Goal: Communication & Community: Answer question/provide support

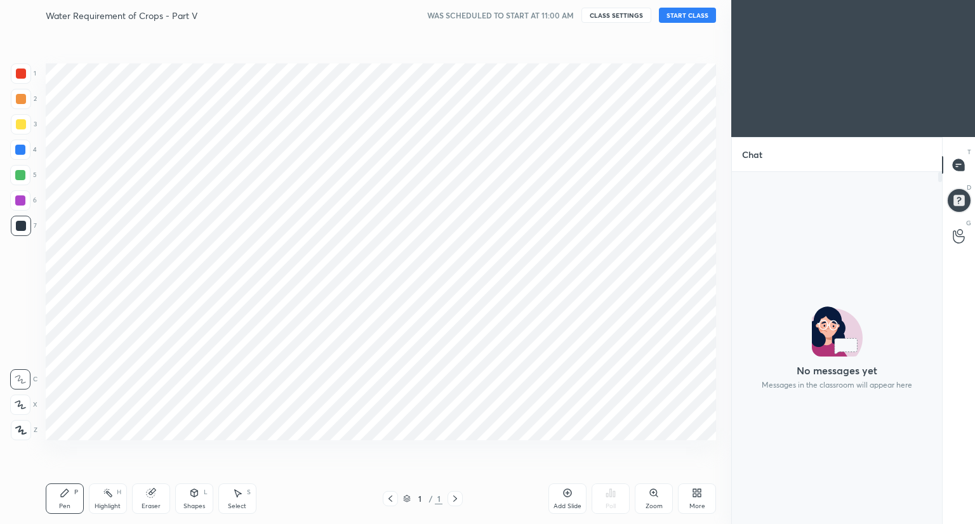
scroll to position [348, 206]
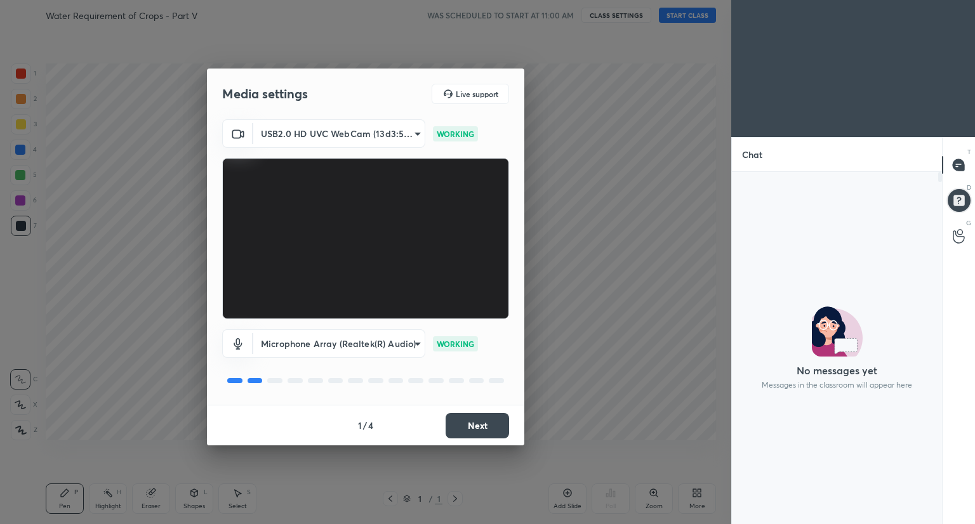
click at [498, 432] on button "Next" at bounding box center [477, 425] width 63 height 25
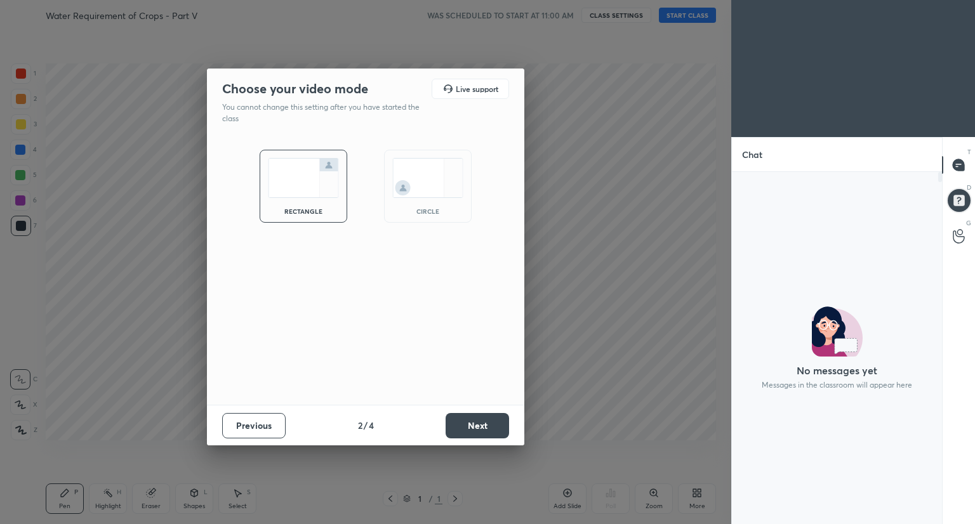
click at [498, 432] on button "Next" at bounding box center [477, 425] width 63 height 25
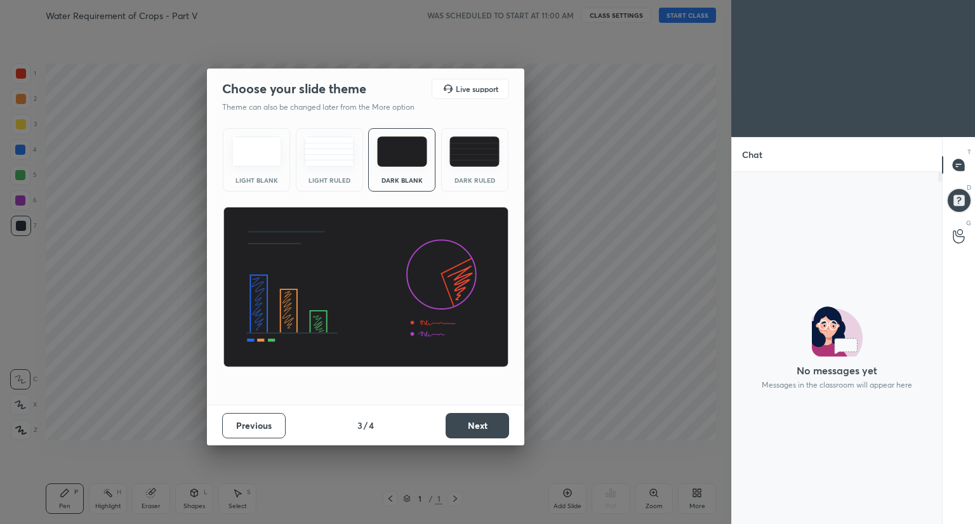
click at [498, 432] on button "Next" at bounding box center [477, 425] width 63 height 25
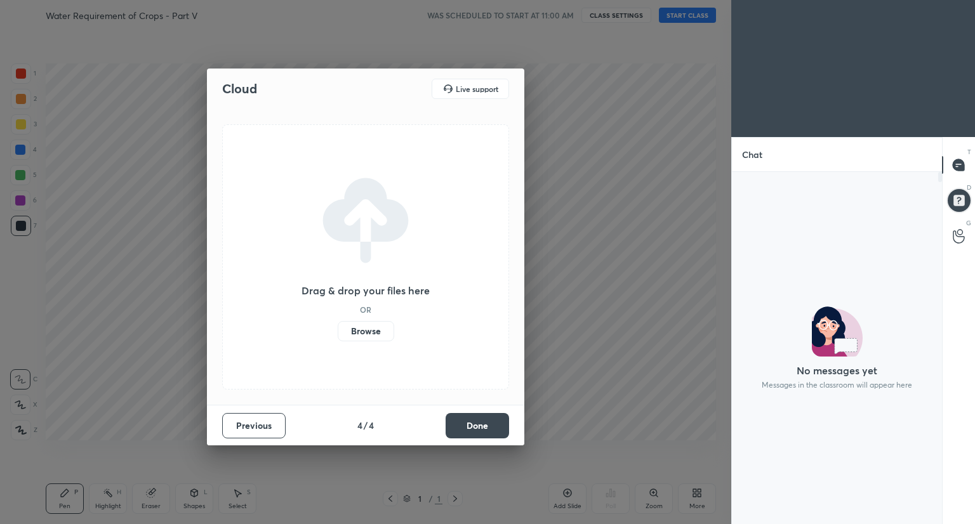
click at [498, 432] on button "Done" at bounding box center [477, 425] width 63 height 25
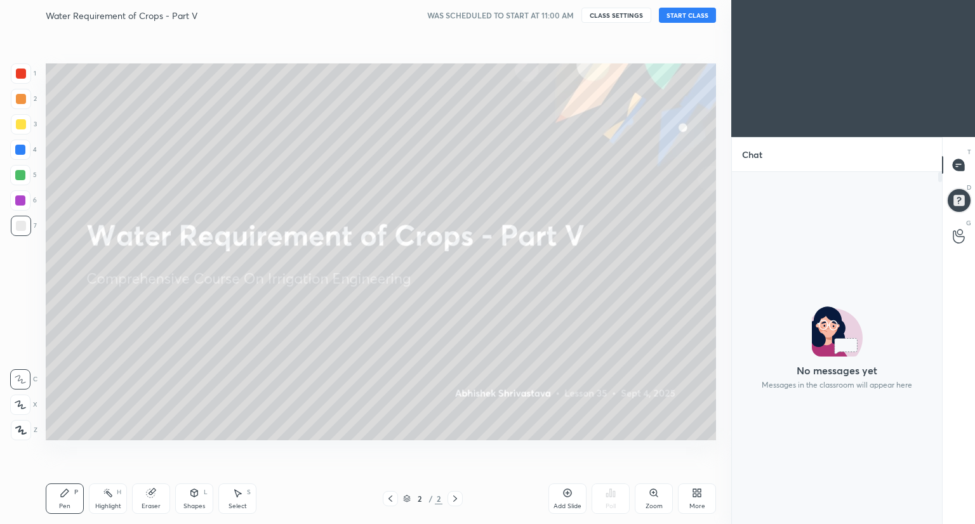
click at [682, 12] on button "START CLASS" at bounding box center [687, 15] width 57 height 15
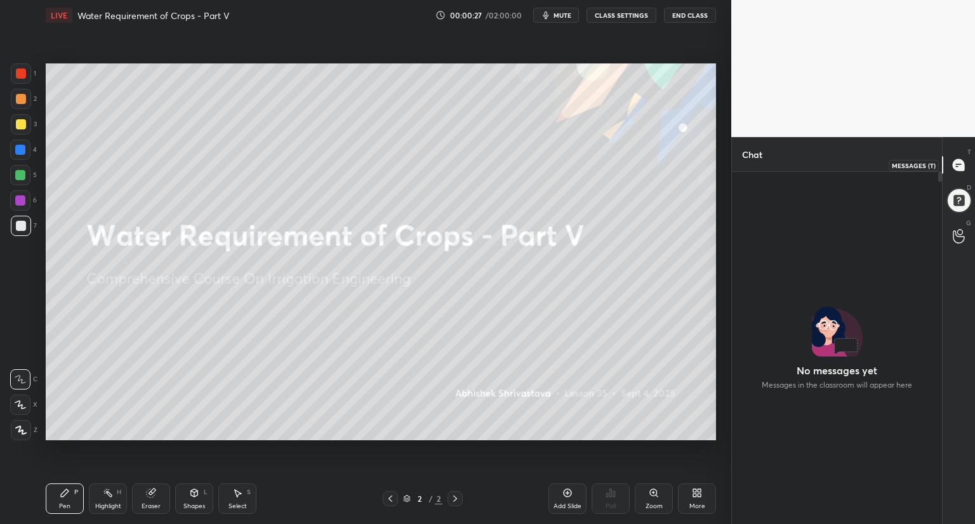
click at [957, 167] on icon at bounding box center [958, 164] width 11 height 11
drag, startPoint x: 957, startPoint y: 167, endPoint x: 957, endPoint y: 244, distance: 77.4
click at [957, 244] on div "T Messages (T) D Doubts (D) G Raise Hand (G)" at bounding box center [958, 330] width 33 height 387
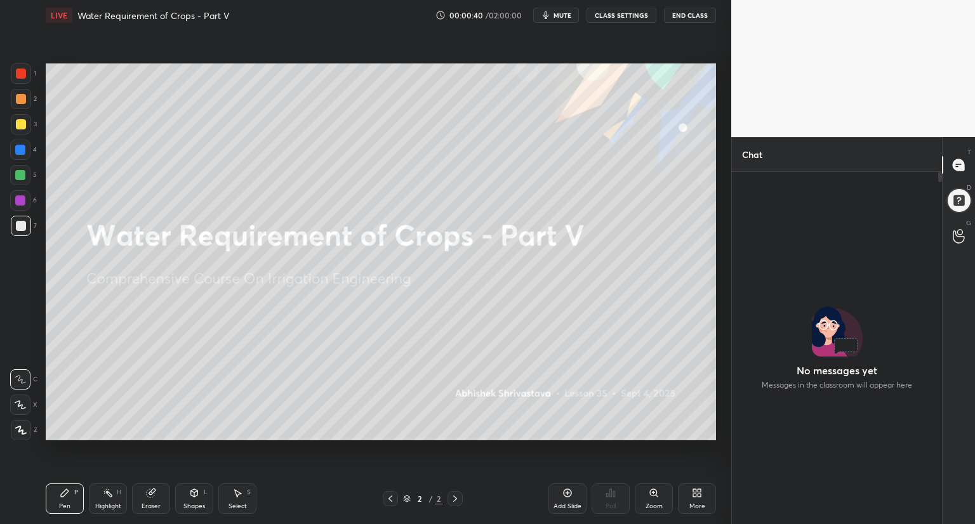
click at [696, 496] on icon at bounding box center [694, 495] width 3 height 3
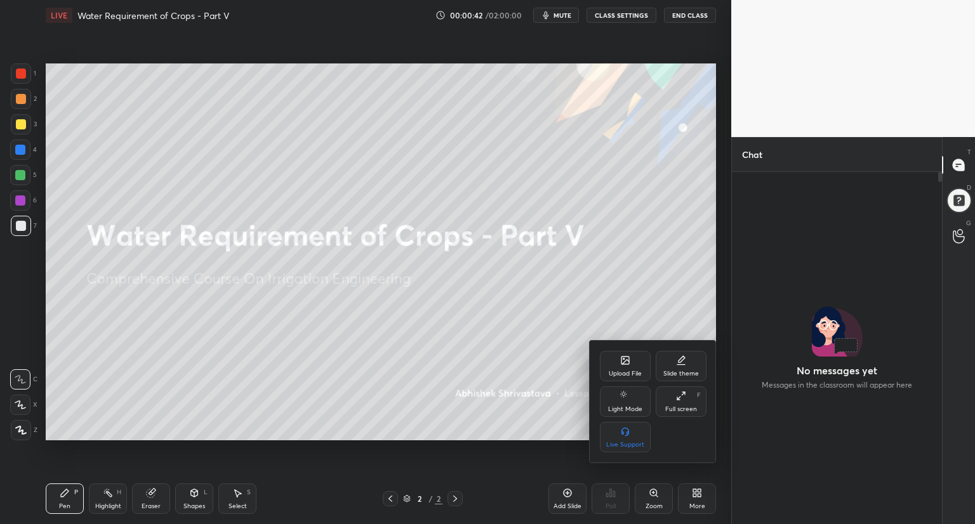
click at [619, 366] on div "Upload File" at bounding box center [625, 366] width 51 height 30
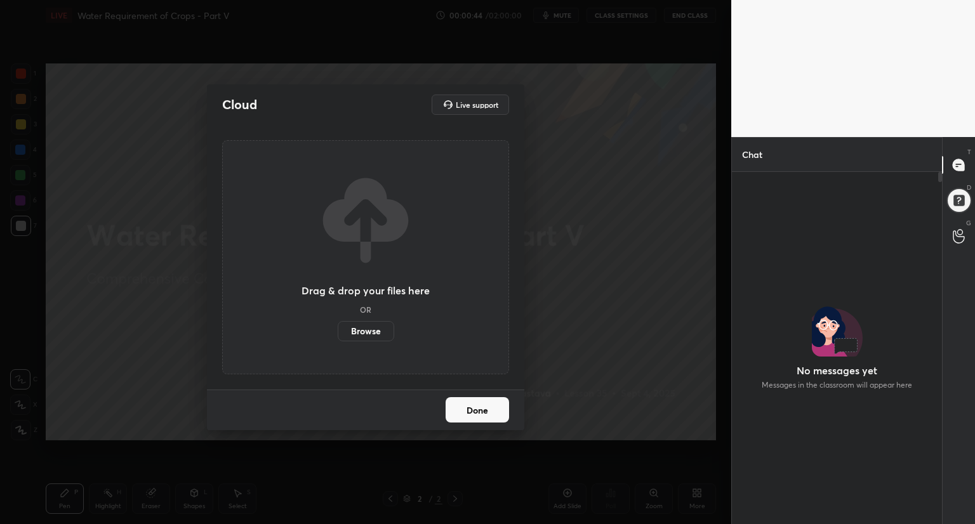
click at [366, 328] on label "Browse" at bounding box center [366, 331] width 56 height 20
click at [338, 328] on input "Browse" at bounding box center [338, 331] width 0 height 20
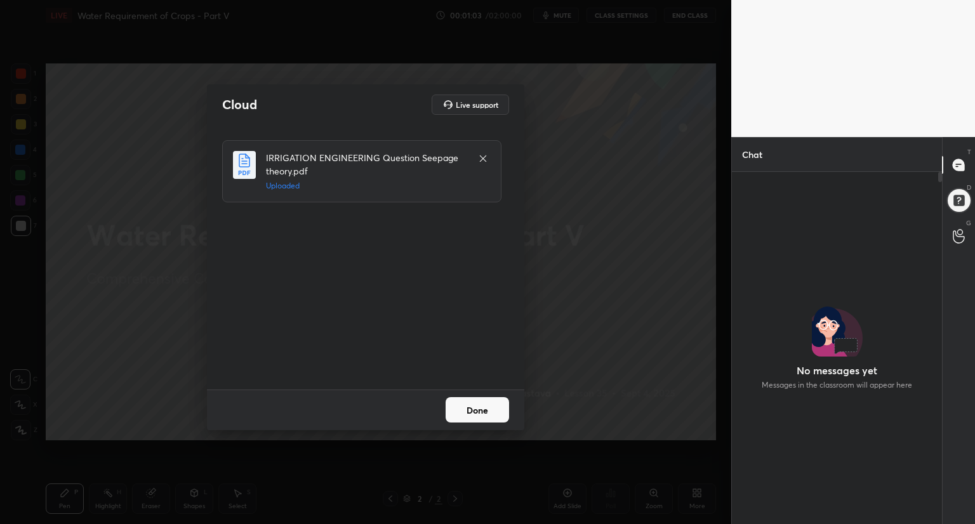
click at [475, 411] on button "Done" at bounding box center [477, 409] width 63 height 25
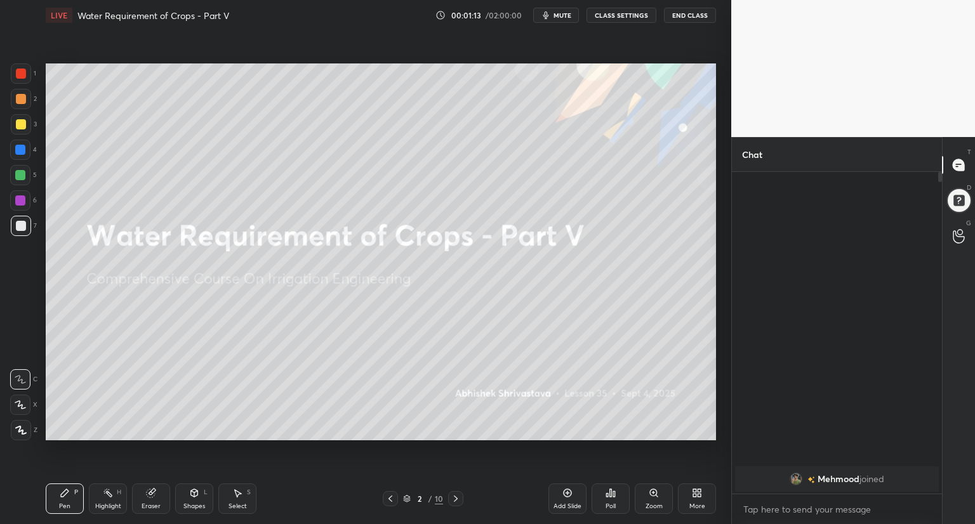
scroll to position [4, 4]
click at [569, 11] on span "mute" at bounding box center [562, 15] width 18 height 9
click at [566, 16] on span "unmute" at bounding box center [561, 15] width 27 height 9
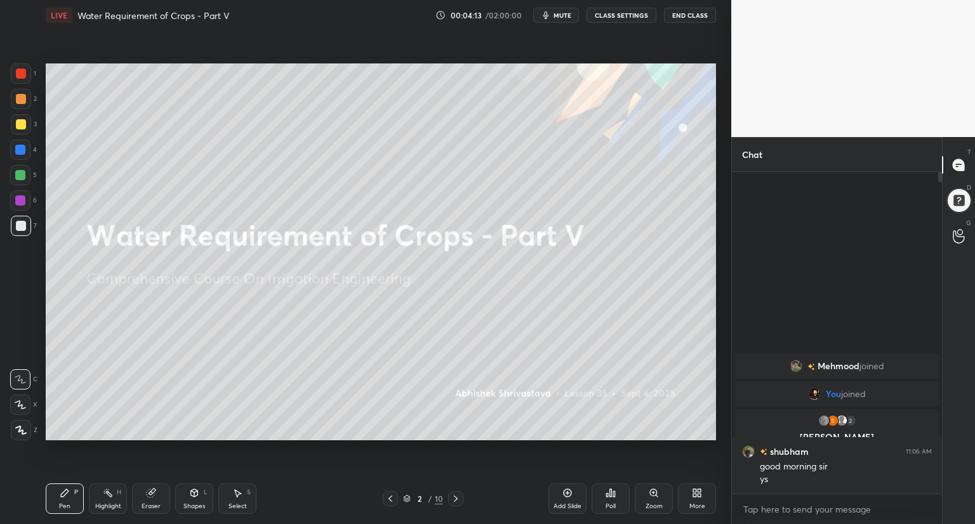
click at [692, 501] on div "More" at bounding box center [697, 499] width 38 height 30
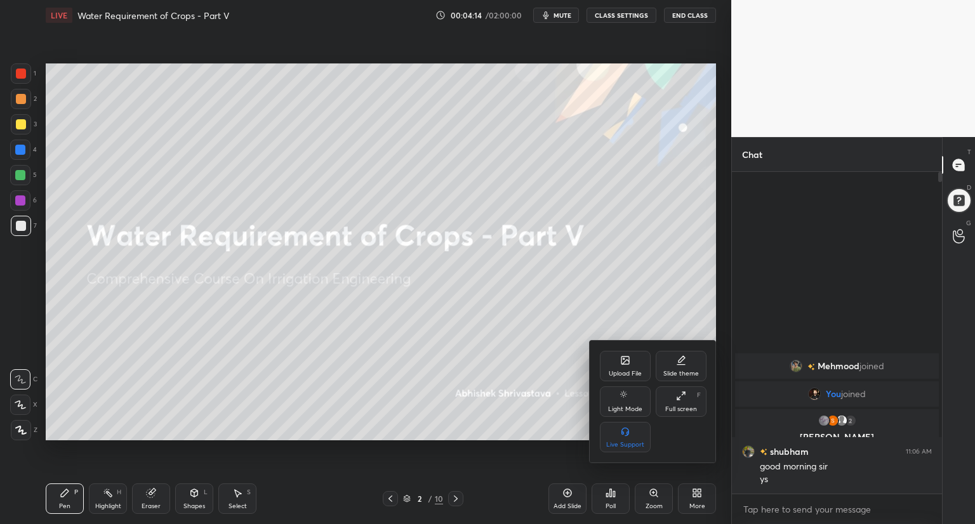
click at [630, 359] on div "Upload File" at bounding box center [625, 366] width 51 height 30
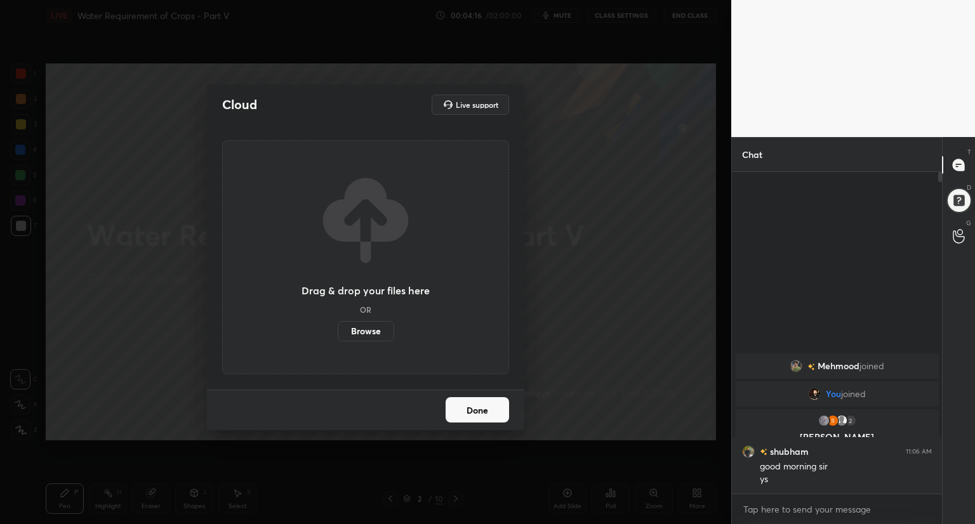
click at [378, 331] on label "Browse" at bounding box center [366, 331] width 56 height 20
click at [338, 331] on input "Browse" at bounding box center [338, 331] width 0 height 20
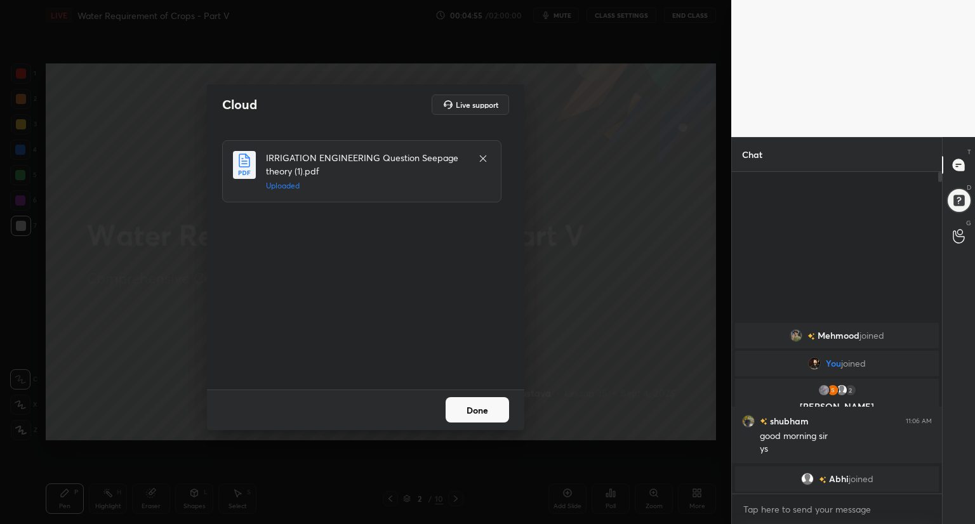
click at [475, 409] on button "Done" at bounding box center [477, 409] width 63 height 25
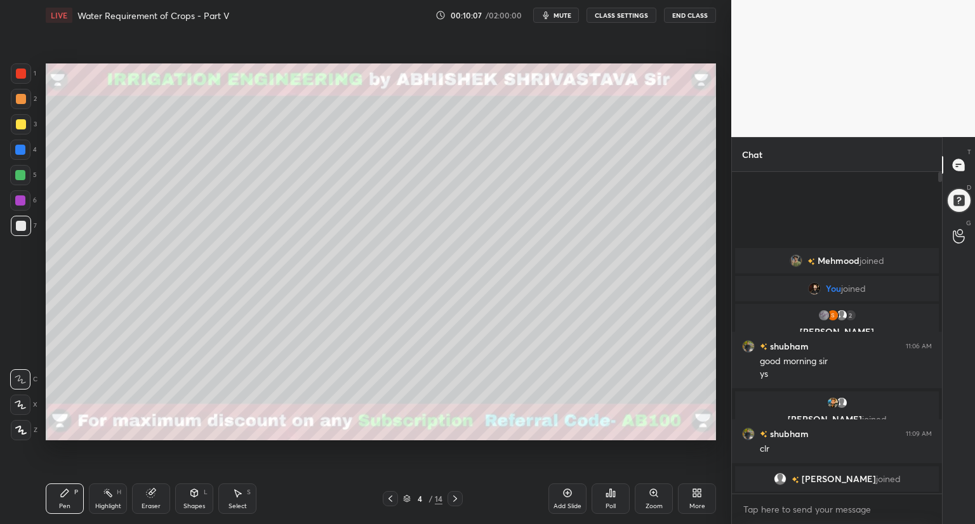
click at [191, 501] on div "Shapes L" at bounding box center [194, 499] width 38 height 30
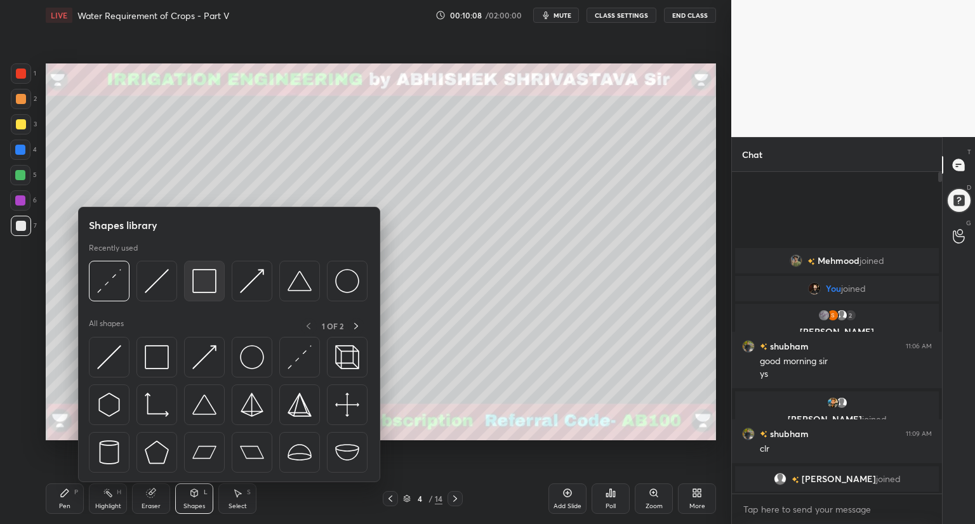
click at [204, 278] on img at bounding box center [204, 281] width 24 height 24
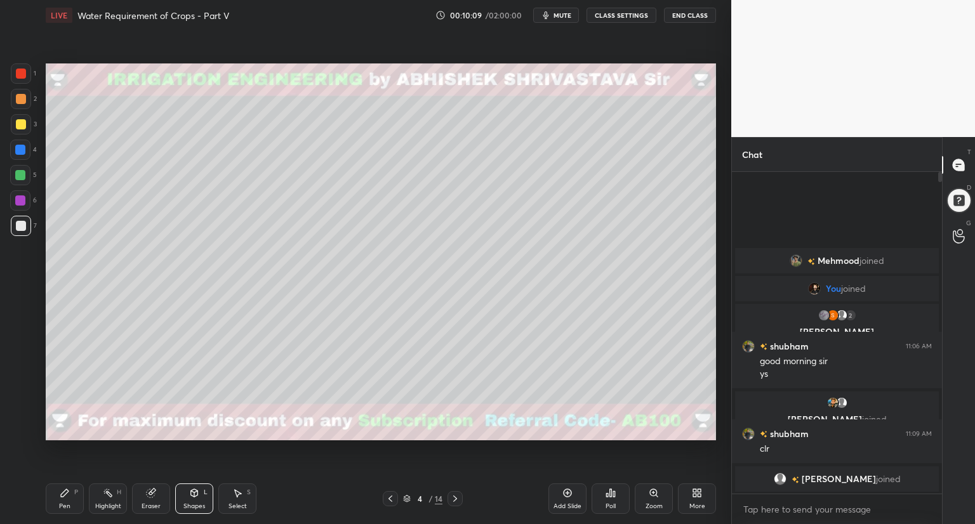
drag, startPoint x: 22, startPoint y: 102, endPoint x: 34, endPoint y: 153, distance: 52.7
click at [23, 102] on div at bounding box center [21, 99] width 10 height 10
click at [60, 496] on div "Pen P" at bounding box center [65, 499] width 38 height 30
click at [28, 407] on div at bounding box center [20, 405] width 20 height 20
click at [192, 503] on div "Shapes" at bounding box center [194, 506] width 22 height 6
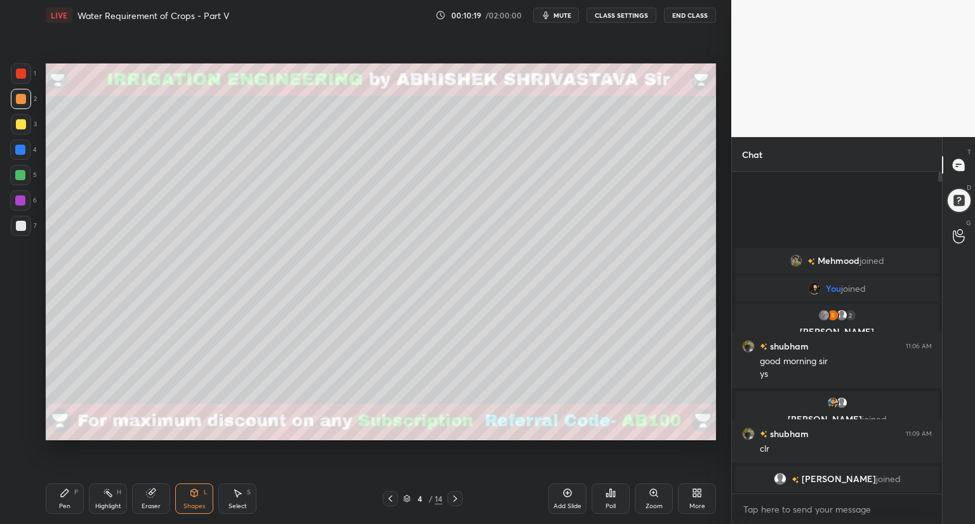
drag, startPoint x: 241, startPoint y: 499, endPoint x: 248, endPoint y: 485, distance: 15.6
click at [243, 496] on div "Select S" at bounding box center [237, 499] width 38 height 30
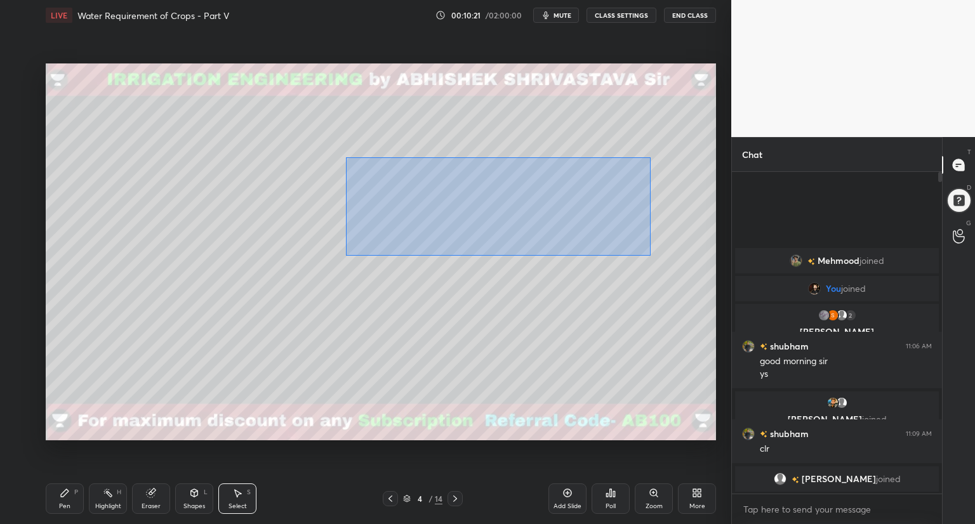
drag, startPoint x: 345, startPoint y: 157, endPoint x: 650, endPoint y: 256, distance: 320.1
click at [650, 256] on div "0 ° Undo Copy Duplicate Duplicate to new slide Delete" at bounding box center [381, 251] width 670 height 377
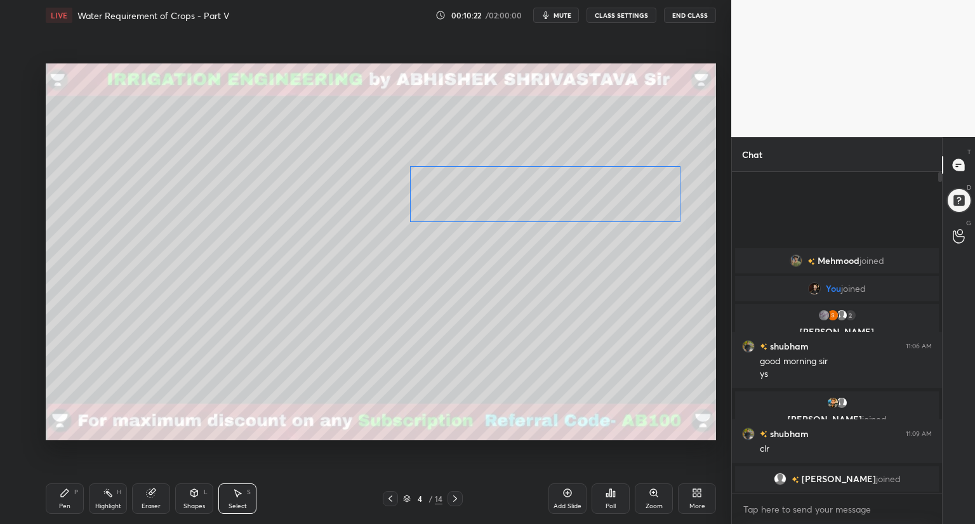
drag, startPoint x: 560, startPoint y: 213, endPoint x: 616, endPoint y: 211, distance: 55.9
click at [616, 211] on div "0 ° Undo Copy Duplicate Duplicate to new slide Delete" at bounding box center [381, 251] width 670 height 377
drag, startPoint x: 79, startPoint y: 189, endPoint x: 259, endPoint y: 187, distance: 180.3
click at [259, 187] on div "0 ° Undo Copy Duplicate Duplicate to new slide Delete" at bounding box center [381, 251] width 670 height 377
drag, startPoint x: 195, startPoint y: 498, endPoint x: 195, endPoint y: 491, distance: 7.6
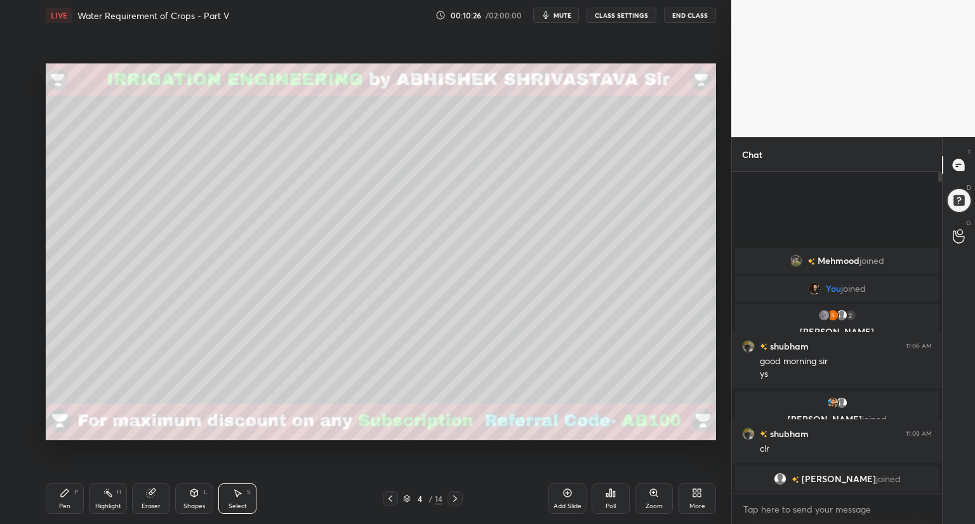
click at [195, 498] on div "Shapes L" at bounding box center [194, 499] width 38 height 30
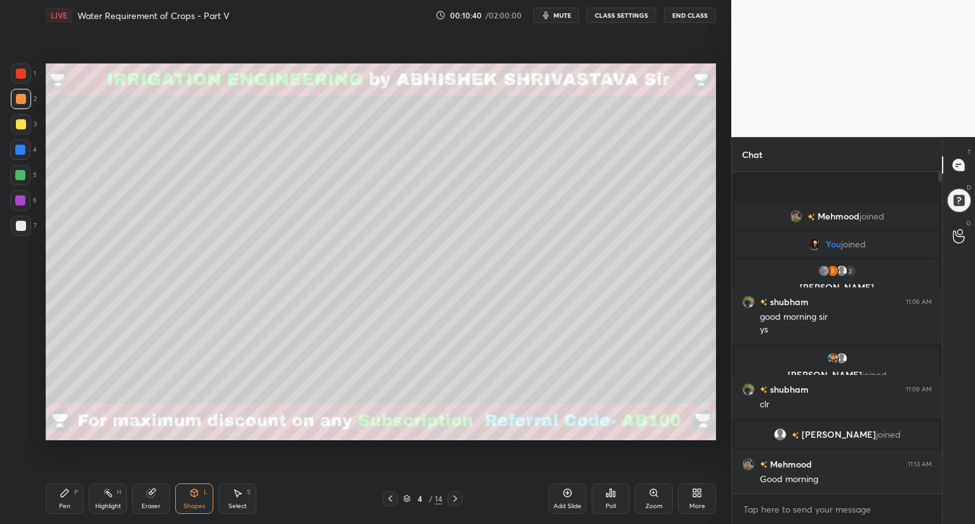
click at [190, 498] on div "Shapes L" at bounding box center [194, 499] width 38 height 30
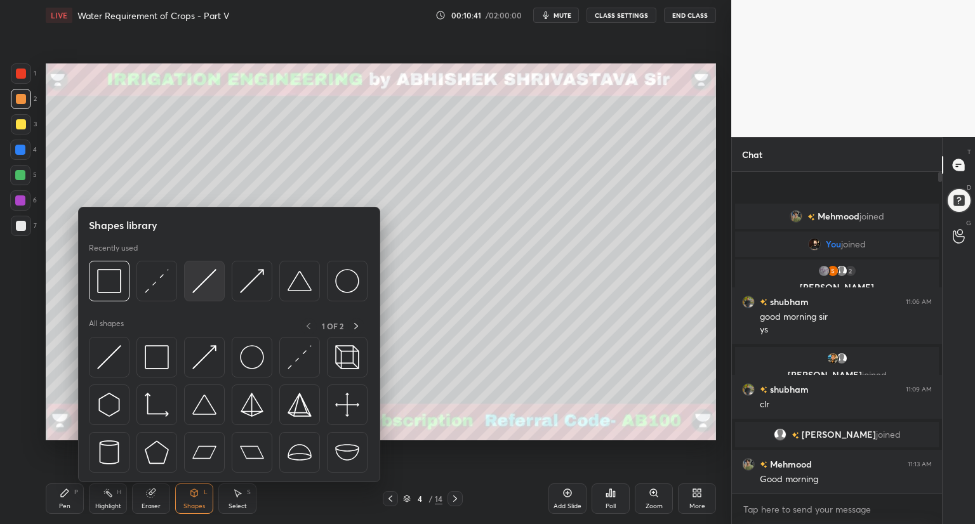
click at [211, 282] on img at bounding box center [204, 281] width 24 height 24
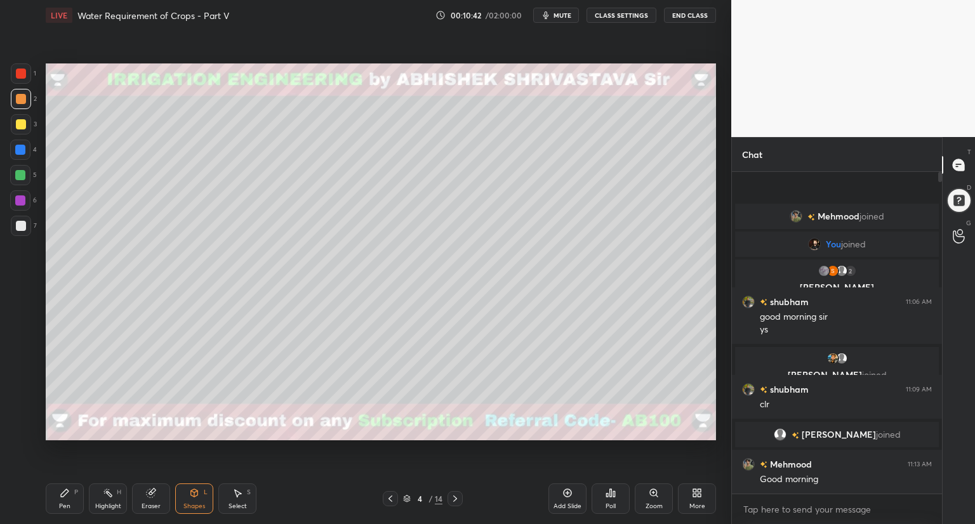
click at [22, 125] on div at bounding box center [21, 124] width 10 height 10
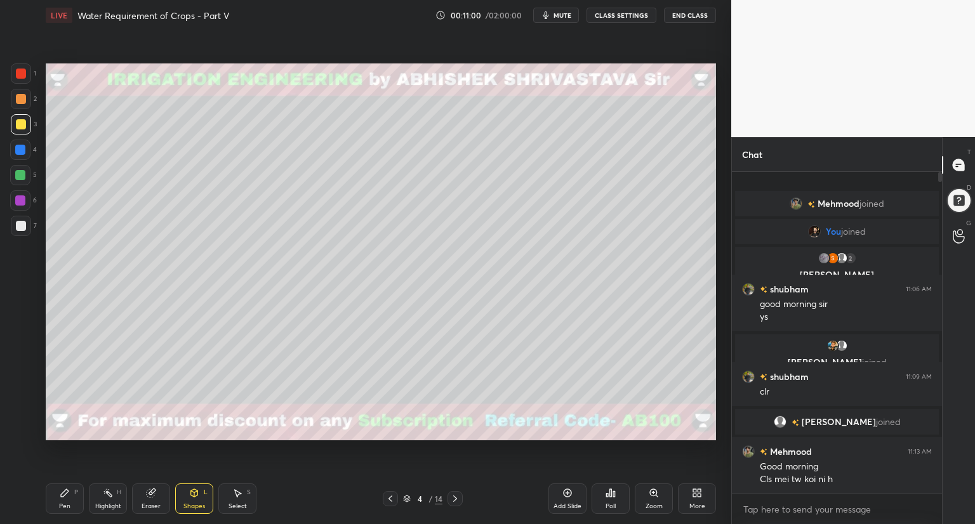
click at [63, 492] on icon at bounding box center [65, 493] width 10 height 10
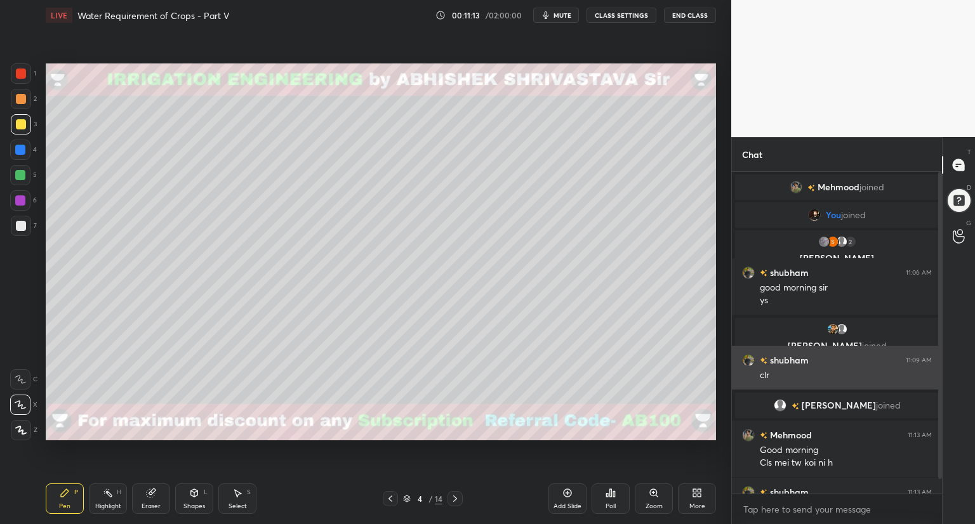
scroll to position [28, 0]
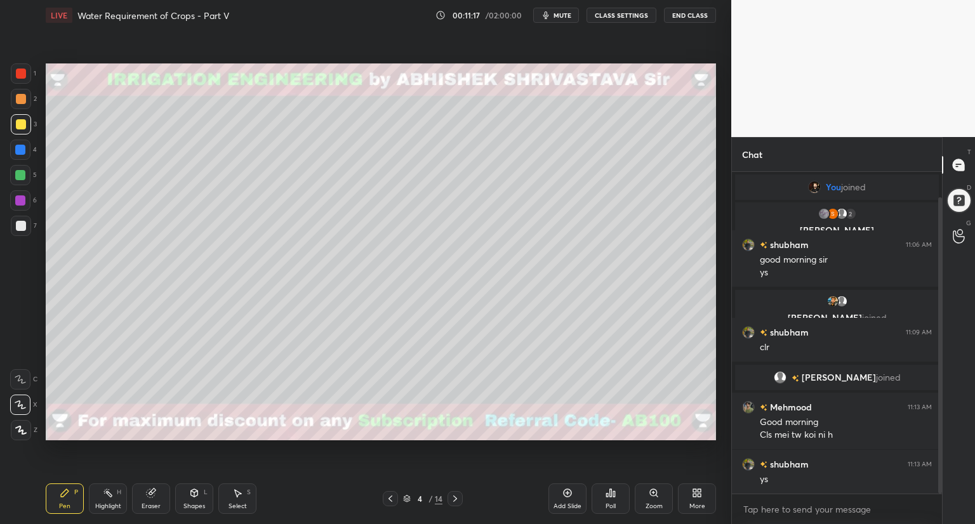
click at [190, 499] on div "Shapes L" at bounding box center [194, 499] width 38 height 30
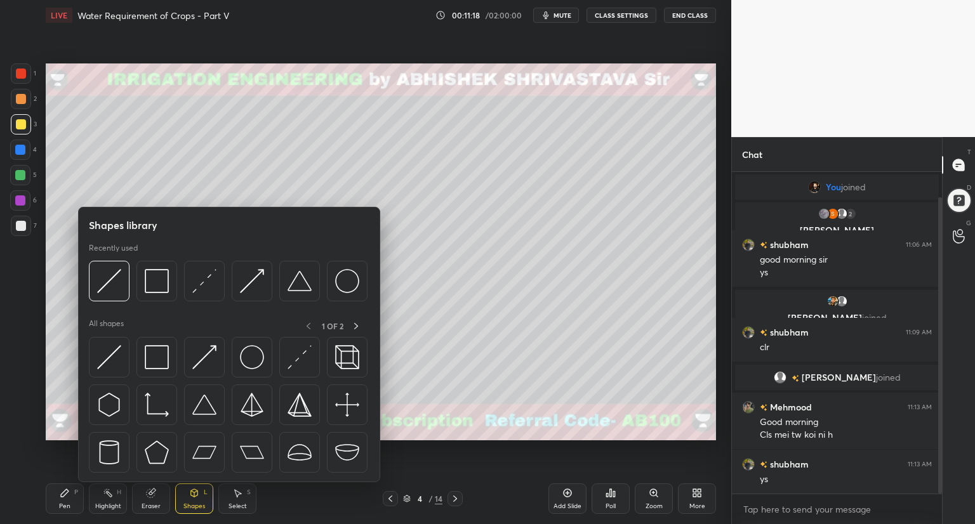
click at [22, 98] on div at bounding box center [21, 99] width 10 height 10
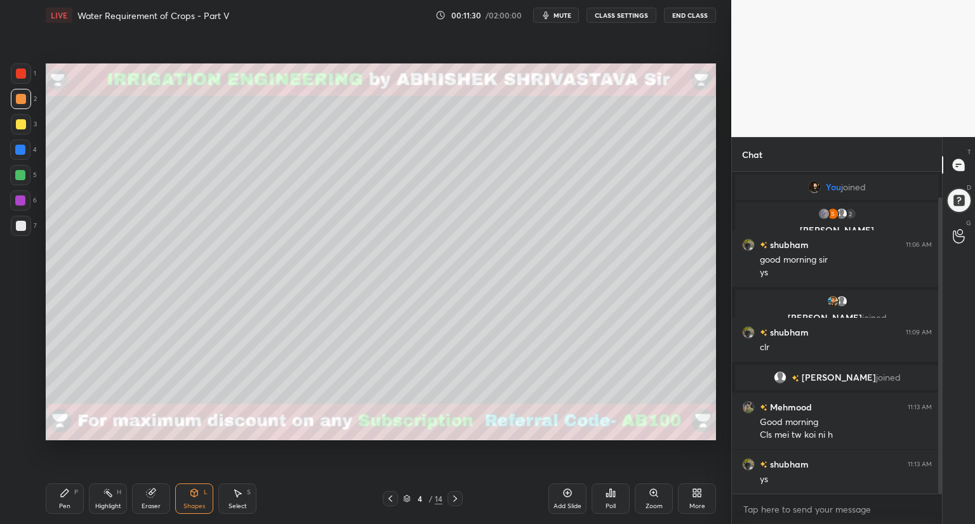
click at [185, 503] on div "Shapes" at bounding box center [194, 506] width 22 height 6
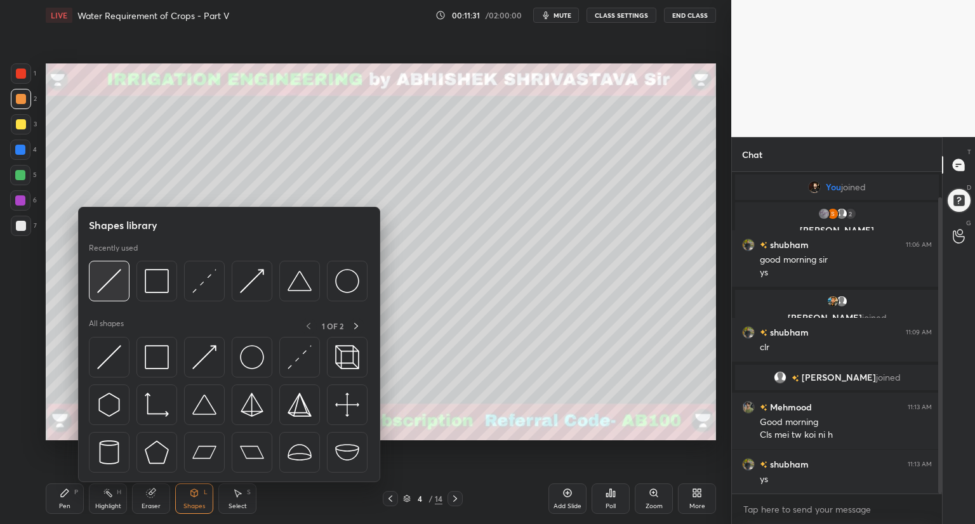
click at [117, 287] on img at bounding box center [109, 281] width 24 height 24
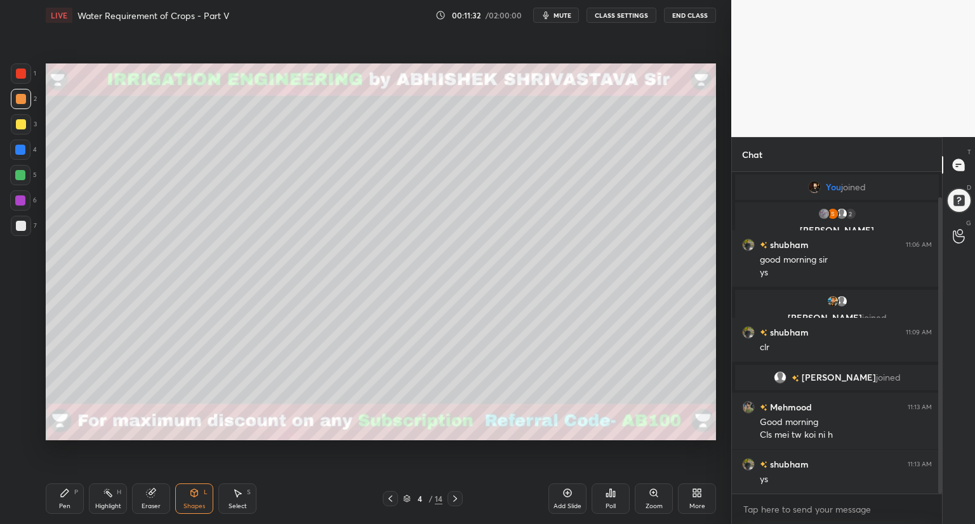
drag, startPoint x: 16, startPoint y: 225, endPoint x: 27, endPoint y: 221, distance: 11.2
click at [17, 225] on div at bounding box center [21, 226] width 10 height 10
drag, startPoint x: 70, startPoint y: 500, endPoint x: 88, endPoint y: 491, distance: 20.7
click at [70, 500] on div "Pen P" at bounding box center [65, 499] width 38 height 30
drag, startPoint x: 18, startPoint y: 70, endPoint x: 25, endPoint y: 70, distance: 7.0
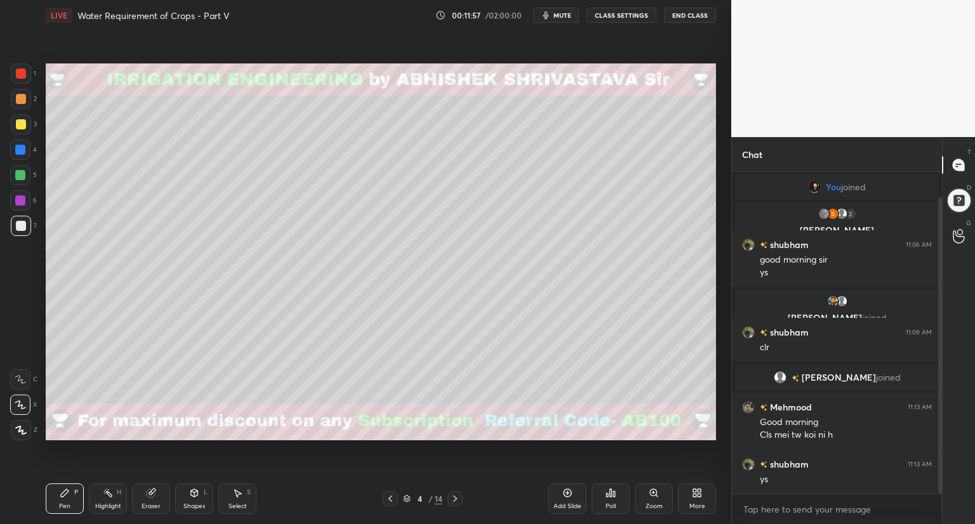
click at [19, 70] on div at bounding box center [21, 74] width 10 height 10
click at [17, 154] on div at bounding box center [20, 150] width 10 height 10
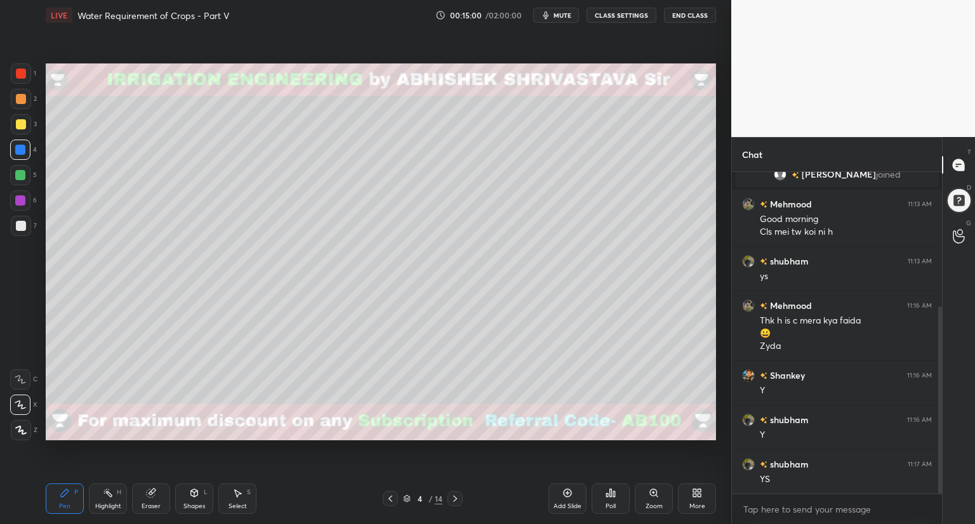
scroll to position [244, 0]
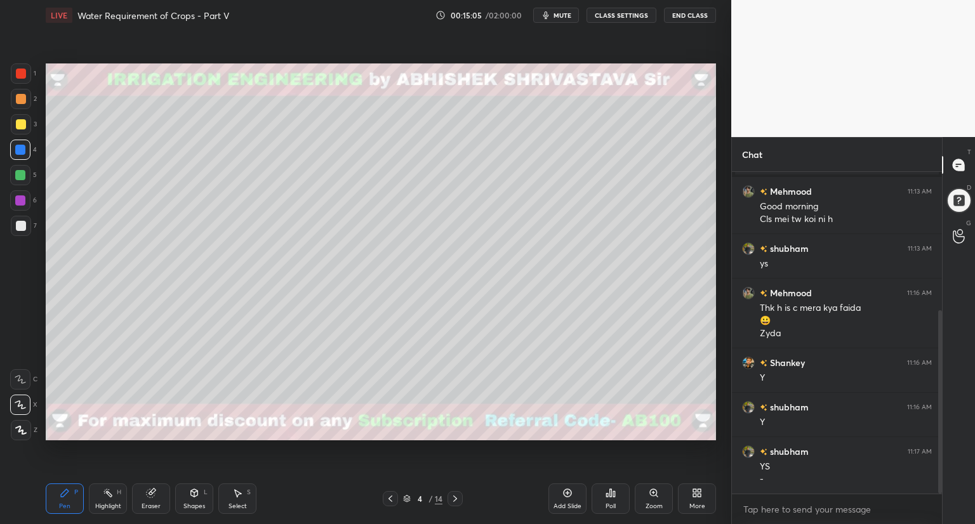
click at [21, 177] on div at bounding box center [20, 175] width 10 height 10
click at [20, 73] on div at bounding box center [21, 74] width 10 height 10
click at [22, 227] on div at bounding box center [21, 226] width 10 height 10
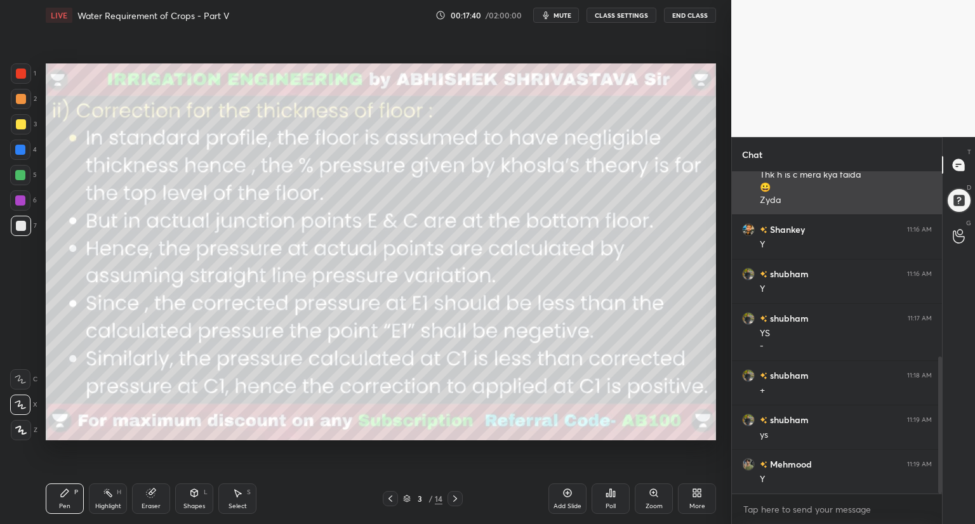
scroll to position [433, 0]
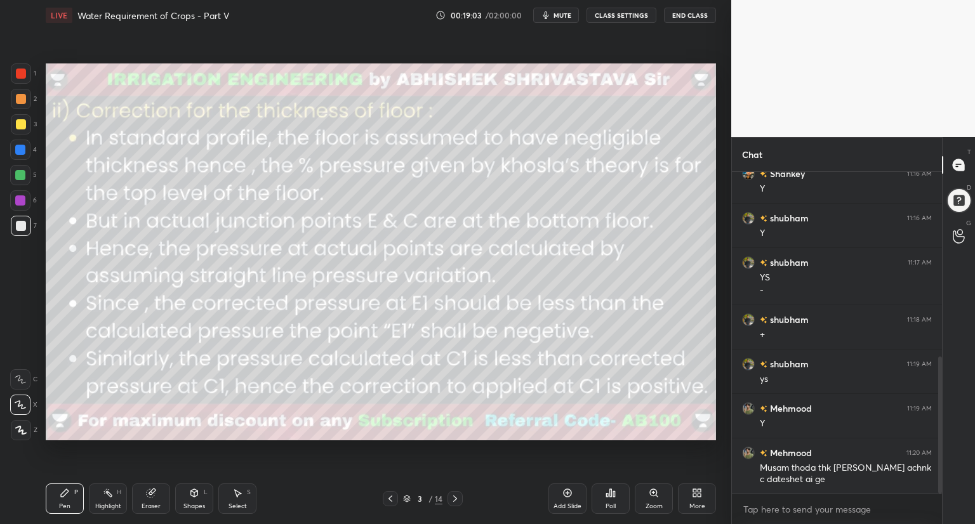
click at [953, 288] on div "T Messages (T) D Doubts (D) G Raise Hand (G)" at bounding box center [958, 330] width 33 height 387
click at [150, 499] on div "Eraser" at bounding box center [151, 499] width 38 height 30
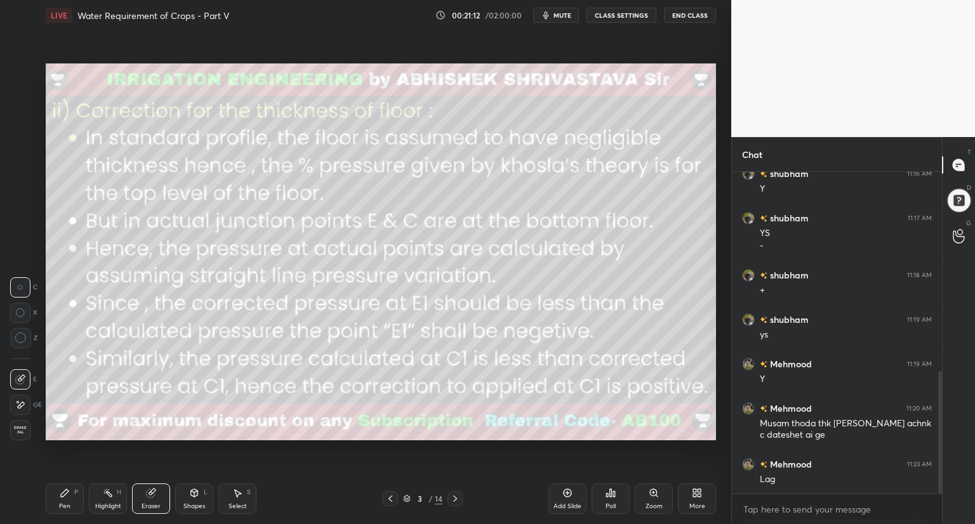
scroll to position [522, 0]
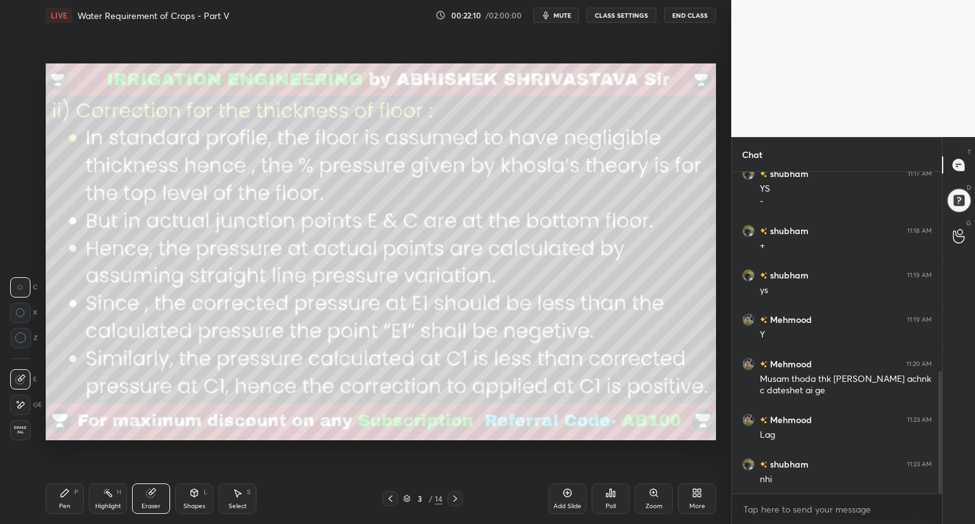
click at [64, 491] on icon at bounding box center [65, 493] width 8 height 8
drag, startPoint x: 155, startPoint y: 496, endPoint x: 173, endPoint y: 487, distance: 19.0
click at [157, 496] on div "Eraser" at bounding box center [151, 499] width 38 height 30
drag, startPoint x: 159, startPoint y: 498, endPoint x: 164, endPoint y: 489, distance: 10.5
click at [160, 498] on div "Eraser" at bounding box center [151, 499] width 38 height 30
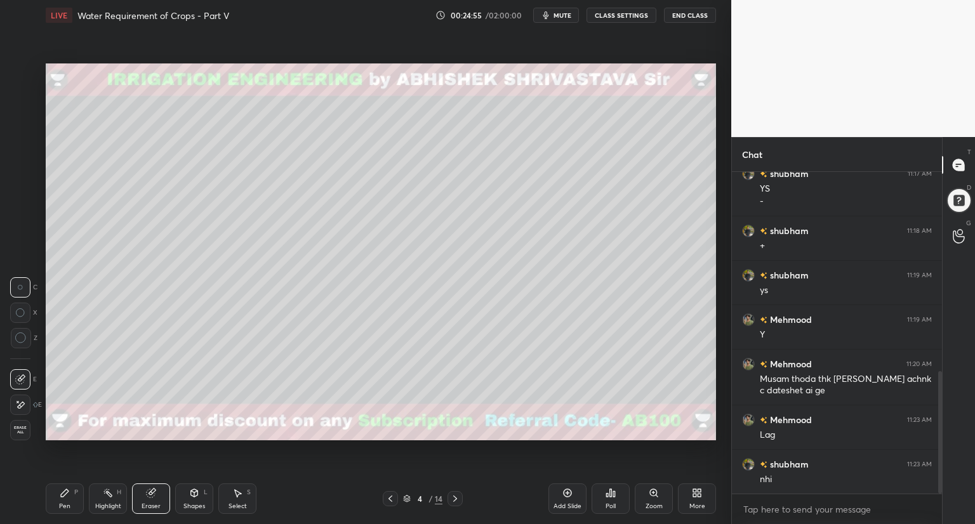
click at [57, 501] on div "Pen P" at bounding box center [65, 499] width 38 height 30
click at [389, 499] on icon at bounding box center [390, 499] width 4 height 6
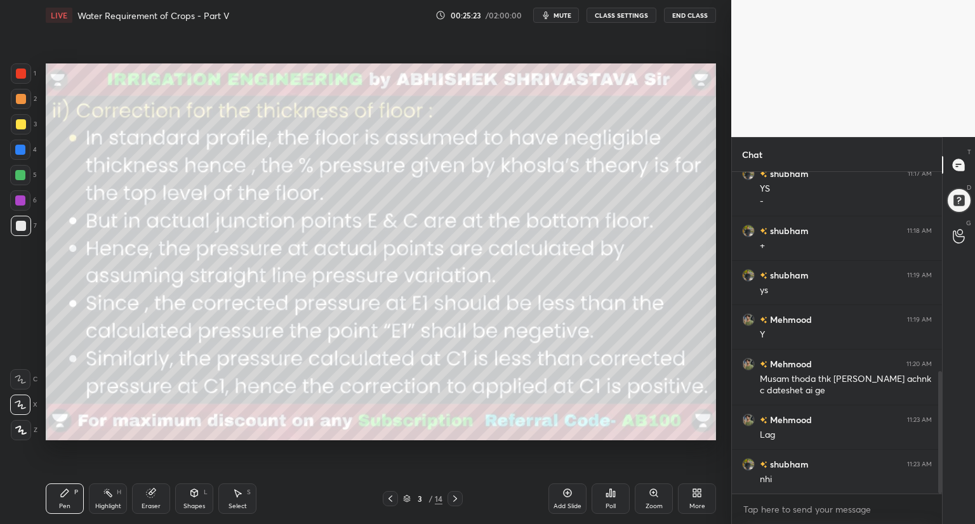
scroll to position [566, 0]
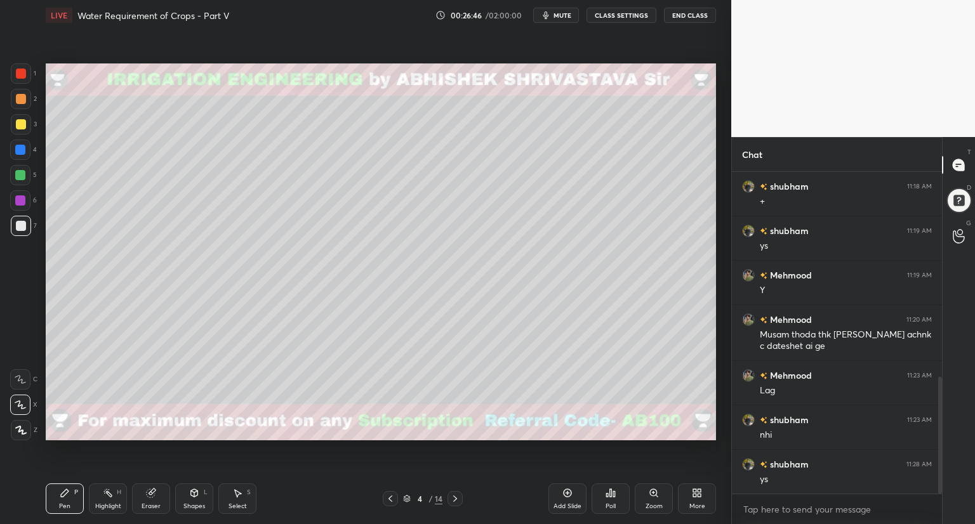
click at [407, 498] on icon at bounding box center [407, 499] width 8 height 8
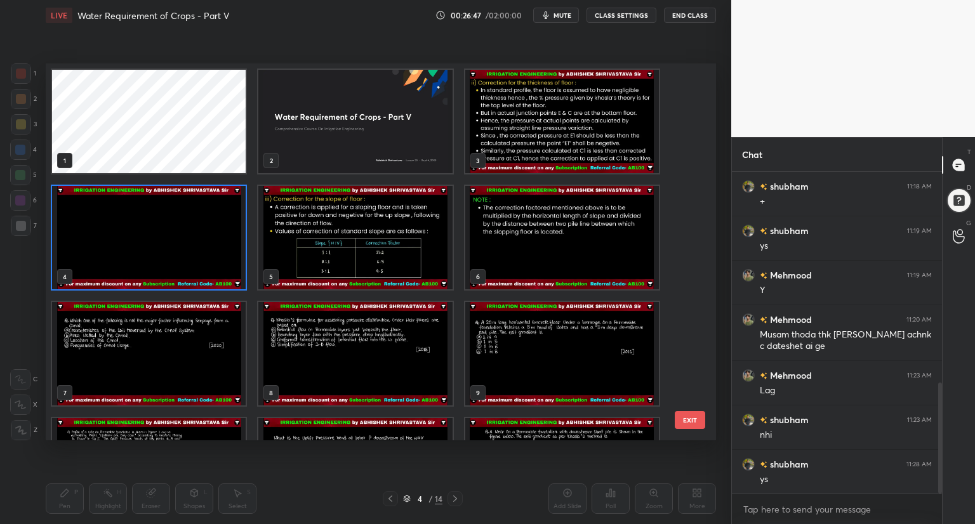
scroll to position [611, 0]
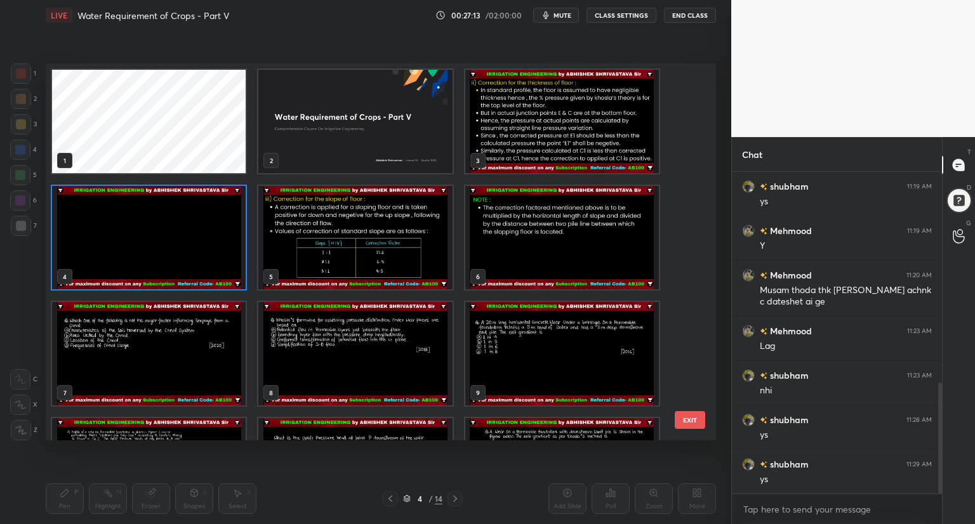
click at [212, 282] on img "grid" at bounding box center [149, 237] width 194 height 103
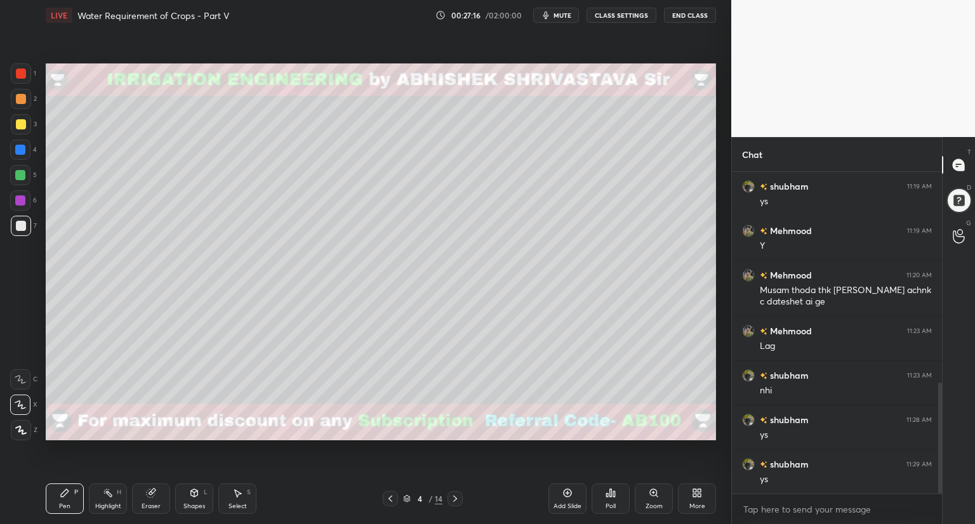
click at [405, 501] on icon at bounding box center [407, 499] width 8 height 8
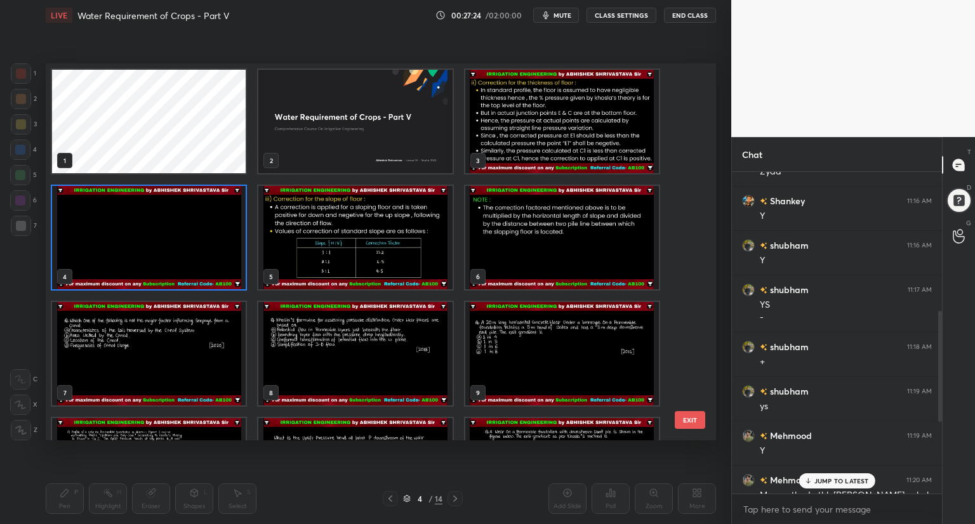
scroll to position [402, 0]
click at [829, 475] on div "1 NEW MESSAGE" at bounding box center [837, 480] width 76 height 15
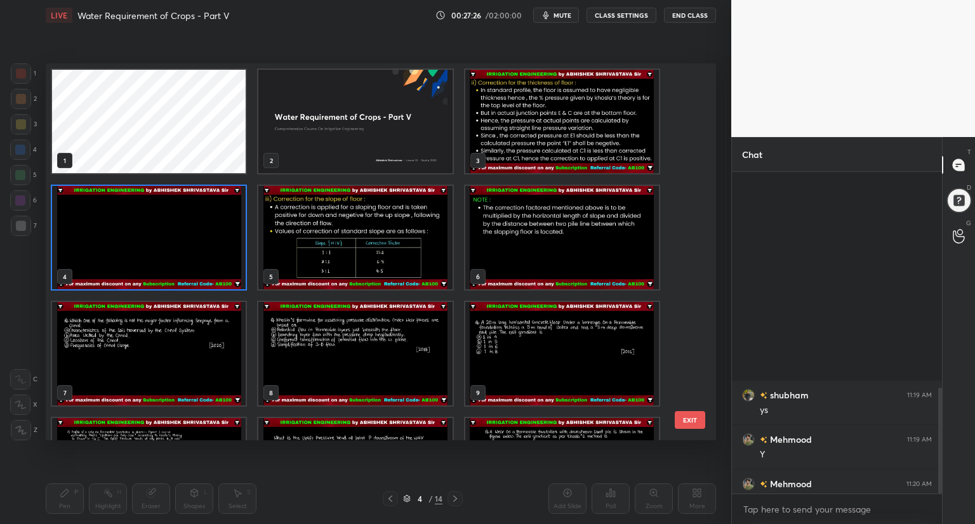
scroll to position [655, 0]
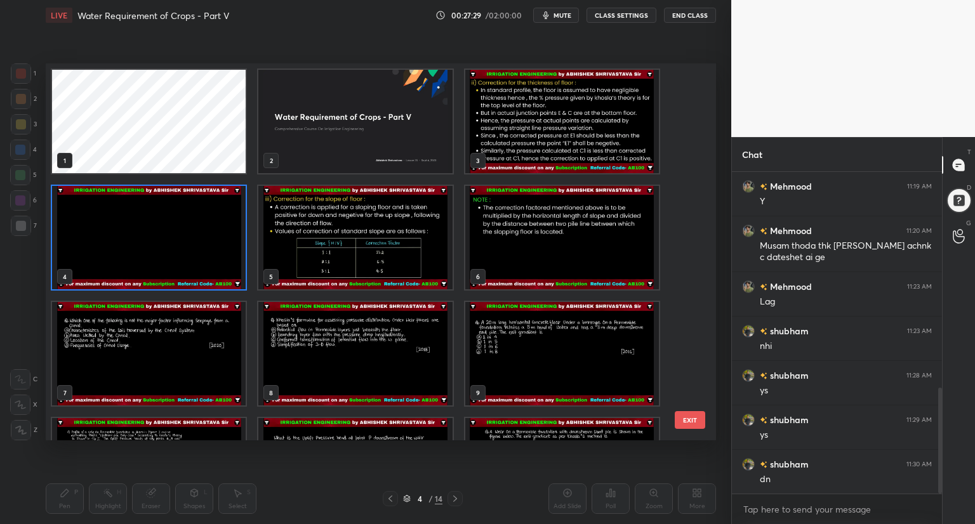
click at [389, 237] on img "grid" at bounding box center [355, 237] width 194 height 103
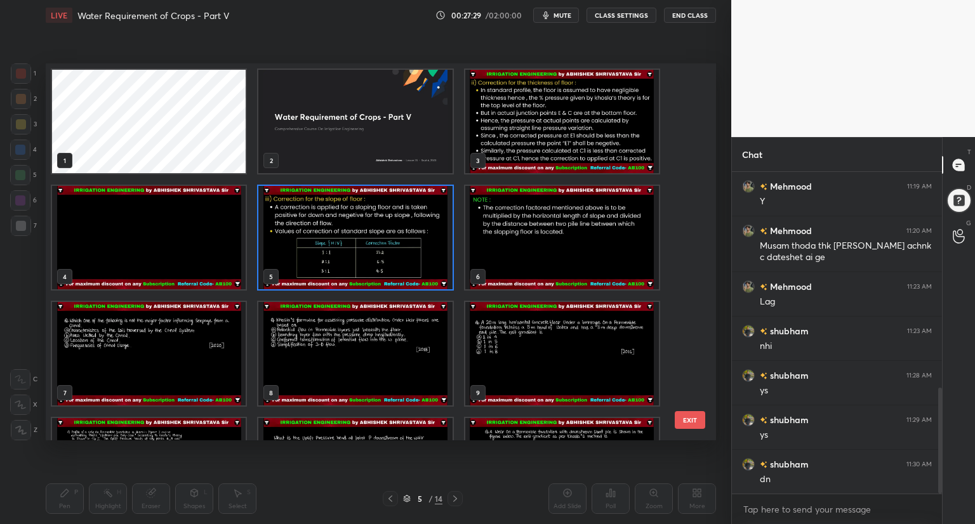
click at [389, 237] on img "grid" at bounding box center [355, 237] width 194 height 103
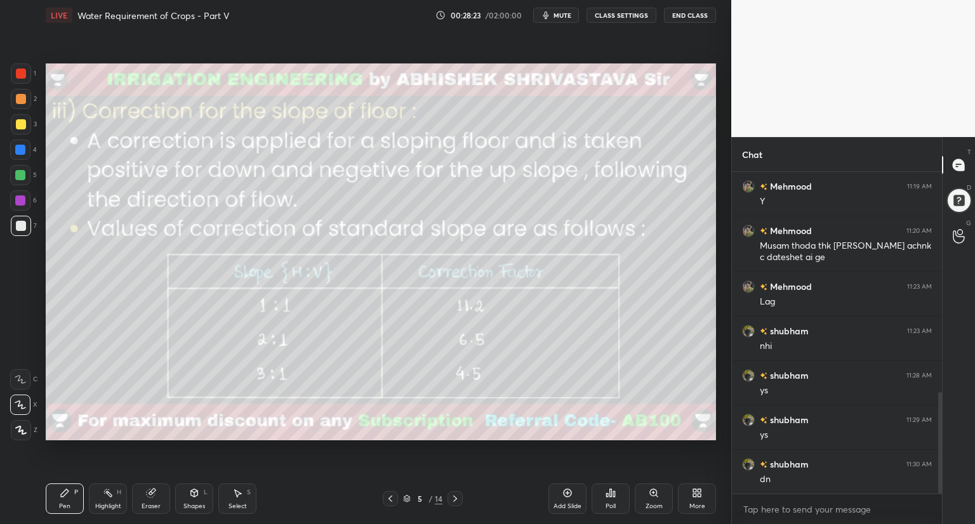
scroll to position [699, 0]
click at [142, 498] on div "Eraser" at bounding box center [151, 499] width 38 height 30
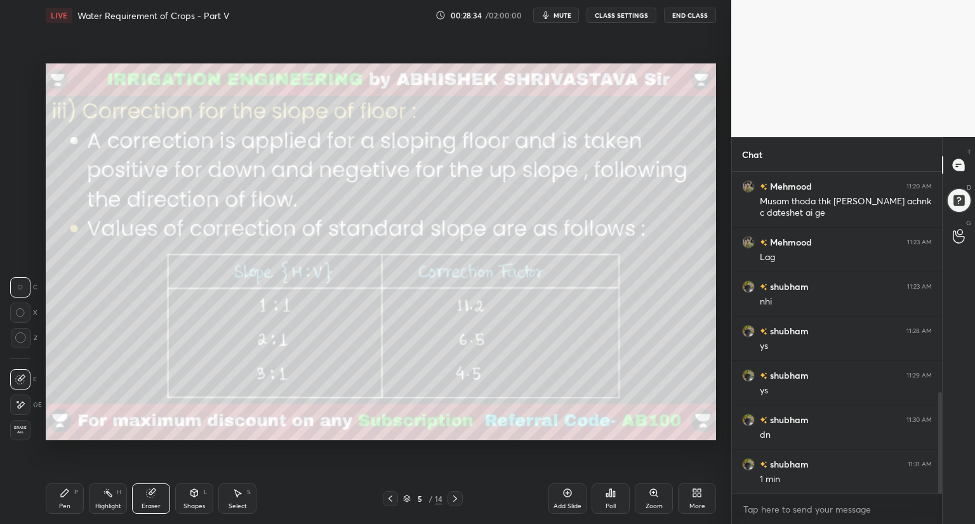
click at [23, 432] on span "Erase all" at bounding box center [20, 430] width 19 height 9
click at [405, 498] on icon at bounding box center [407, 499] width 8 height 8
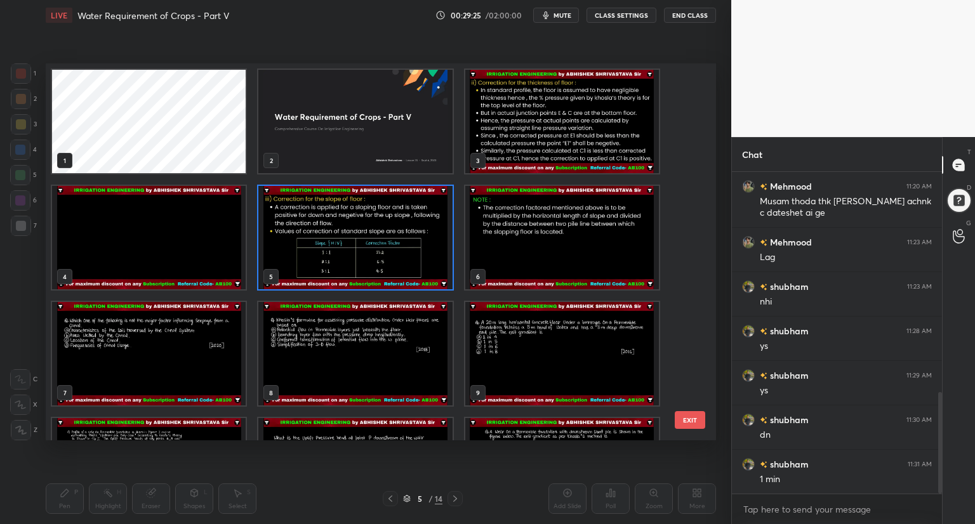
scroll to position [373, 664]
click at [406, 498] on icon at bounding box center [407, 497] width 6 height 3
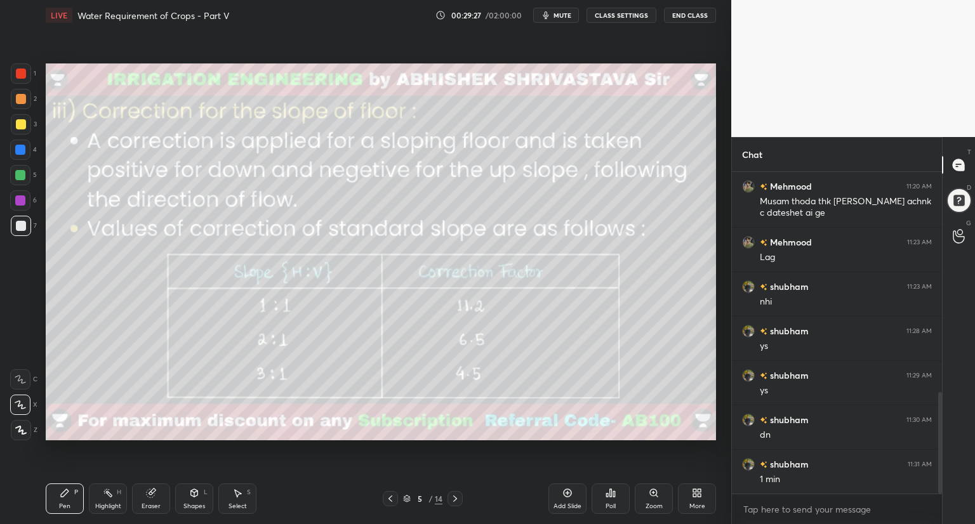
click at [451, 497] on icon at bounding box center [455, 499] width 10 height 10
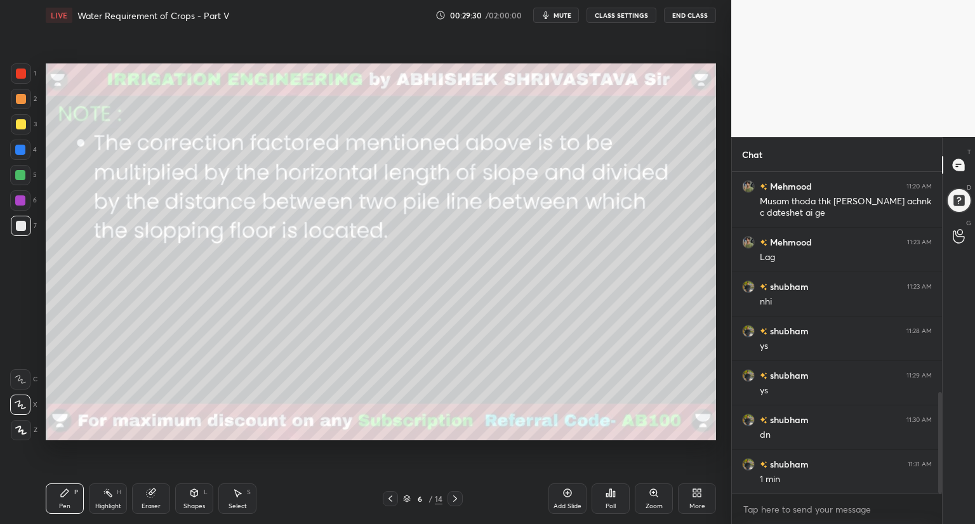
click at [192, 496] on icon at bounding box center [194, 493] width 10 height 10
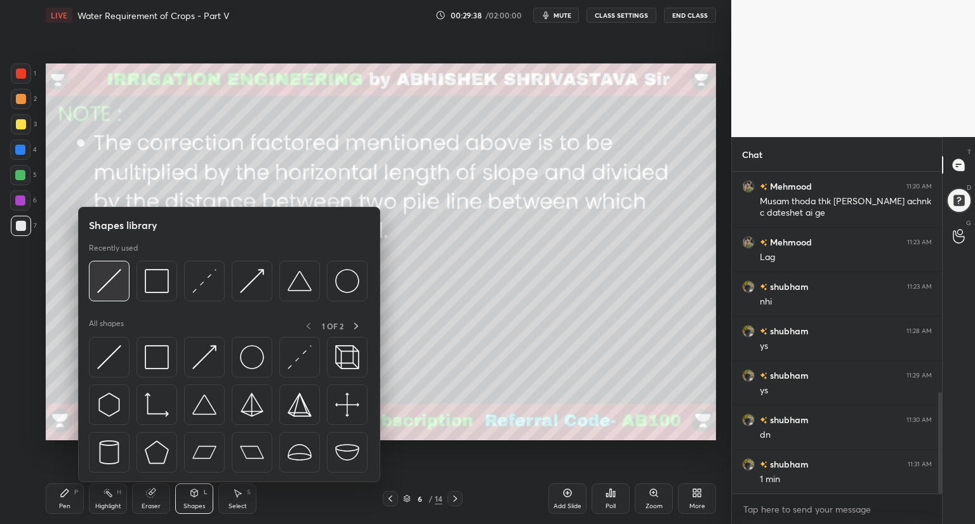
click at [121, 293] on img at bounding box center [109, 281] width 24 height 24
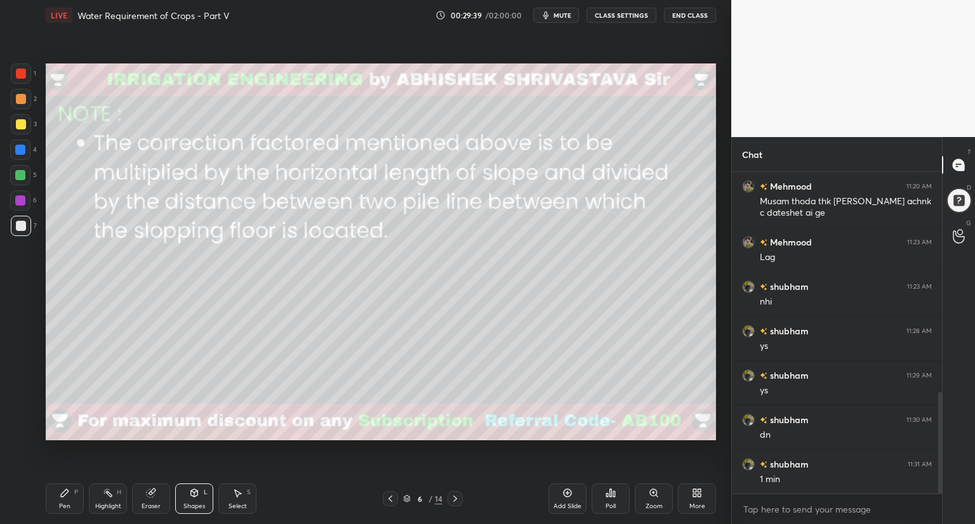
drag, startPoint x: 23, startPoint y: 97, endPoint x: 37, endPoint y: 117, distance: 24.5
click at [23, 97] on div at bounding box center [21, 99] width 10 height 10
click at [22, 125] on div at bounding box center [21, 124] width 10 height 10
click at [195, 497] on icon at bounding box center [194, 493] width 10 height 10
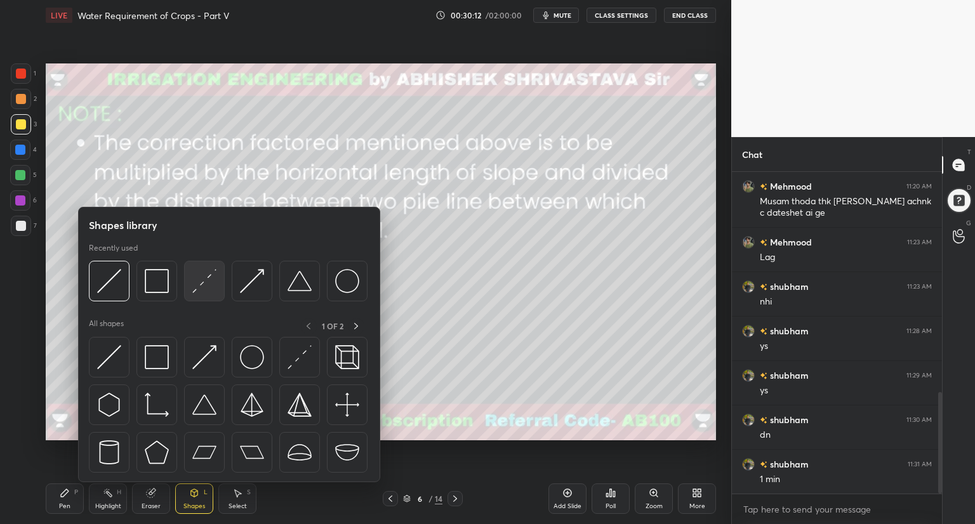
click at [213, 295] on div at bounding box center [204, 281] width 41 height 41
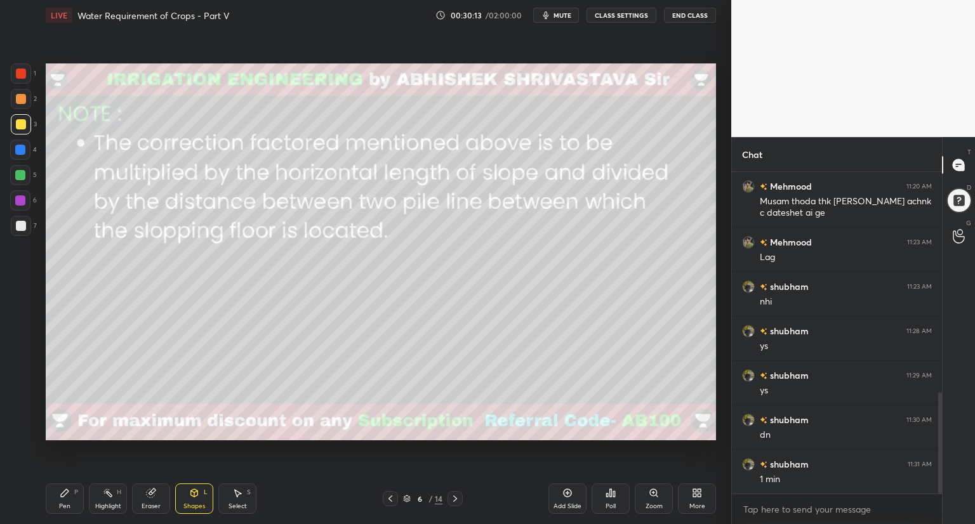
drag, startPoint x: 19, startPoint y: 227, endPoint x: 41, endPoint y: 244, distance: 27.6
click at [20, 227] on div at bounding box center [21, 226] width 10 height 10
click at [69, 510] on div "Pen" at bounding box center [64, 506] width 11 height 6
click at [197, 501] on div "Shapes L" at bounding box center [194, 499] width 38 height 30
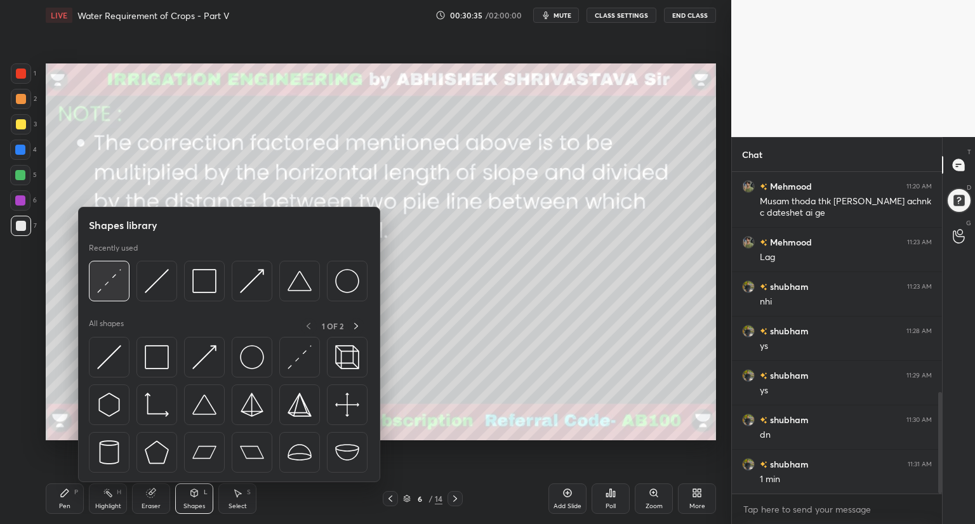
click at [124, 298] on div at bounding box center [109, 281] width 41 height 41
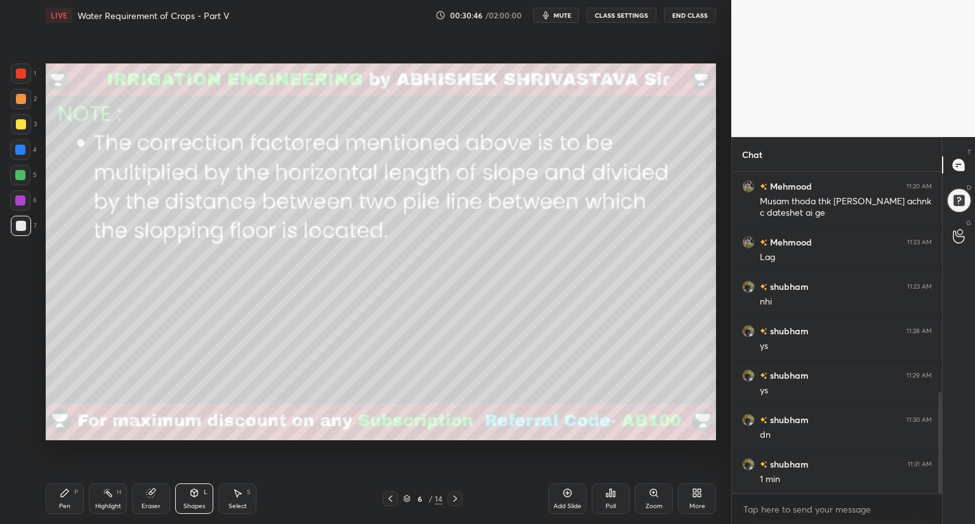
drag, startPoint x: 60, startPoint y: 499, endPoint x: 92, endPoint y: 482, distance: 36.1
click at [61, 499] on div "Pen P" at bounding box center [65, 499] width 38 height 30
drag, startPoint x: 23, startPoint y: 145, endPoint x: 39, endPoint y: 158, distance: 21.2
click at [23, 145] on div at bounding box center [20, 150] width 10 height 10
click at [389, 496] on icon at bounding box center [390, 499] width 10 height 10
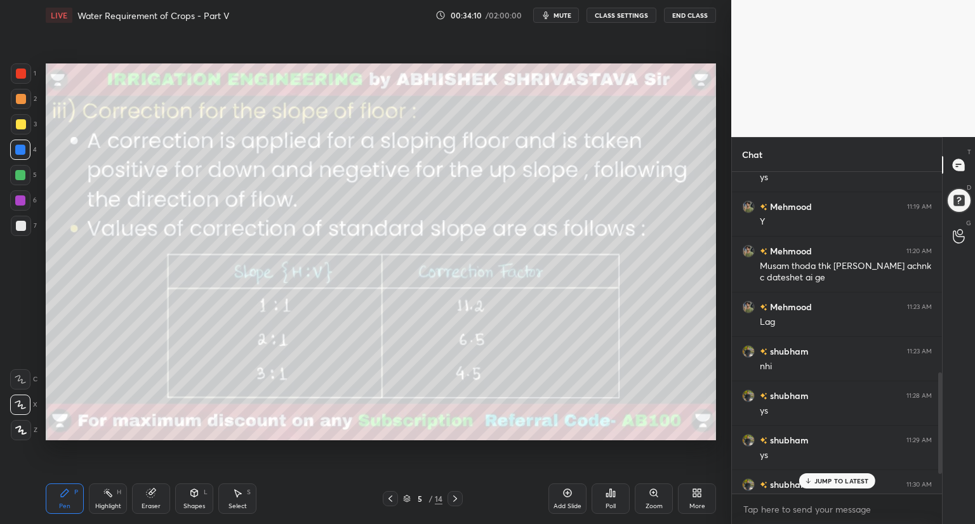
scroll to position [634, 0]
click at [822, 483] on p "JUMP TO LATEST" at bounding box center [841, 481] width 55 height 8
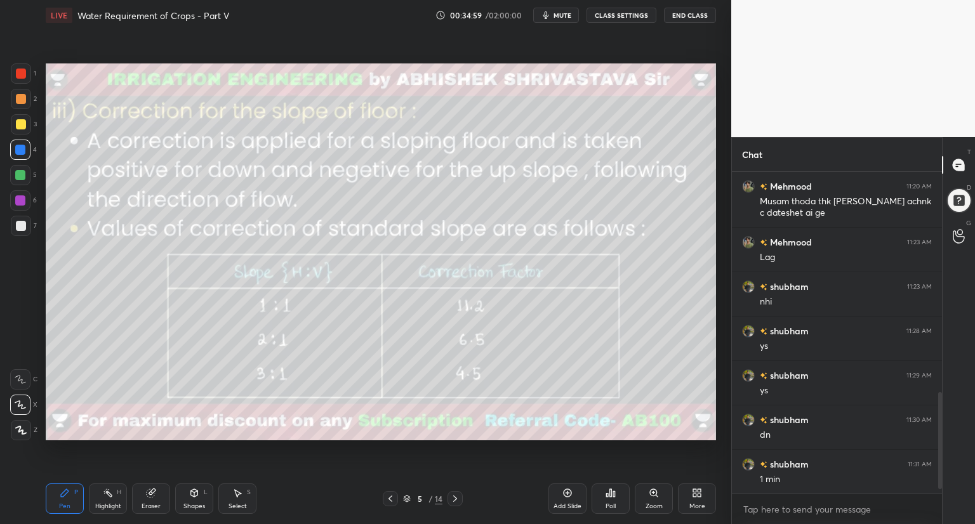
scroll to position [744, 0]
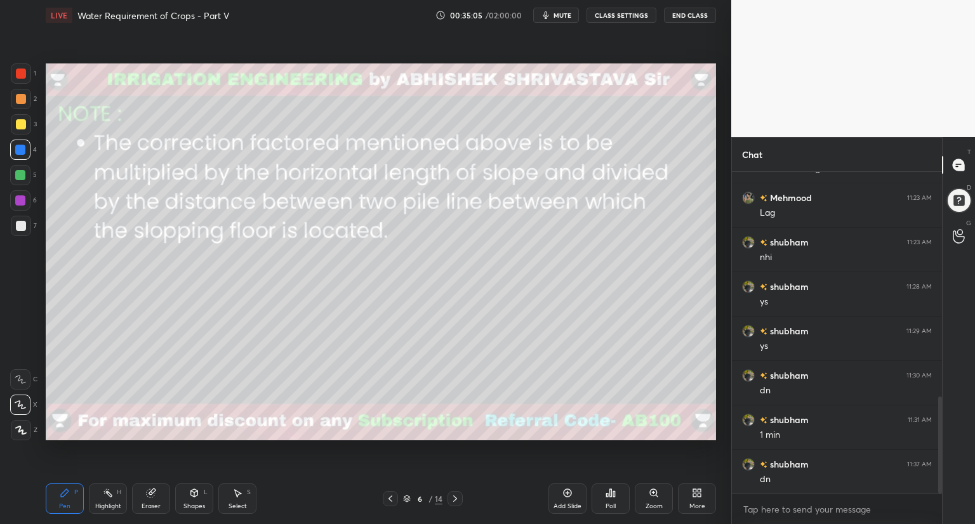
click at [152, 495] on icon at bounding box center [151, 493] width 8 height 8
click at [17, 431] on span "Erase all" at bounding box center [20, 430] width 19 height 9
drag, startPoint x: 391, startPoint y: 498, endPoint x: 391, endPoint y: 485, distance: 13.3
click at [391, 494] on icon at bounding box center [390, 499] width 10 height 10
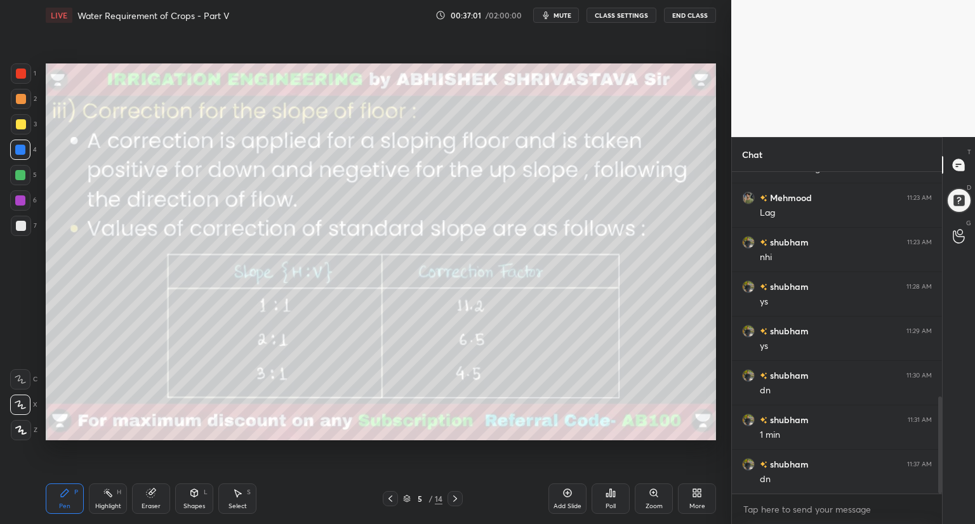
drag, startPoint x: 452, startPoint y: 496, endPoint x: 459, endPoint y: 463, distance: 33.0
click at [456, 488] on div "Pen P Highlight H Eraser Shapes L Select S 5 / 14 Add Slide Poll Zoom More" at bounding box center [381, 498] width 670 height 51
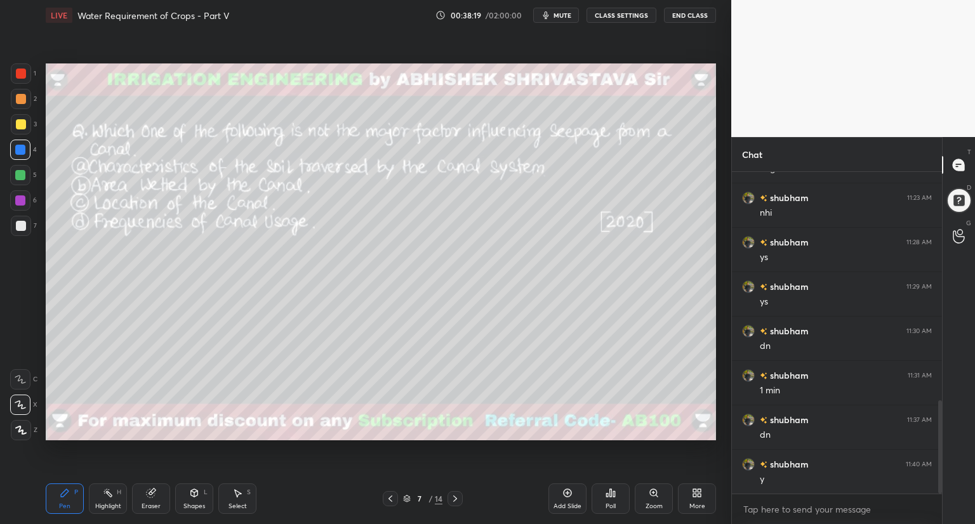
scroll to position [833, 0]
click at [298, 445] on div "Setting up your live class Poll for secs No correct answer Start poll" at bounding box center [381, 251] width 680 height 443
click at [607, 496] on icon at bounding box center [607, 495] width 2 height 3
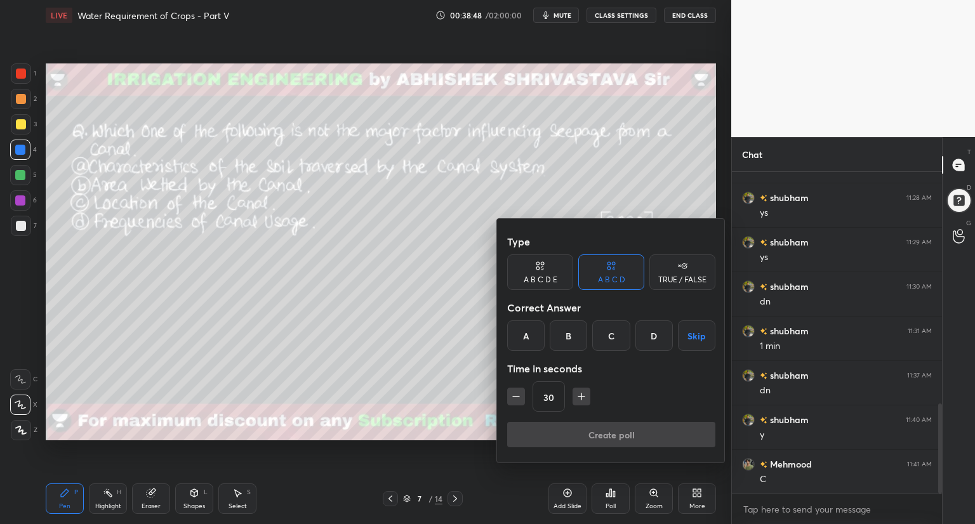
click at [612, 333] on div "C" at bounding box center [610, 335] width 37 height 30
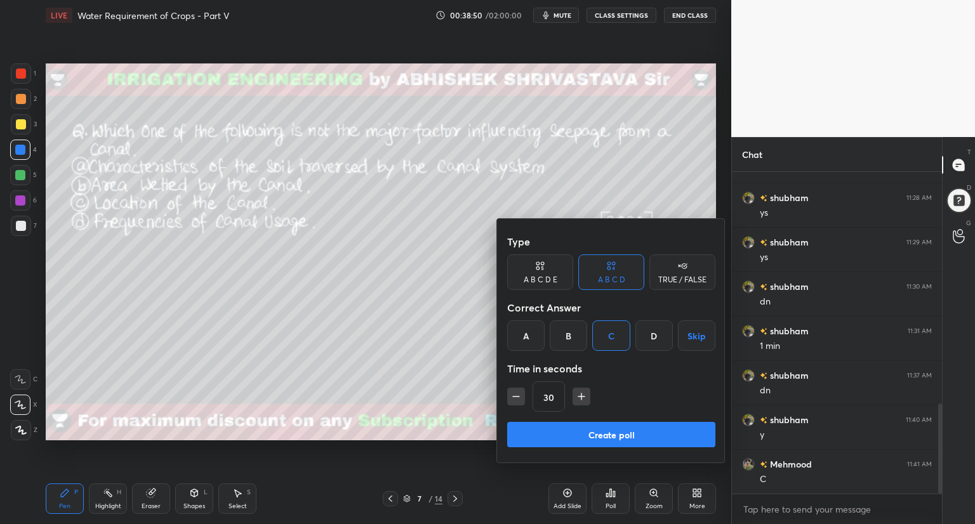
click at [518, 395] on icon "button" at bounding box center [516, 396] width 13 height 13
type input "15"
click at [531, 431] on button "Create poll" at bounding box center [611, 434] width 208 height 25
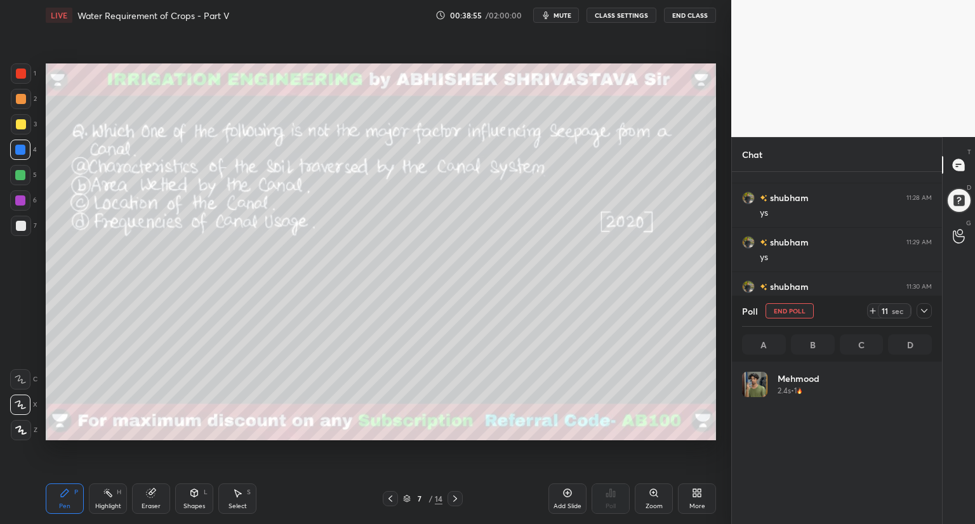
scroll to position [149, 186]
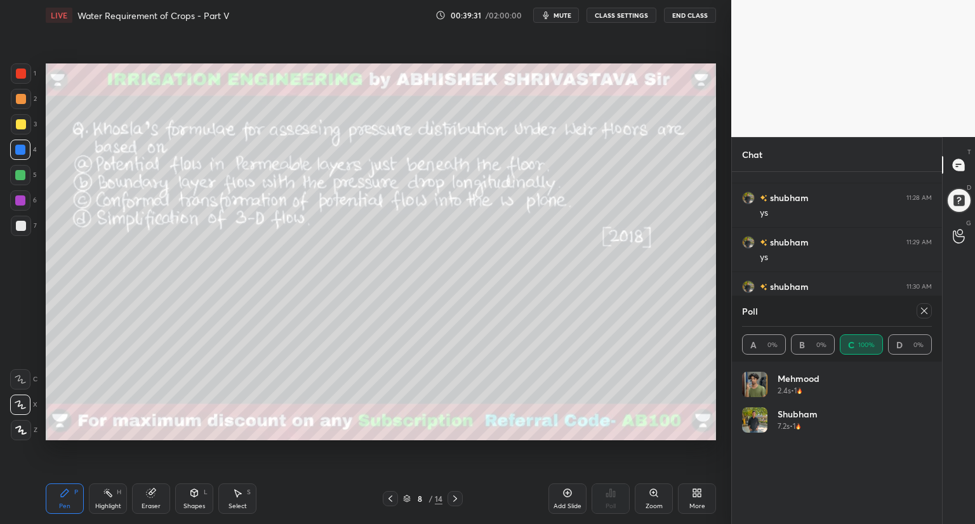
click at [923, 309] on icon at bounding box center [924, 311] width 10 height 10
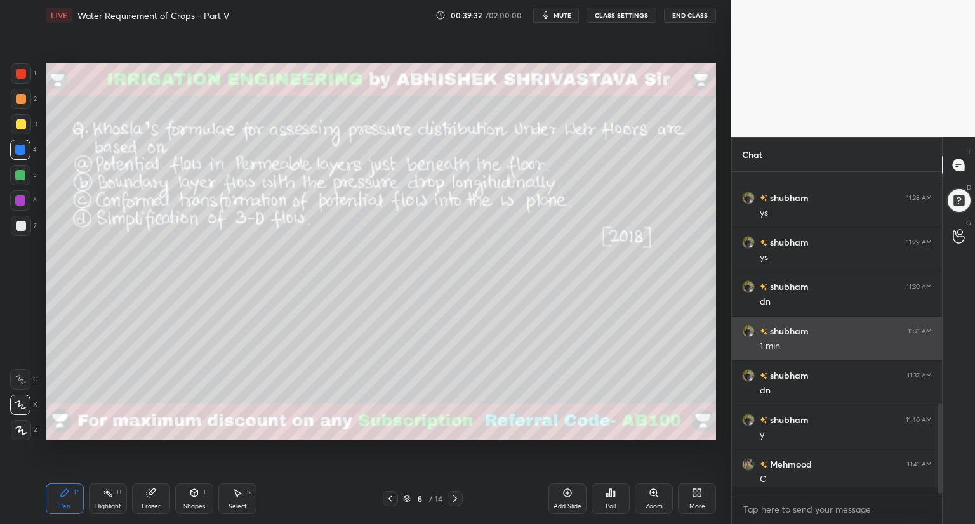
scroll to position [0, 0]
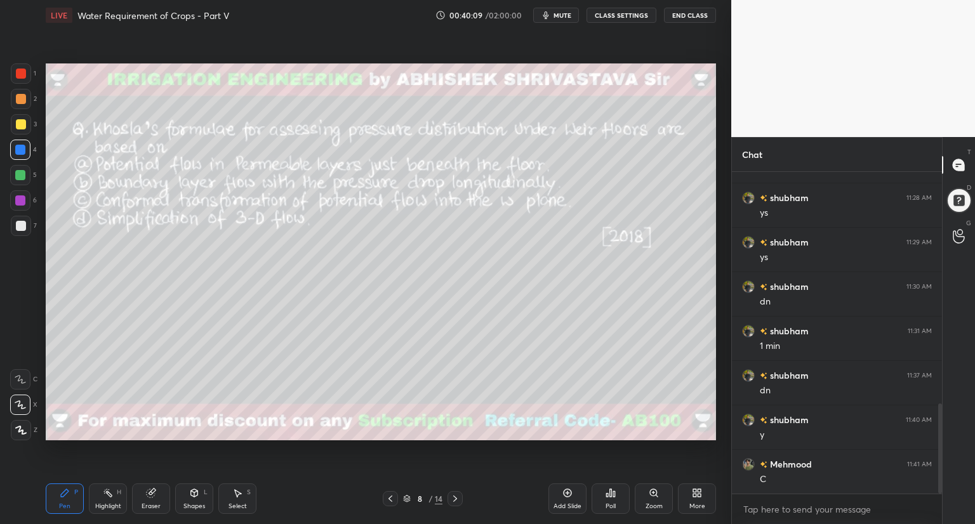
click at [612, 494] on icon at bounding box center [610, 493] width 10 height 10
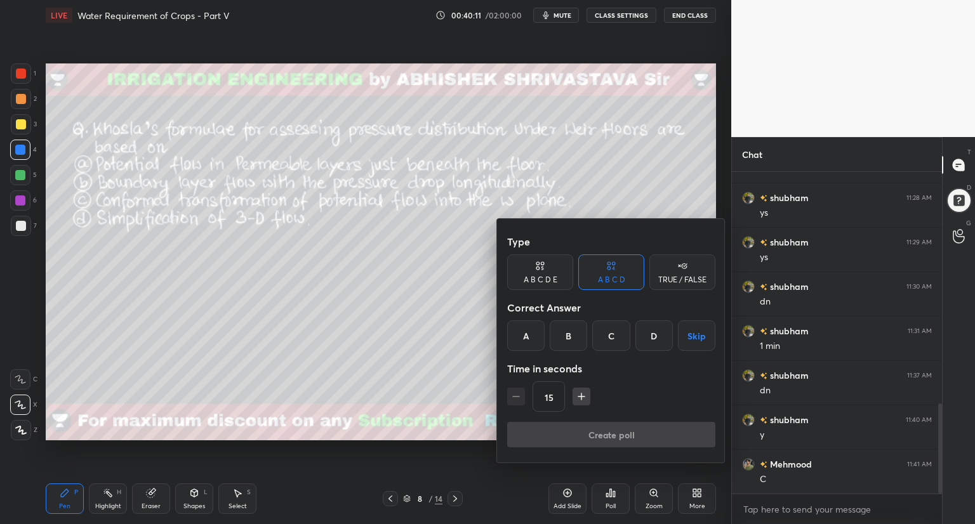
click at [617, 342] on div "C" at bounding box center [610, 335] width 37 height 30
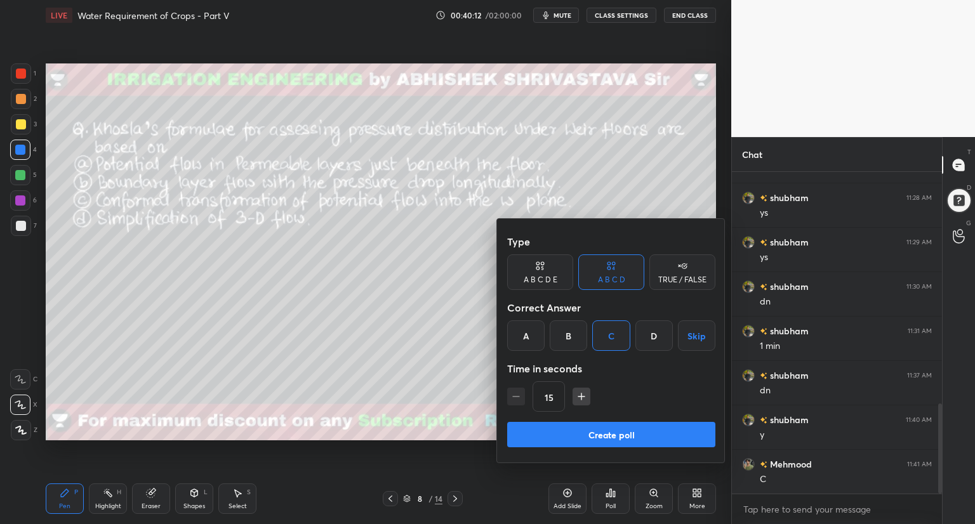
click at [576, 430] on button "Create poll" at bounding box center [611, 434] width 208 height 25
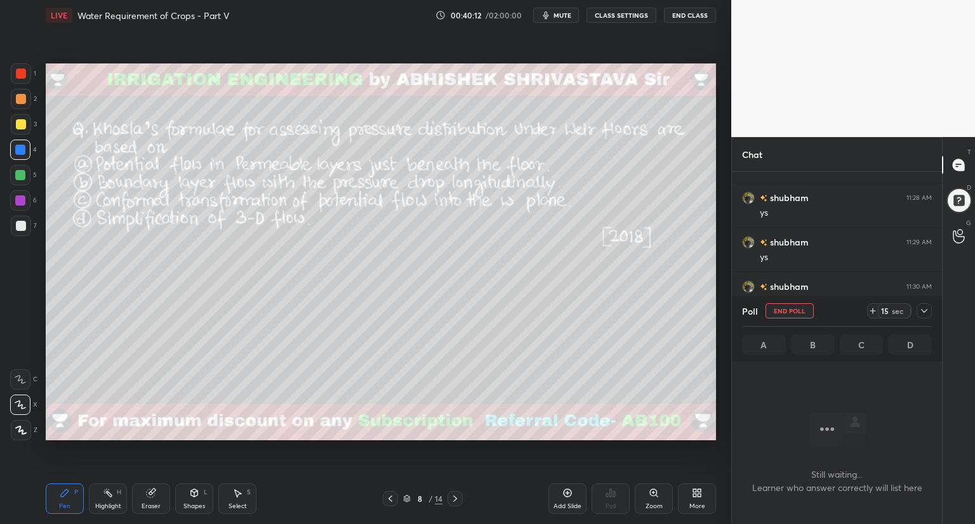
scroll to position [147, 206]
click at [569, 15] on span "mute" at bounding box center [562, 15] width 18 height 9
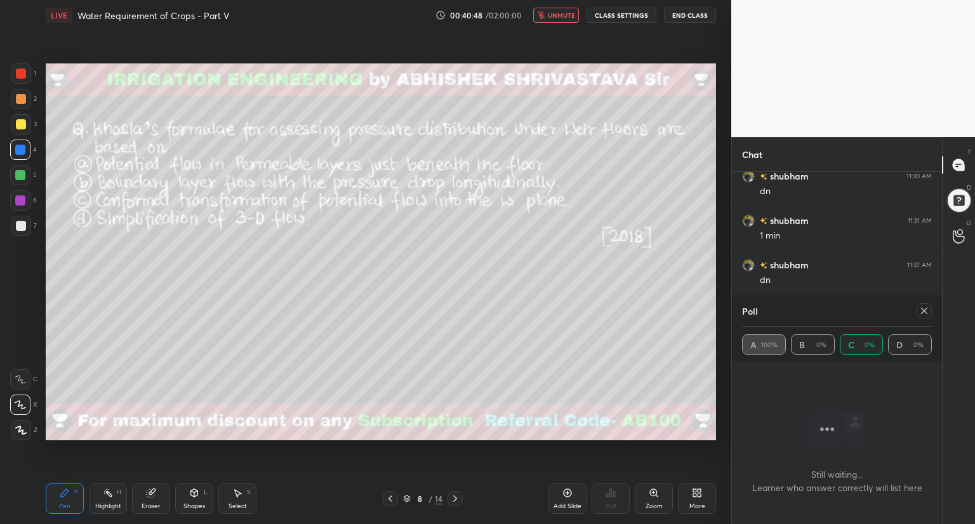
click at [545, 12] on icon "button" at bounding box center [542, 15] width 8 height 8
click at [963, 168] on icon at bounding box center [958, 164] width 11 height 11
click at [958, 168] on icon at bounding box center [958, 164] width 11 height 11
click at [923, 310] on icon at bounding box center [924, 311] width 6 height 6
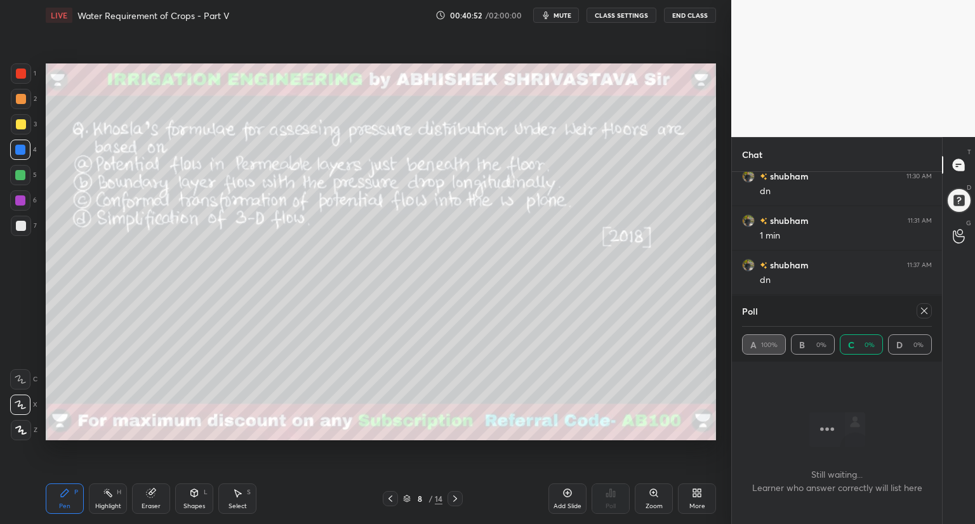
type textarea "x"
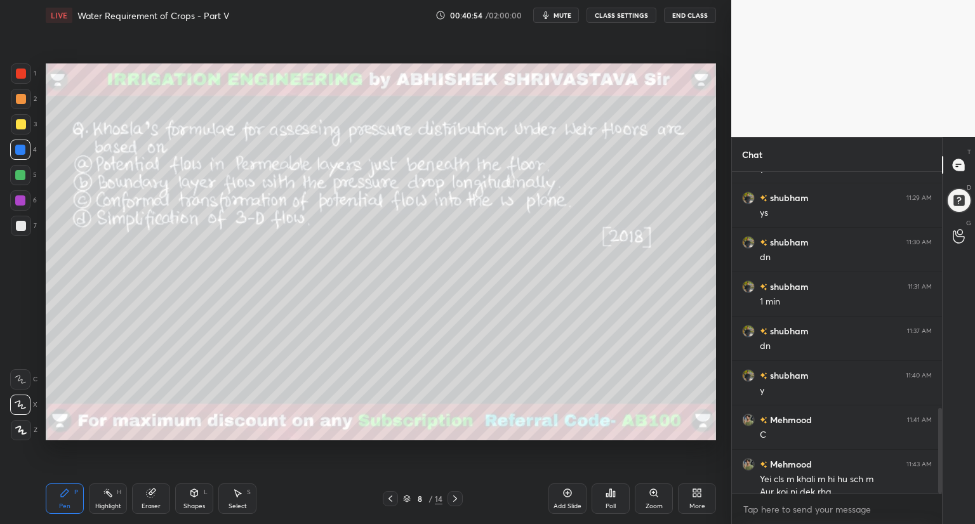
scroll to position [890, 0]
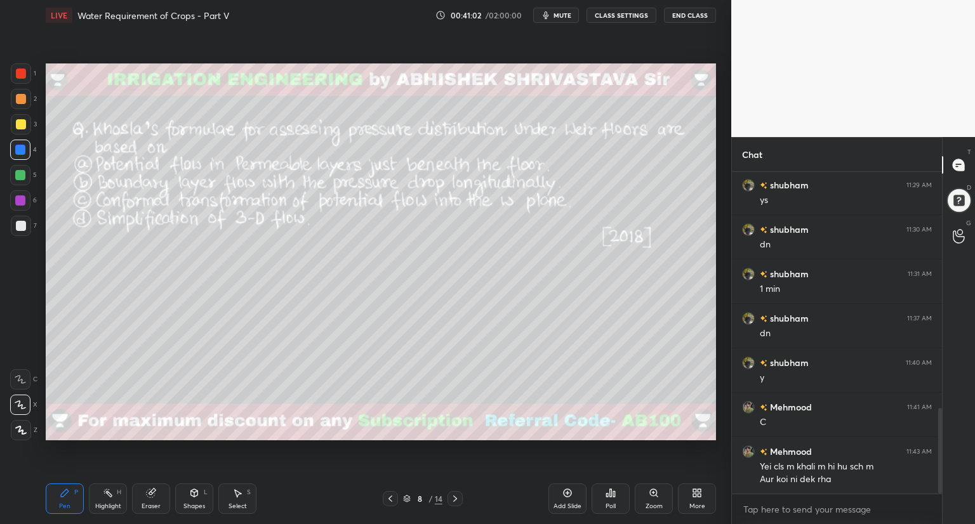
click at [20, 122] on div at bounding box center [21, 124] width 10 height 10
click at [455, 498] on icon at bounding box center [455, 499] width 10 height 10
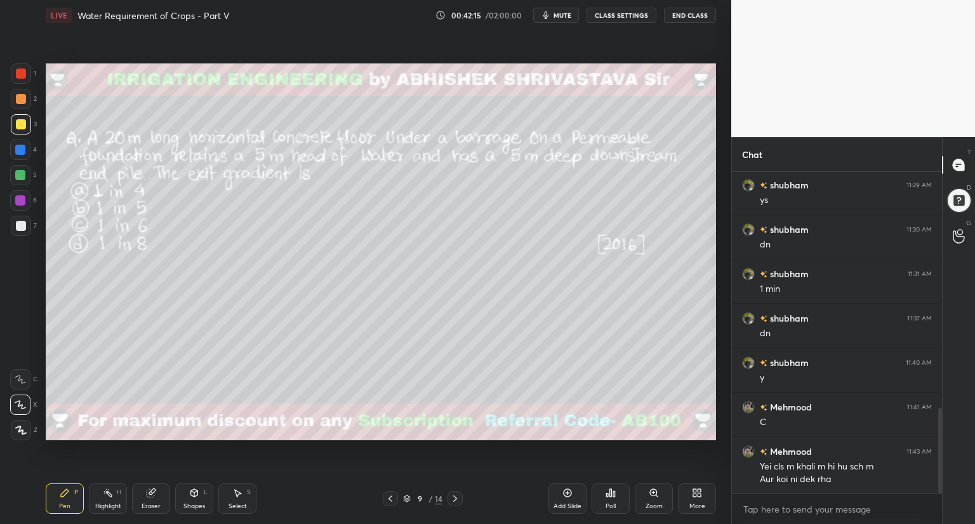
click at [617, 496] on div "Poll" at bounding box center [610, 499] width 38 height 30
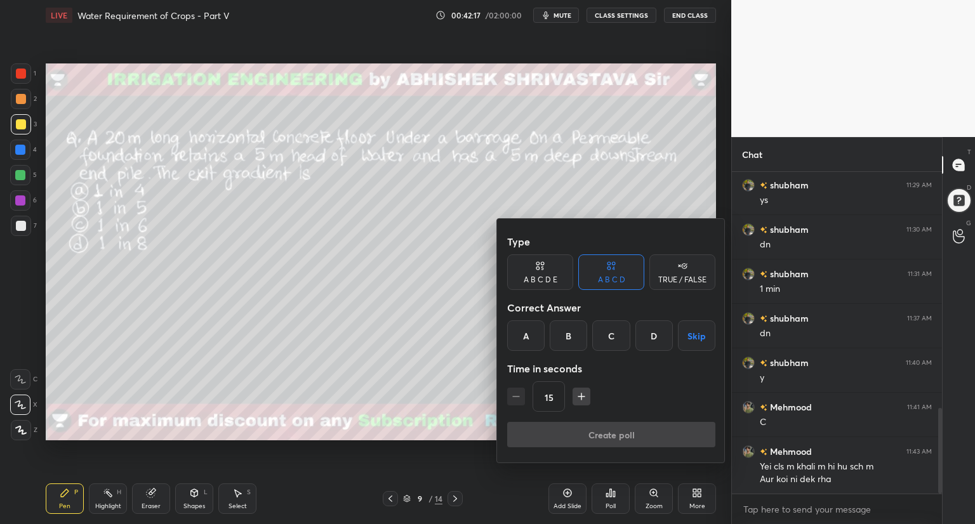
click at [578, 397] on icon "button" at bounding box center [581, 396] width 13 height 13
click at [581, 394] on icon "button" at bounding box center [581, 396] width 0 height 6
type input "45"
click at [569, 336] on div "B" at bounding box center [568, 335] width 37 height 30
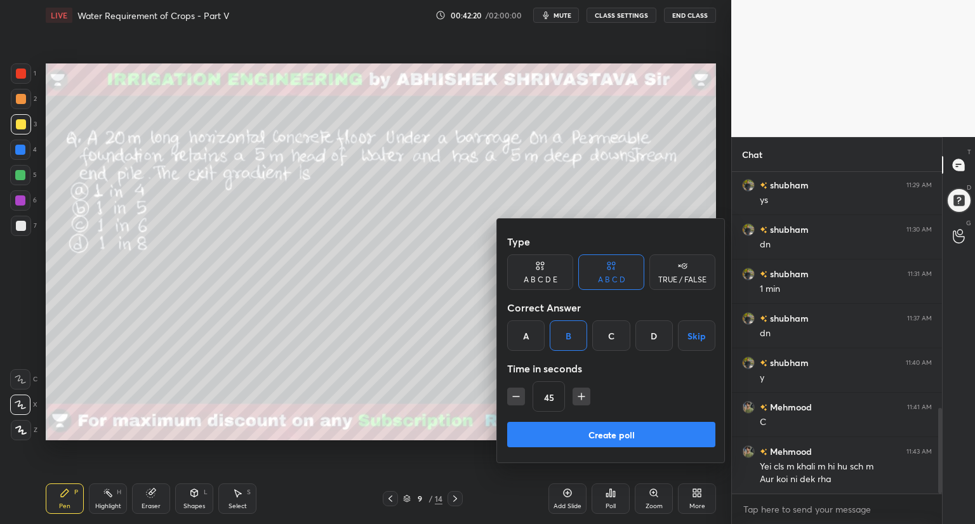
click at [560, 432] on button "Create poll" at bounding box center [611, 434] width 208 height 25
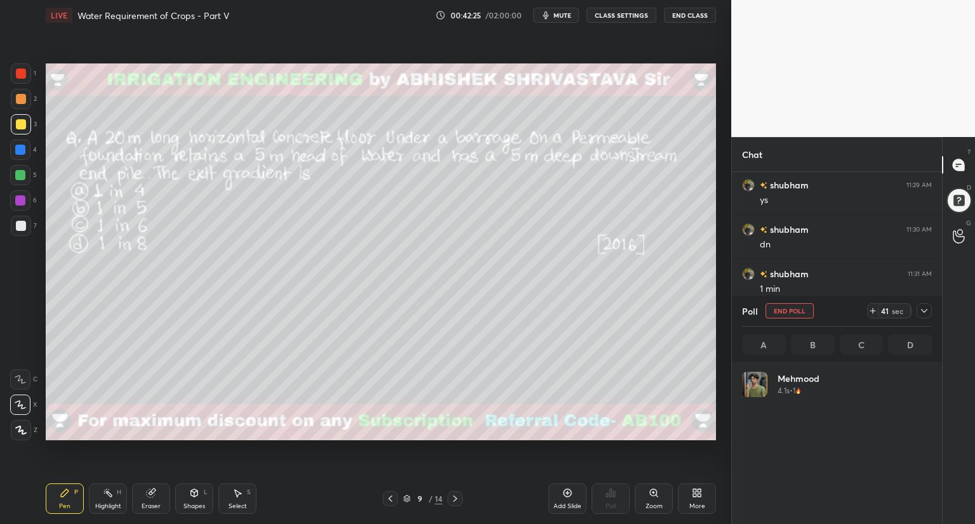
scroll to position [149, 186]
drag, startPoint x: 152, startPoint y: 496, endPoint x: 157, endPoint y: 491, distance: 7.2
click at [155, 493] on icon at bounding box center [151, 493] width 10 height 10
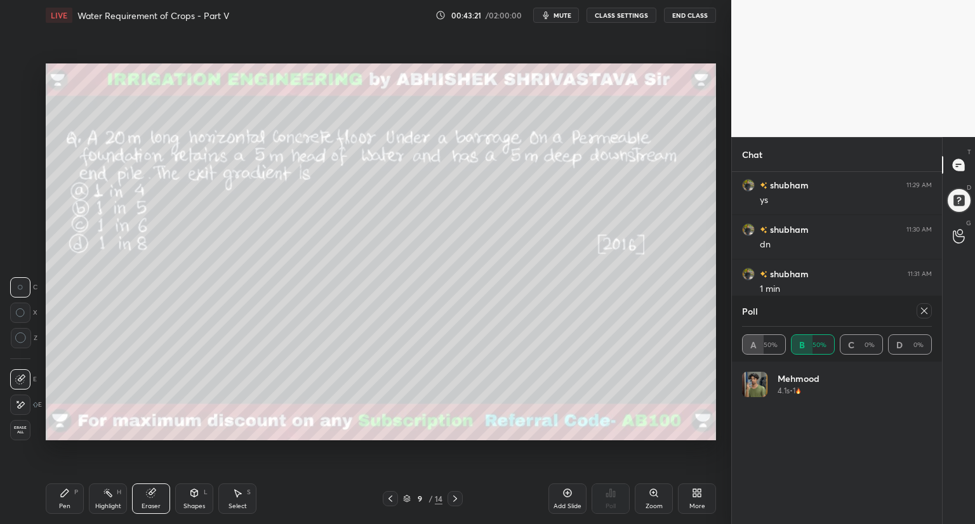
click at [193, 497] on icon at bounding box center [194, 493] width 10 height 10
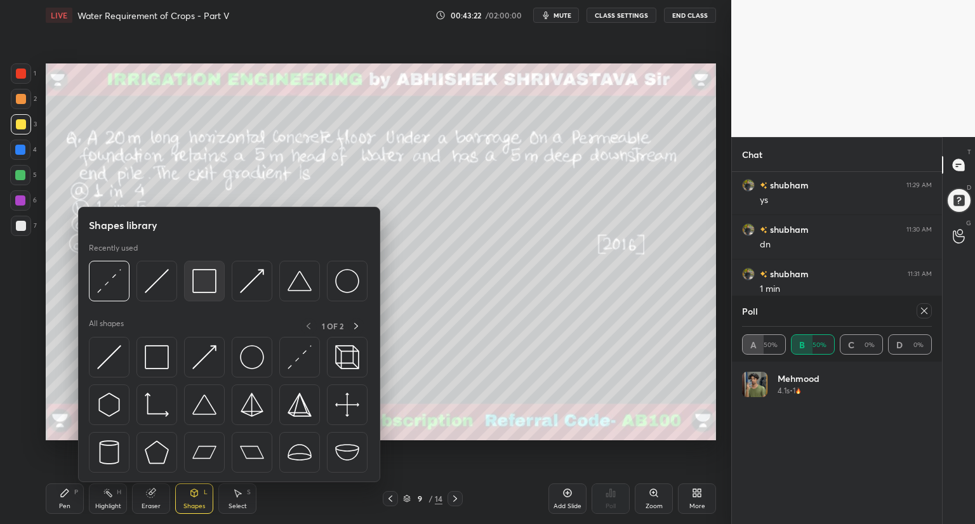
click at [206, 296] on div at bounding box center [204, 281] width 41 height 41
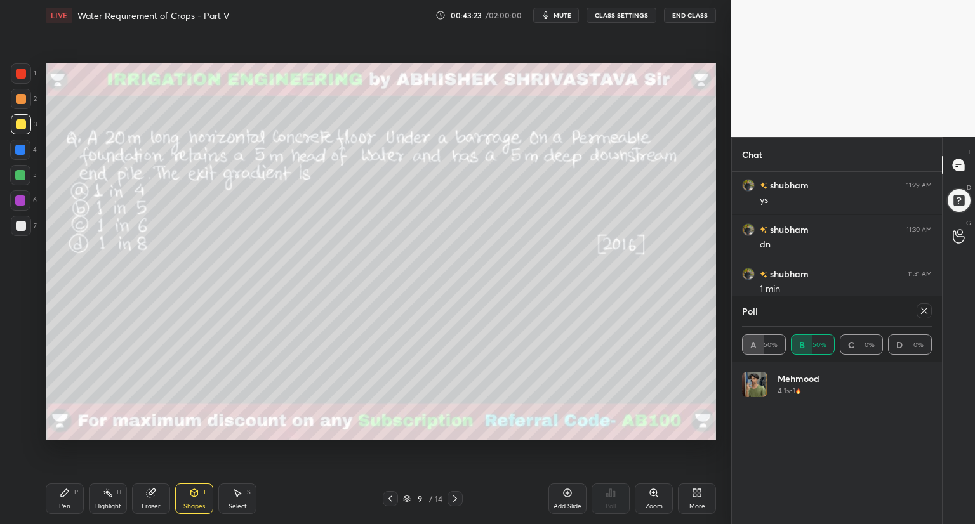
click at [23, 77] on div at bounding box center [21, 74] width 10 height 10
drag, startPoint x: 58, startPoint y: 499, endPoint x: 69, endPoint y: 483, distance: 19.4
click at [59, 498] on div "Pen P" at bounding box center [65, 499] width 38 height 30
click at [23, 230] on div at bounding box center [21, 226] width 10 height 10
click at [21, 128] on div at bounding box center [21, 124] width 10 height 10
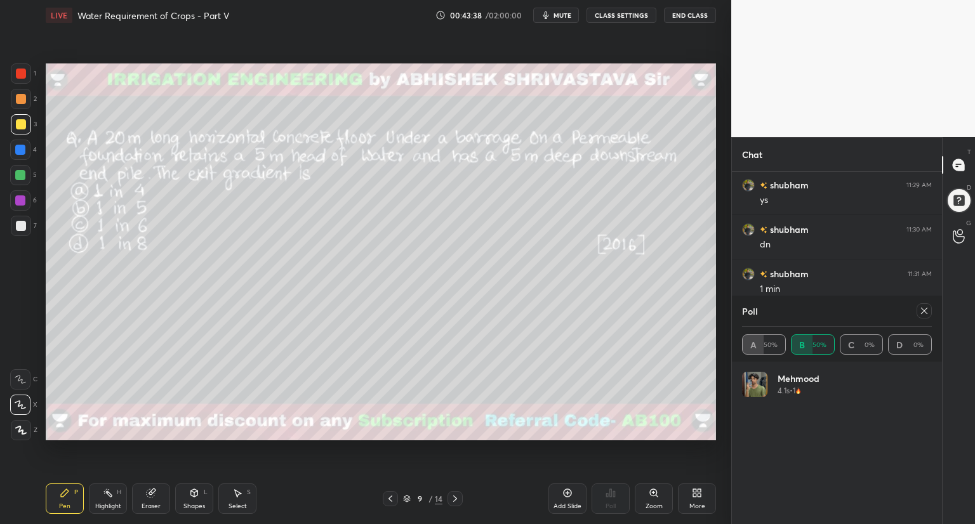
click at [197, 493] on icon at bounding box center [194, 493] width 10 height 10
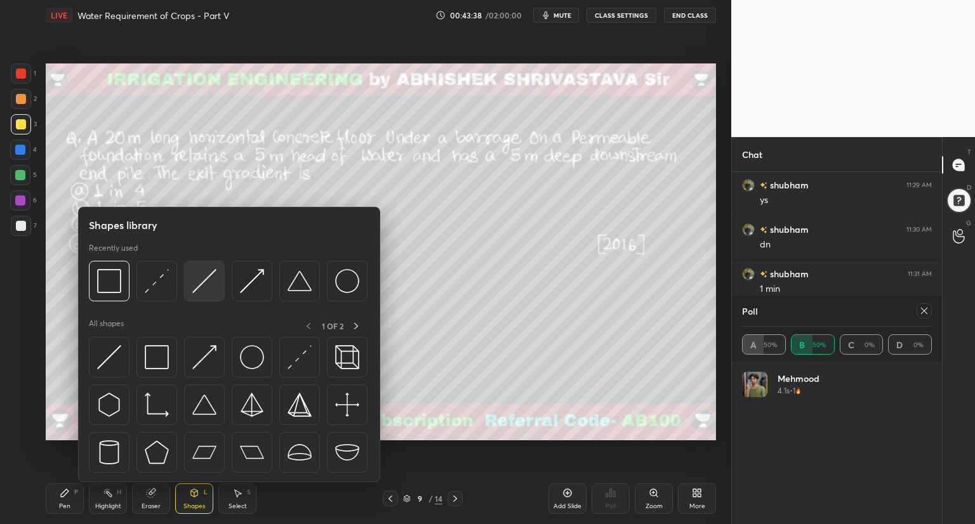
click at [208, 291] on img at bounding box center [204, 281] width 24 height 24
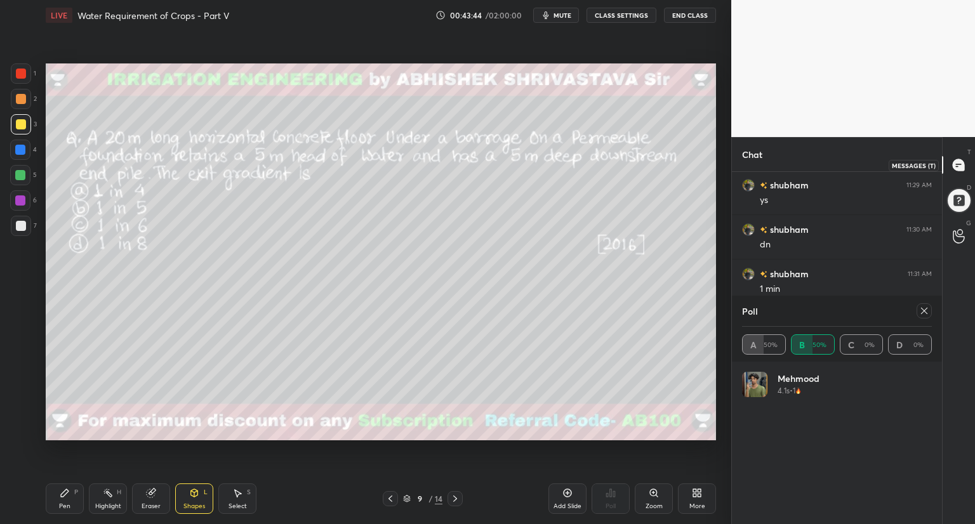
drag, startPoint x: 959, startPoint y: 163, endPoint x: 939, endPoint y: 168, distance: 20.3
click at [957, 164] on icon at bounding box center [958, 164] width 5 height 0
click at [957, 165] on icon at bounding box center [958, 164] width 11 height 11
click at [959, 165] on icon at bounding box center [958, 164] width 11 height 11
click at [958, 166] on icon at bounding box center [958, 164] width 11 height 11
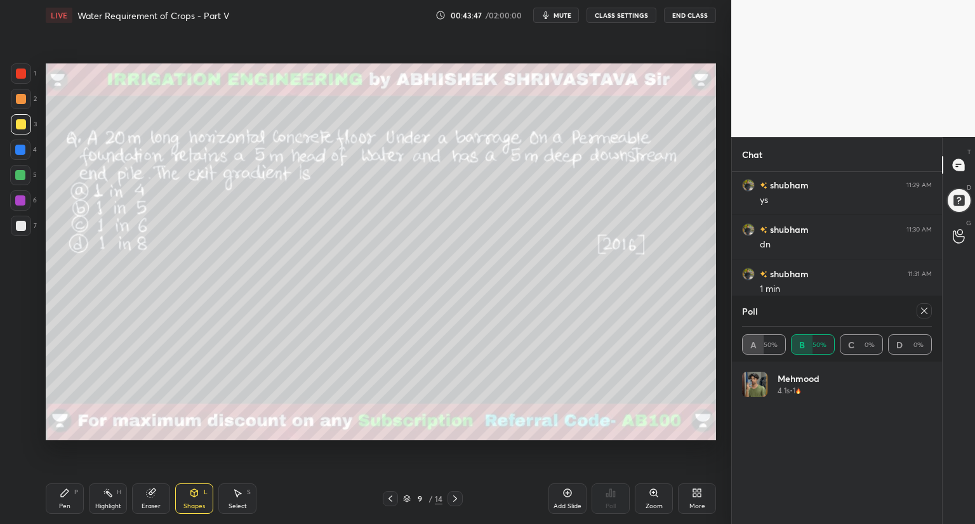
click at [958, 167] on icon at bounding box center [958, 164] width 11 height 11
click at [958, 168] on icon at bounding box center [958, 164] width 11 height 11
click at [957, 162] on icon at bounding box center [958, 164] width 11 height 11
click at [958, 164] on icon at bounding box center [958, 165] width 13 height 13
click at [959, 167] on icon at bounding box center [958, 164] width 11 height 11
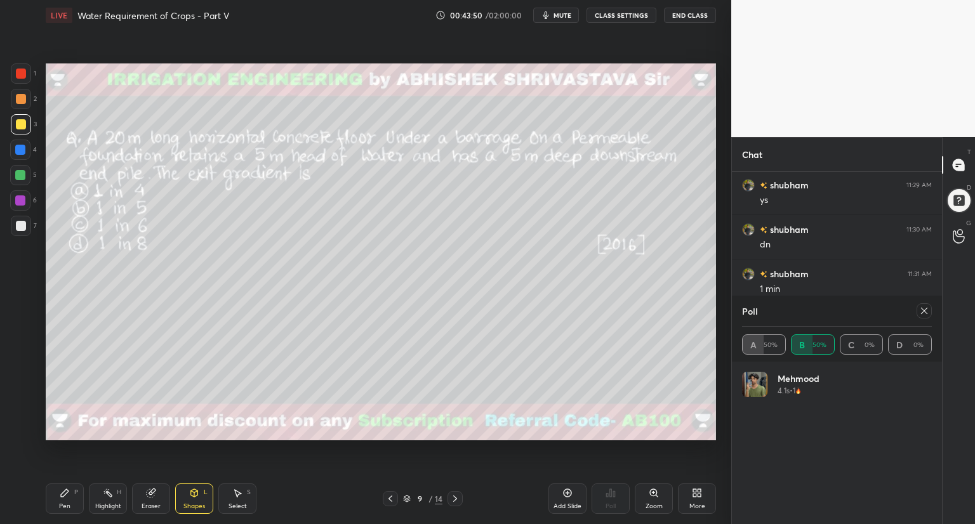
click at [960, 167] on icon at bounding box center [958, 164] width 11 height 11
click at [958, 168] on icon at bounding box center [958, 164] width 11 height 11
click at [926, 314] on icon at bounding box center [924, 311] width 10 height 10
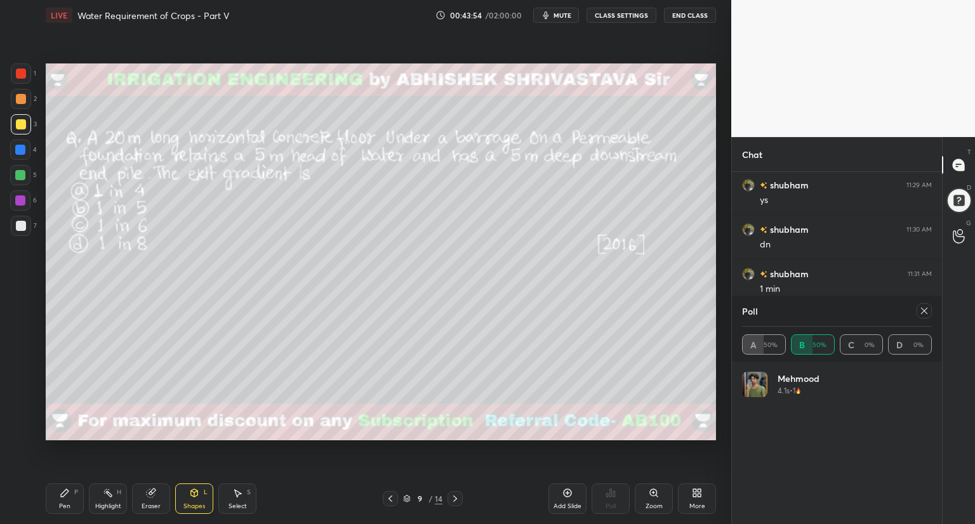
type textarea "x"
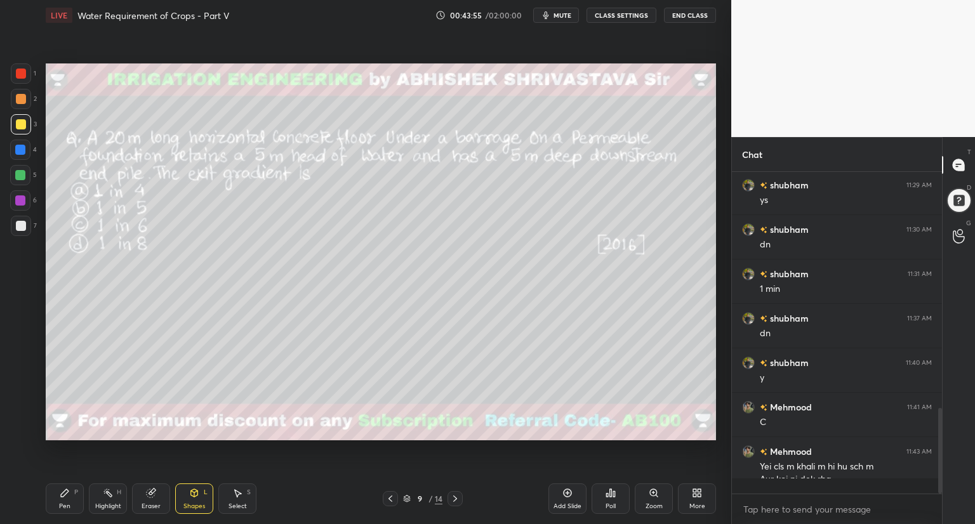
scroll to position [4, 4]
click at [62, 504] on div "Pen" at bounding box center [64, 506] width 11 height 6
drag, startPoint x: 183, startPoint y: 505, endPoint x: 184, endPoint y: 493, distance: 12.1
click at [183, 505] on div "Shapes" at bounding box center [194, 506] width 22 height 6
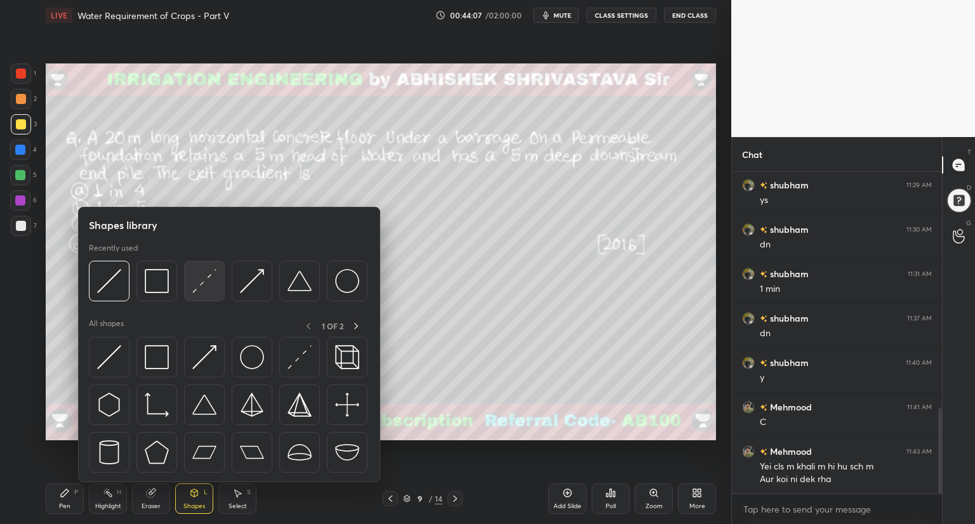
click at [202, 300] on div at bounding box center [204, 281] width 41 height 41
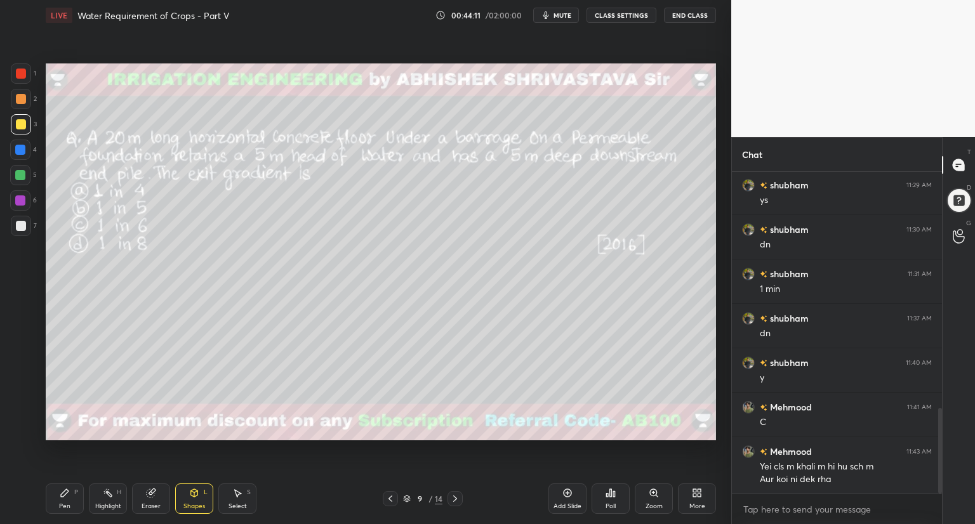
drag, startPoint x: 61, startPoint y: 502, endPoint x: 86, endPoint y: 480, distance: 33.3
click at [61, 503] on div "Pen" at bounding box center [64, 506] width 11 height 6
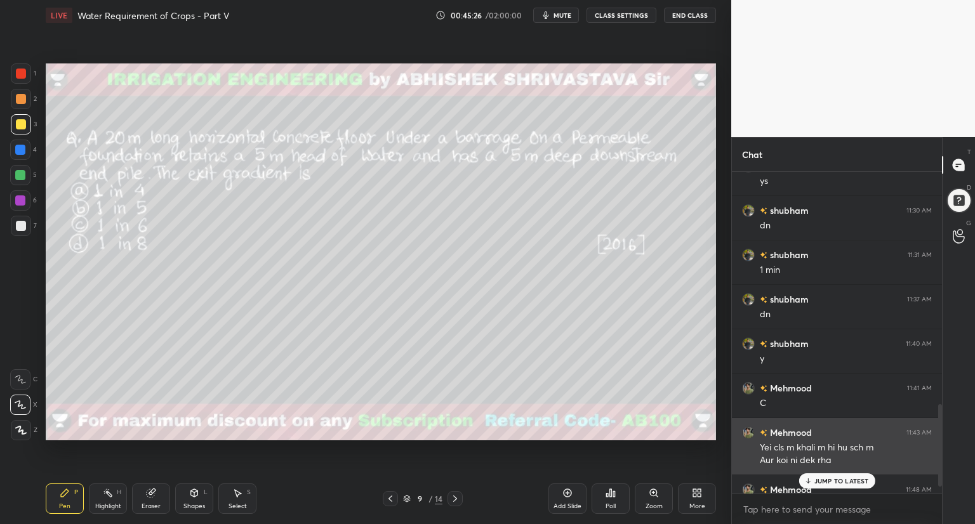
scroll to position [908, 0]
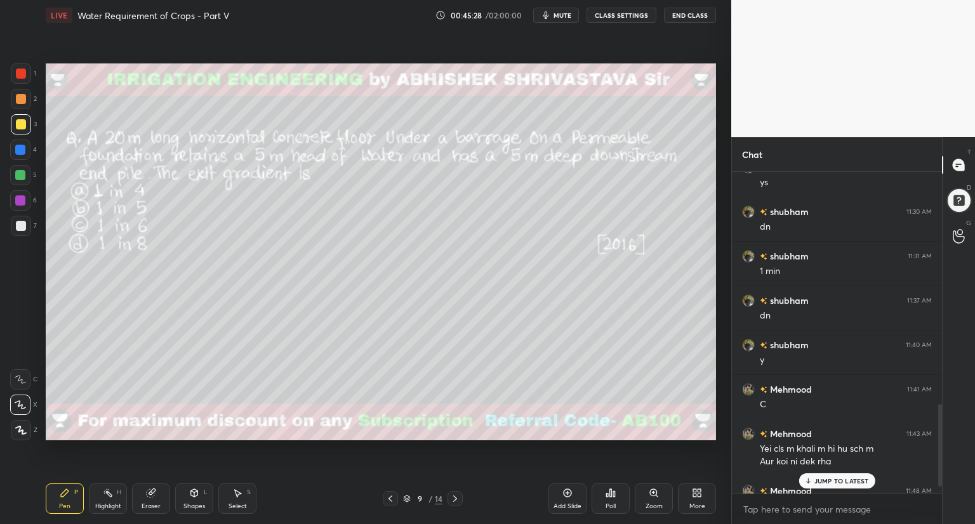
click at [832, 480] on p "JUMP TO LATEST" at bounding box center [841, 481] width 55 height 8
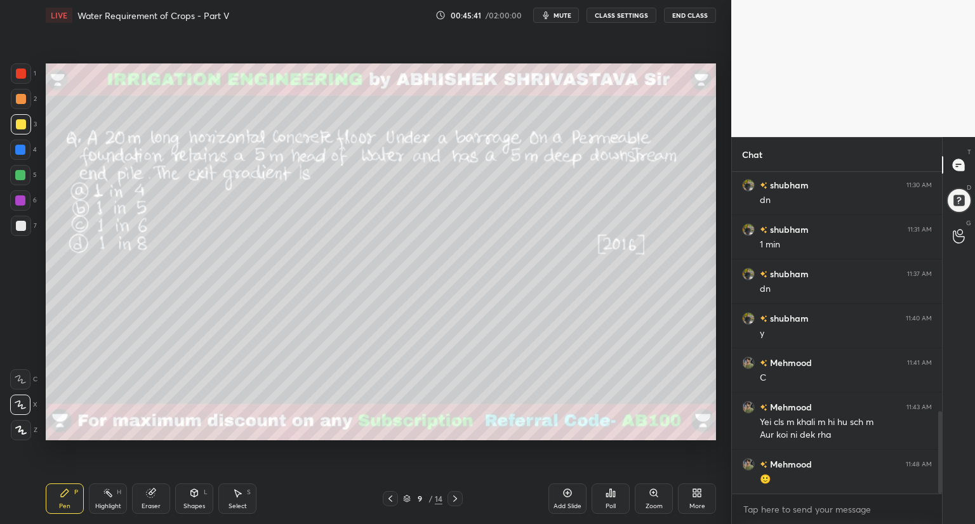
drag, startPoint x: 190, startPoint y: 501, endPoint x: 192, endPoint y: 488, distance: 12.8
click at [190, 500] on div "Shapes L" at bounding box center [194, 499] width 38 height 30
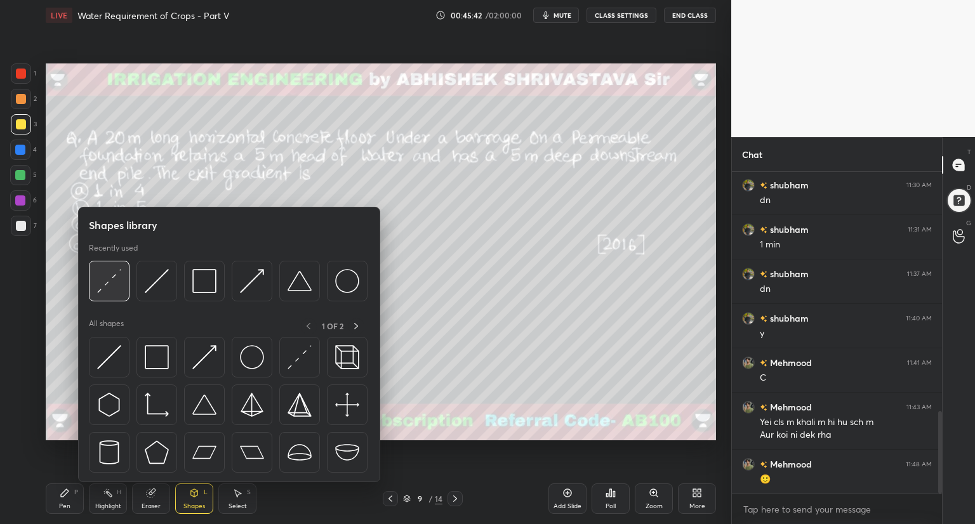
click at [102, 294] on div at bounding box center [109, 281] width 41 height 41
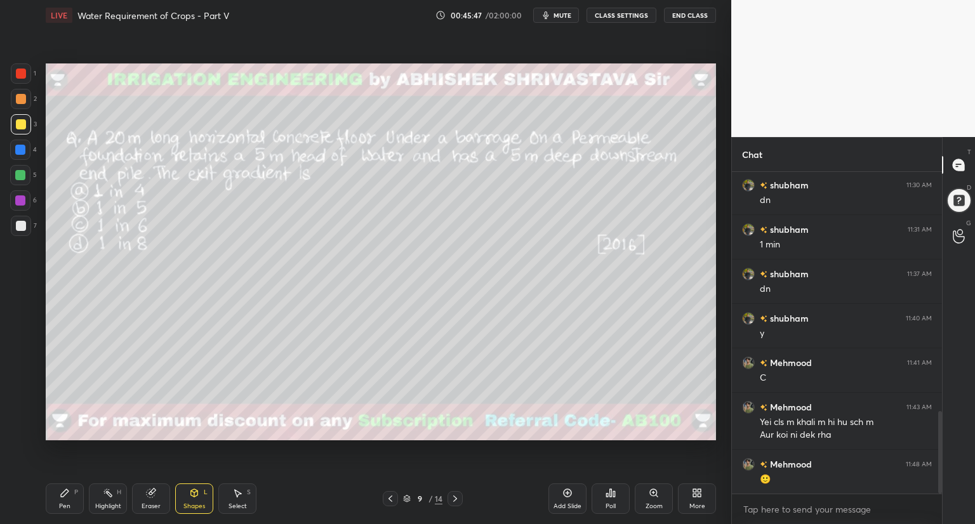
drag, startPoint x: 66, startPoint y: 499, endPoint x: 99, endPoint y: 482, distance: 37.5
click at [68, 499] on div "Pen P" at bounding box center [65, 499] width 38 height 30
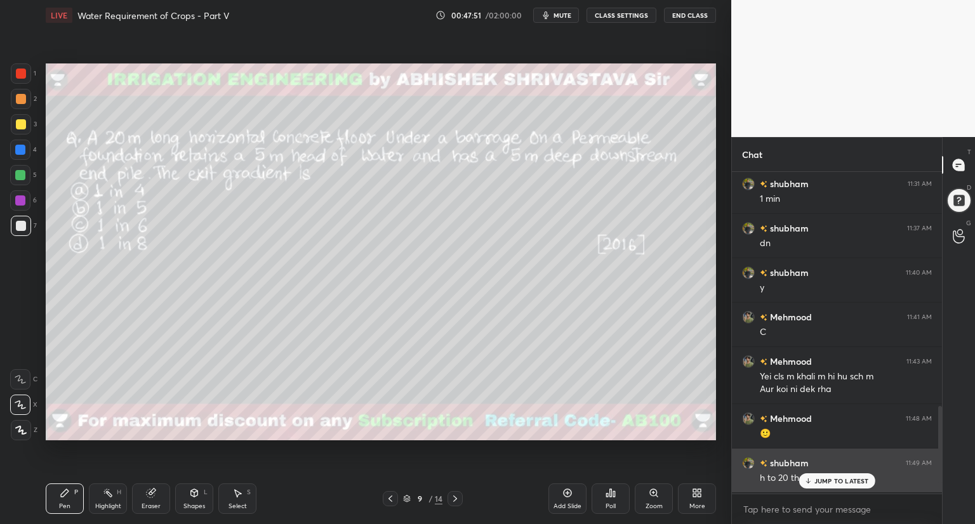
scroll to position [979, 0]
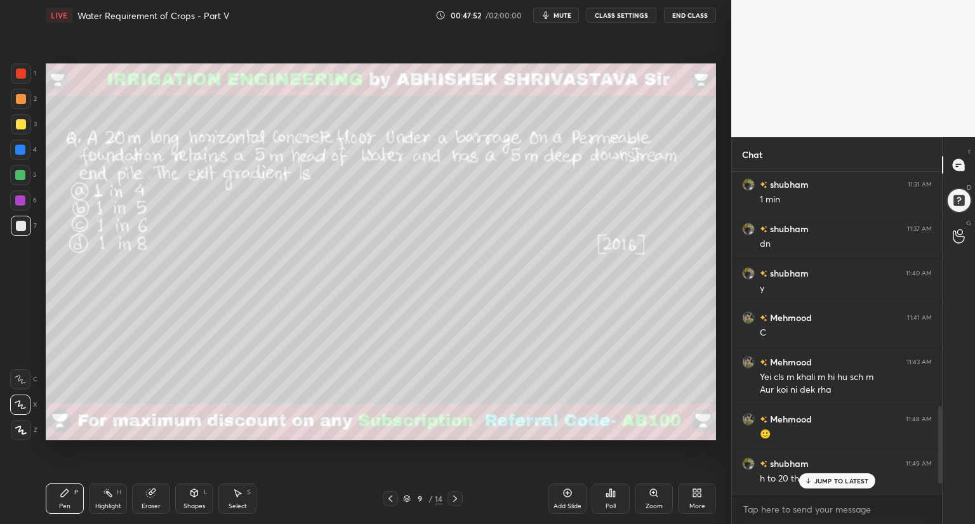
click at [841, 481] on p "JUMP TO LATEST" at bounding box center [841, 481] width 55 height 8
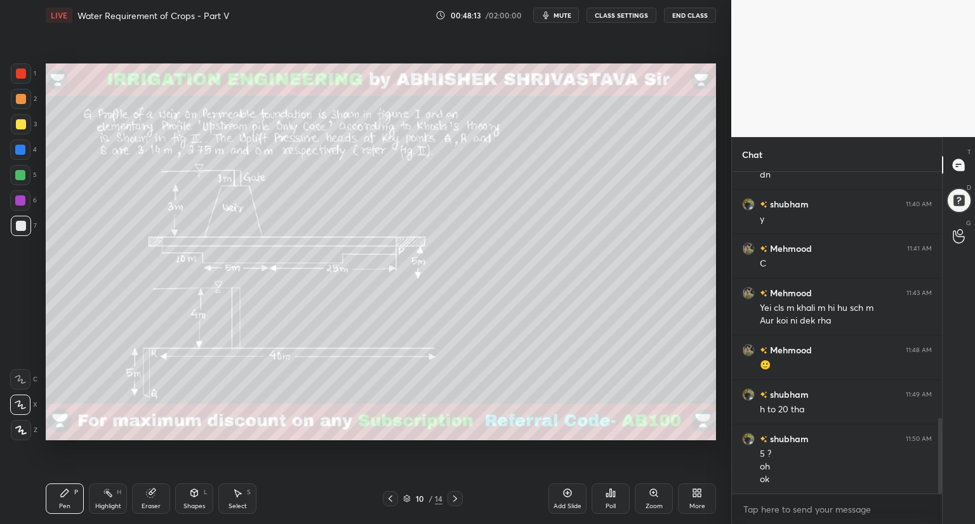
scroll to position [1061, 0]
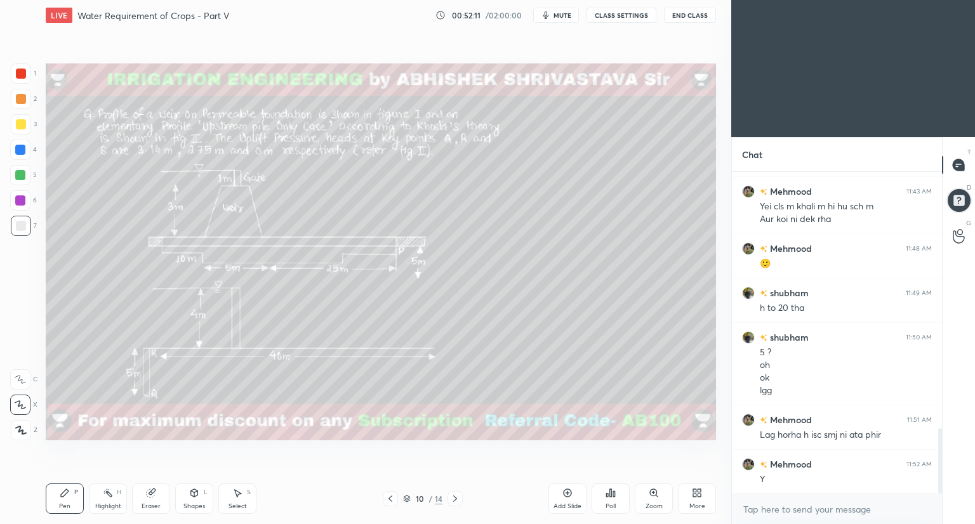
scroll to position [1267, 0]
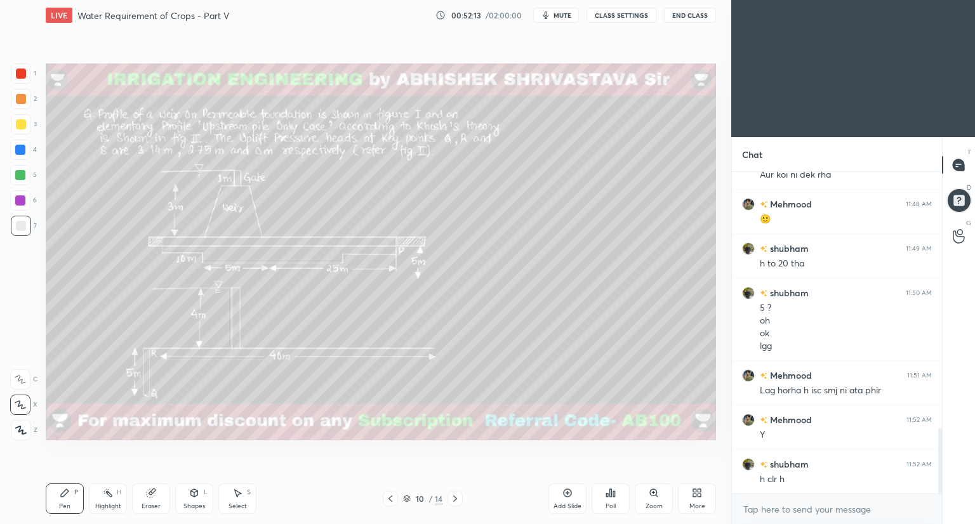
click at [897, 102] on video at bounding box center [853, 68] width 244 height 137
click at [69, 499] on div "Pen P" at bounding box center [65, 499] width 38 height 30
click at [150, 498] on div "Eraser" at bounding box center [151, 499] width 38 height 30
click at [69, 497] on icon at bounding box center [65, 493] width 10 height 10
click at [23, 128] on div at bounding box center [21, 124] width 10 height 10
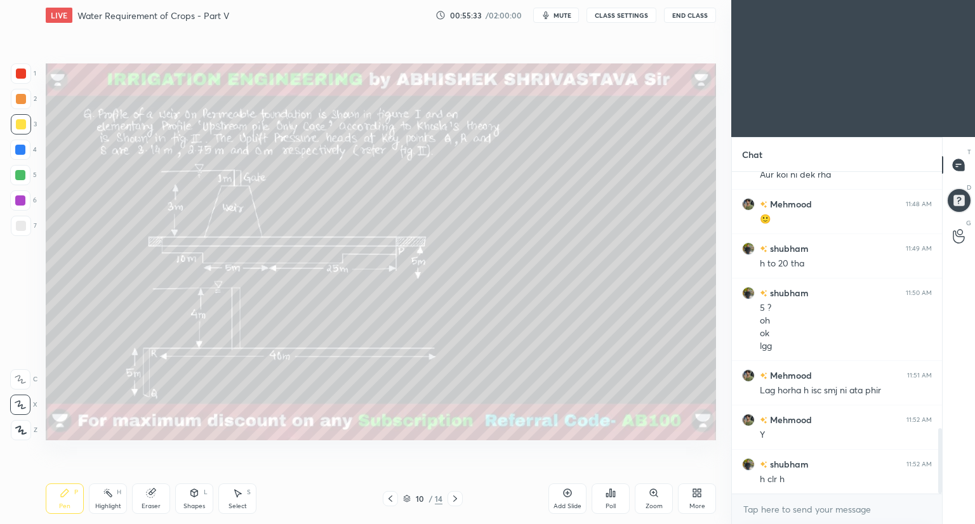
click at [7, 186] on div "1 2 3 4 5 6 7 C X Z C X Z E E Erase all H H" at bounding box center [20, 251] width 41 height 377
drag, startPoint x: 25, startPoint y: 128, endPoint x: 34, endPoint y: 132, distance: 9.9
click at [27, 129] on div at bounding box center [21, 124] width 20 height 20
drag, startPoint x: 185, startPoint y: 503, endPoint x: 188, endPoint y: 493, distance: 10.5
click at [185, 503] on div "Shapes" at bounding box center [194, 506] width 22 height 6
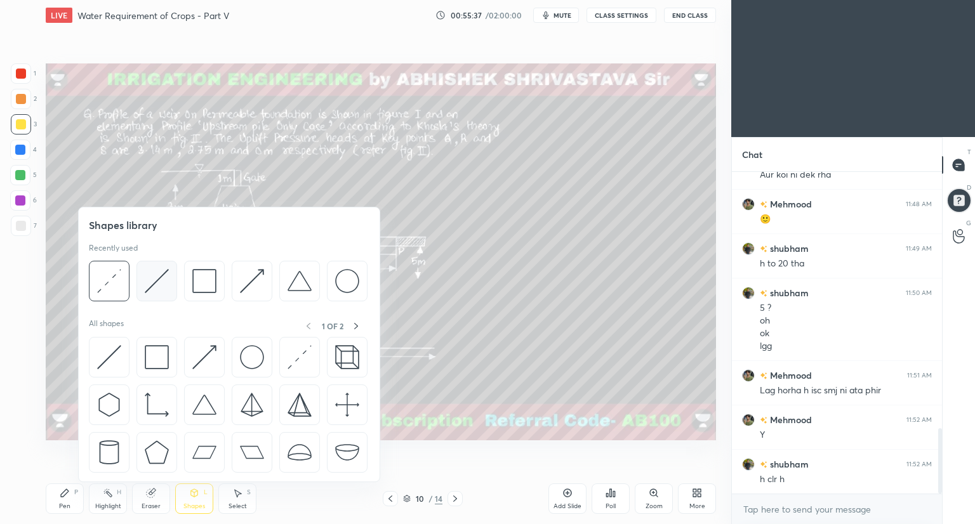
click at [168, 288] on img at bounding box center [157, 281] width 24 height 24
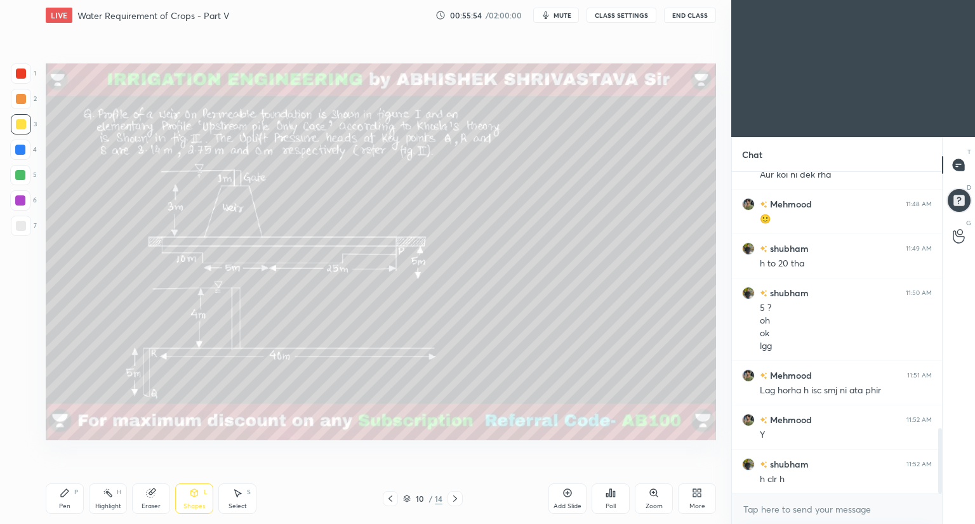
click at [71, 503] on div "Pen P" at bounding box center [65, 499] width 38 height 30
click at [192, 498] on div "Shapes L" at bounding box center [194, 499] width 38 height 30
click at [23, 98] on div at bounding box center [21, 99] width 10 height 10
click at [22, 224] on div at bounding box center [21, 226] width 10 height 10
drag, startPoint x: 23, startPoint y: 125, endPoint x: 35, endPoint y: 133, distance: 14.3
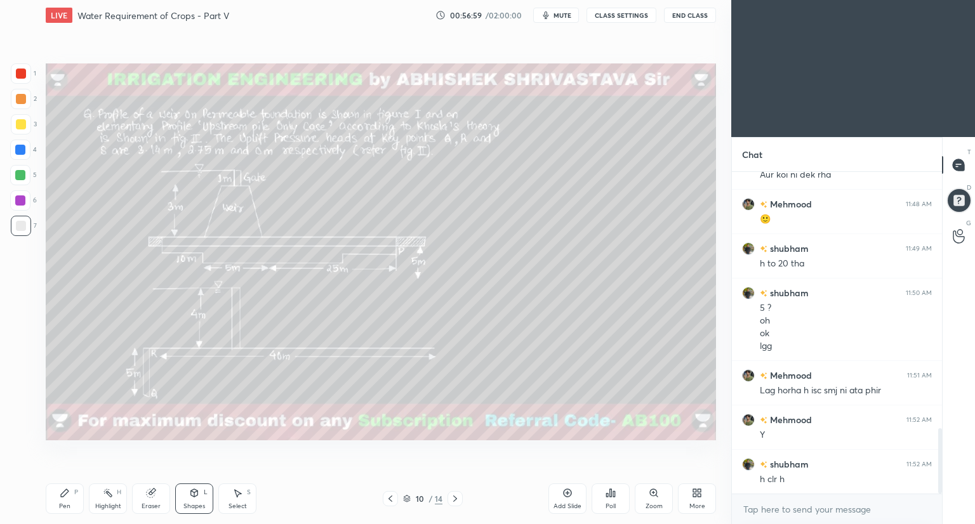
click at [24, 127] on div at bounding box center [21, 124] width 10 height 10
drag, startPoint x: 69, startPoint y: 499, endPoint x: 87, endPoint y: 490, distance: 19.9
click at [71, 498] on div "Pen P" at bounding box center [65, 499] width 38 height 30
click at [190, 501] on div "Shapes L" at bounding box center [194, 499] width 38 height 30
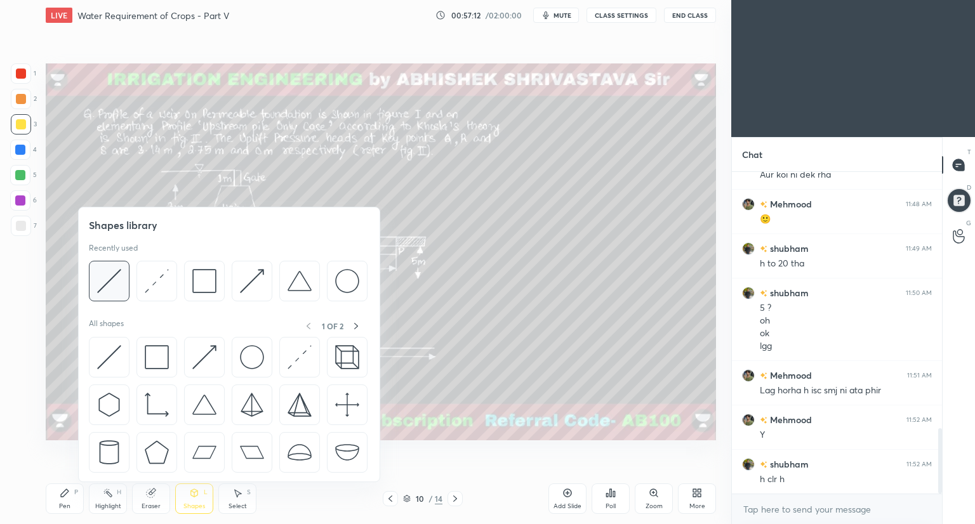
click at [116, 279] on img at bounding box center [109, 281] width 24 height 24
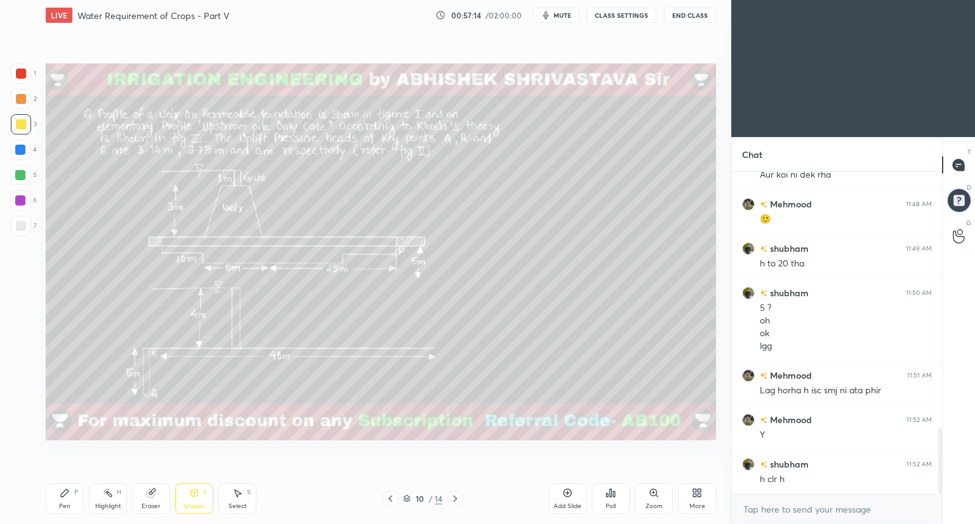
click at [21, 95] on div at bounding box center [21, 99] width 10 height 10
drag, startPoint x: 150, startPoint y: 498, endPoint x: 157, endPoint y: 490, distance: 10.8
click at [154, 494] on div "Eraser" at bounding box center [151, 499] width 38 height 30
click at [185, 496] on div "Shapes L" at bounding box center [194, 499] width 38 height 30
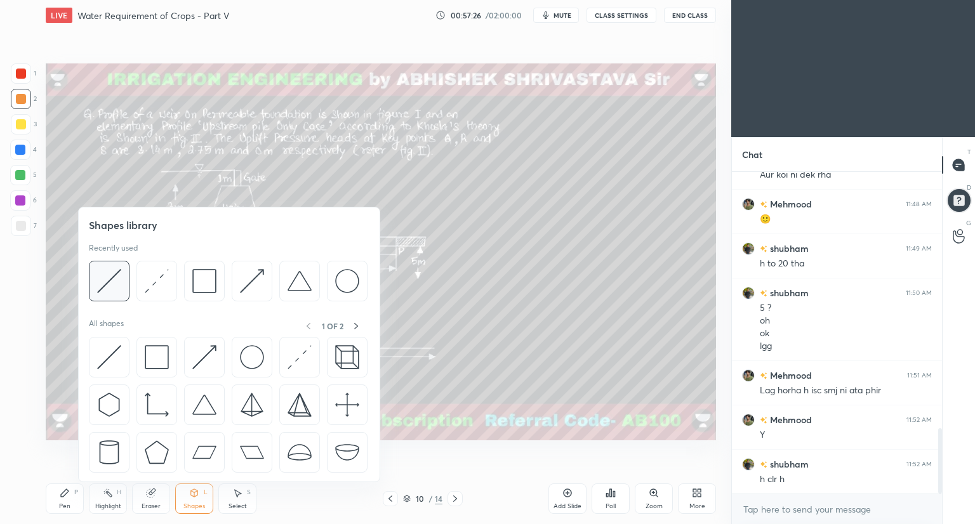
click at [126, 294] on div at bounding box center [109, 281] width 41 height 41
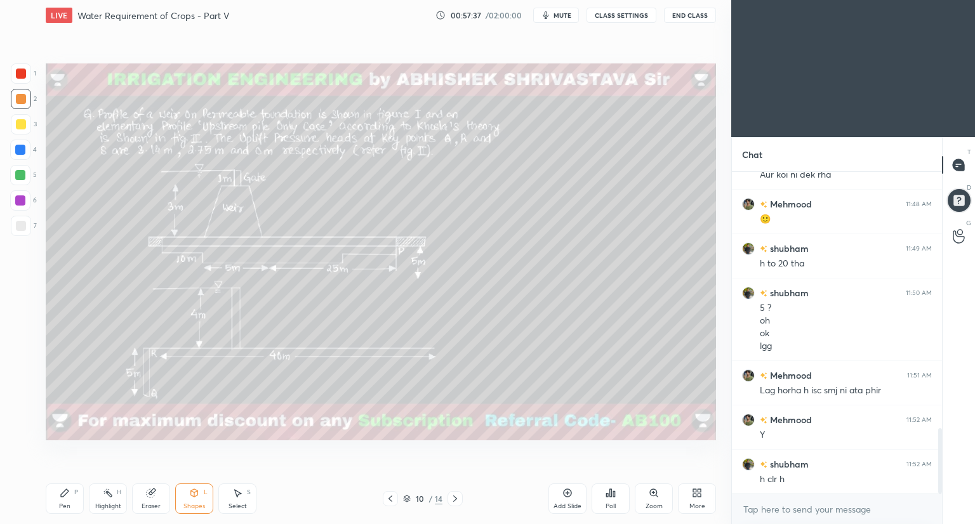
click at [21, 150] on div at bounding box center [20, 150] width 10 height 10
drag, startPoint x: 22, startPoint y: 128, endPoint x: 42, endPoint y: 138, distance: 22.7
click at [23, 128] on div at bounding box center [21, 124] width 10 height 10
drag, startPoint x: 64, startPoint y: 503, endPoint x: 71, endPoint y: 496, distance: 9.9
click at [67, 503] on div "Pen" at bounding box center [64, 506] width 11 height 6
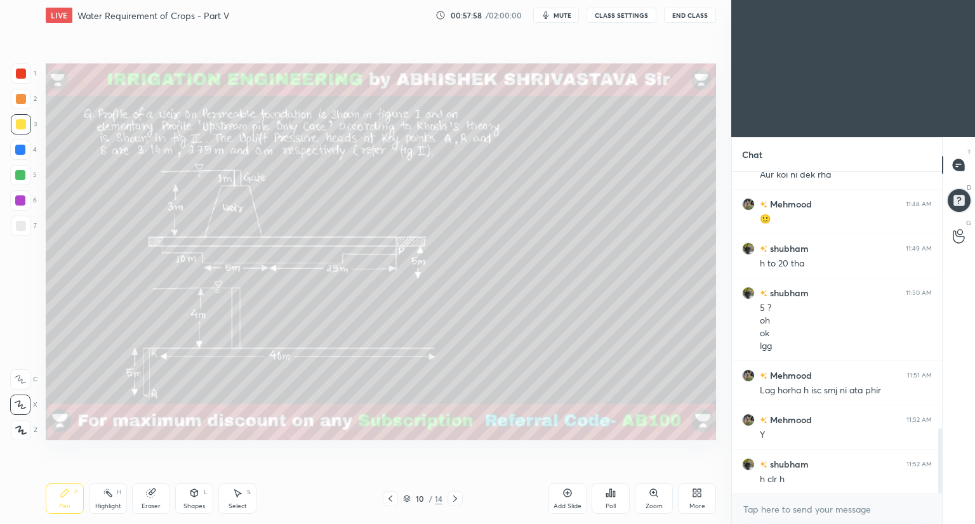
click at [192, 501] on div "Shapes L" at bounding box center [194, 499] width 38 height 30
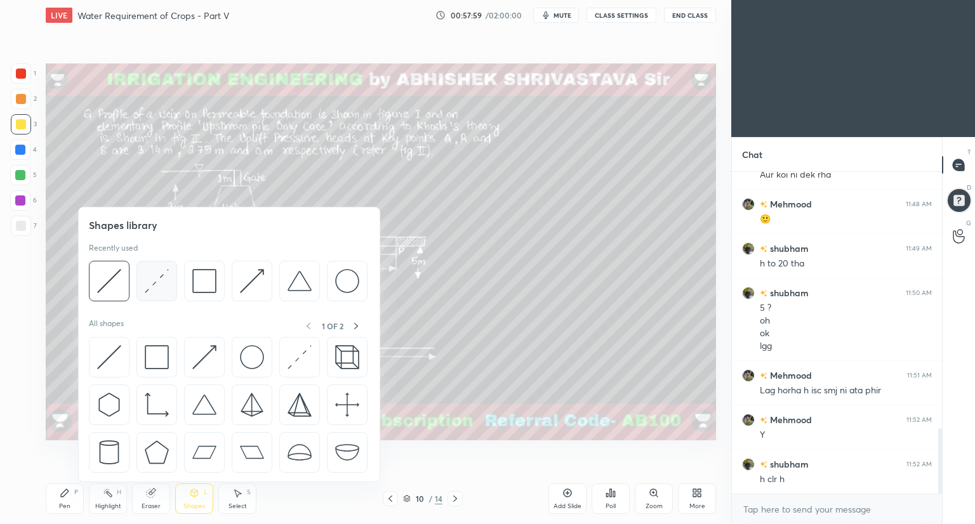
click at [160, 293] on div at bounding box center [156, 281] width 41 height 41
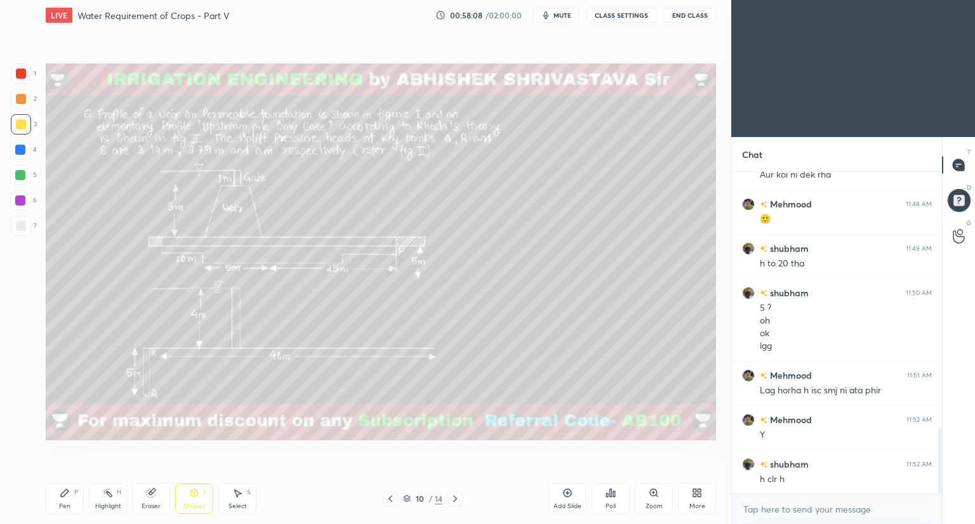
click at [22, 150] on div at bounding box center [20, 150] width 10 height 10
drag, startPoint x: 62, startPoint y: 504, endPoint x: 105, endPoint y: 480, distance: 49.4
click at [64, 504] on div "Pen" at bounding box center [64, 506] width 11 height 6
click at [24, 128] on div at bounding box center [21, 124] width 10 height 10
drag, startPoint x: 236, startPoint y: 501, endPoint x: 239, endPoint y: 494, distance: 8.0
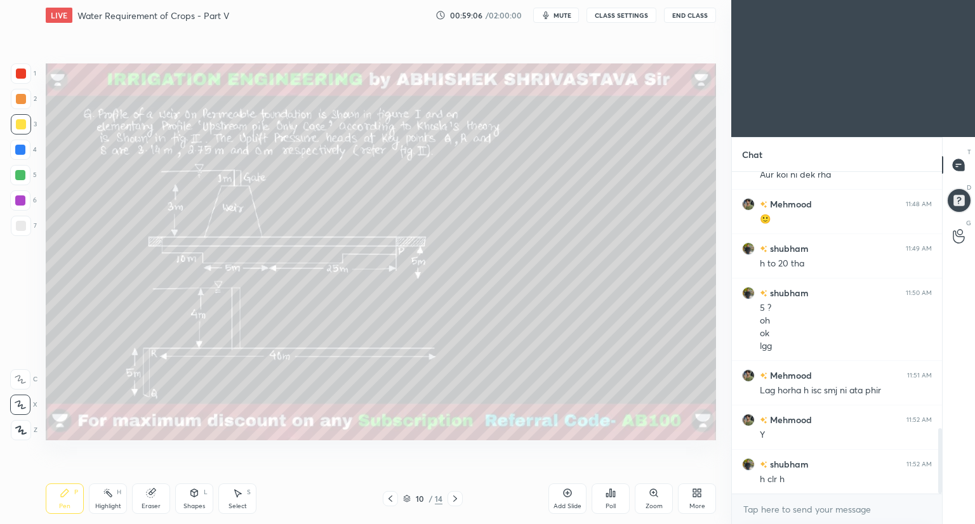
click at [236, 499] on div "Select S" at bounding box center [237, 499] width 38 height 30
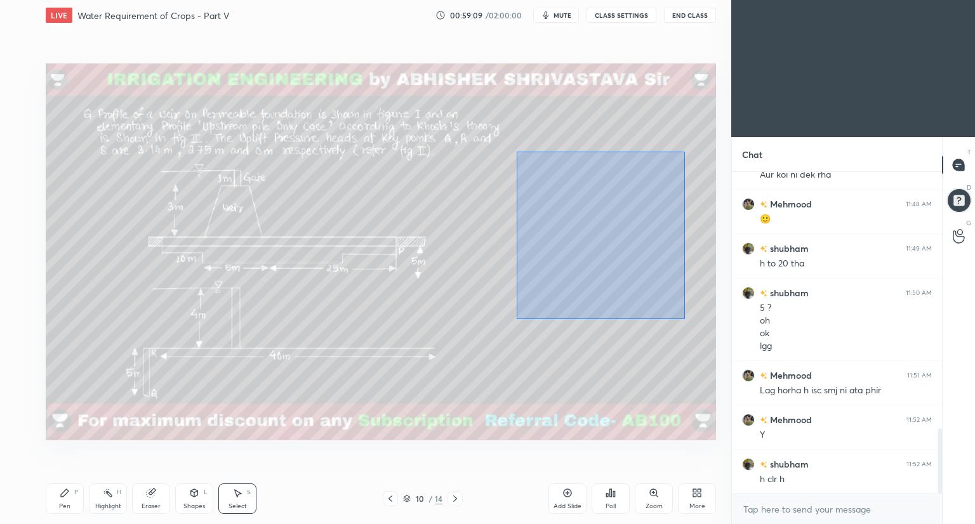
drag, startPoint x: 520, startPoint y: 161, endPoint x: 685, endPoint y: 319, distance: 228.9
click at [685, 319] on div "0 ° Undo Copy Duplicate Duplicate to new slide Delete" at bounding box center [381, 251] width 670 height 377
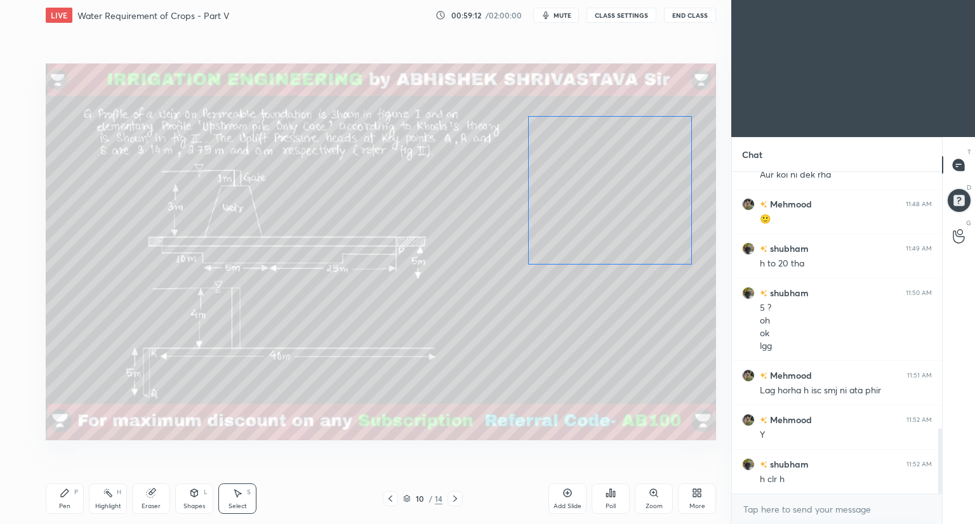
drag, startPoint x: 636, startPoint y: 271, endPoint x: 647, endPoint y: 219, distance: 53.3
click at [647, 219] on div "0 ° Undo Copy Duplicate Duplicate to new slide Delete" at bounding box center [381, 251] width 670 height 377
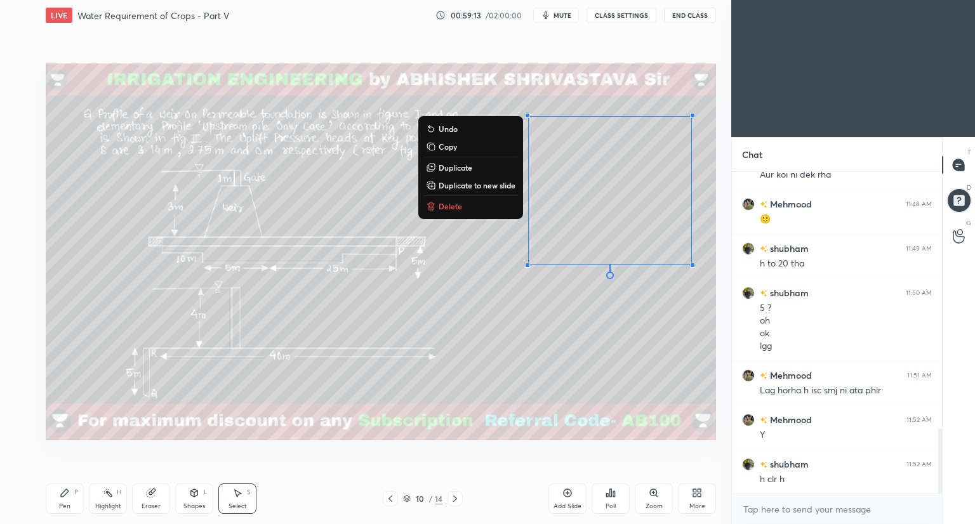
click at [62, 494] on div "Pen P" at bounding box center [65, 499] width 38 height 30
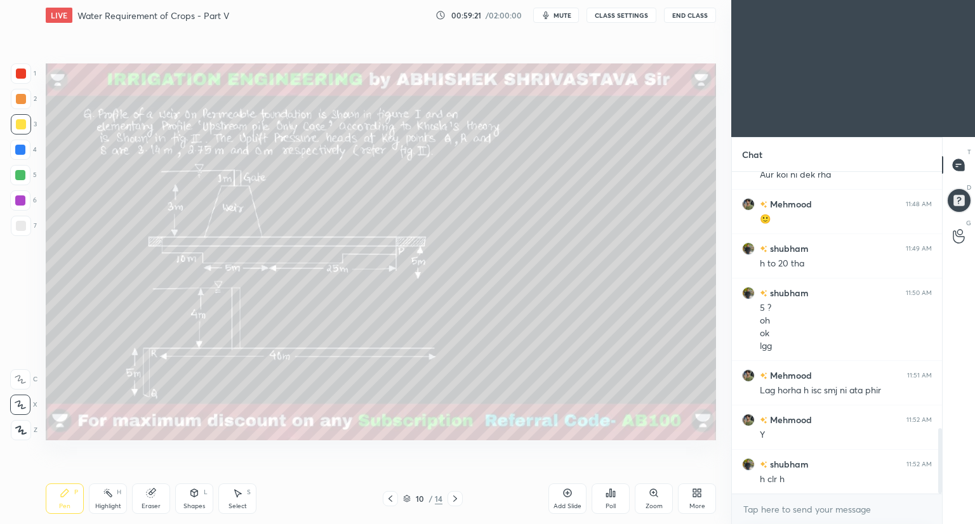
click at [242, 489] on div "Select S" at bounding box center [237, 499] width 38 height 30
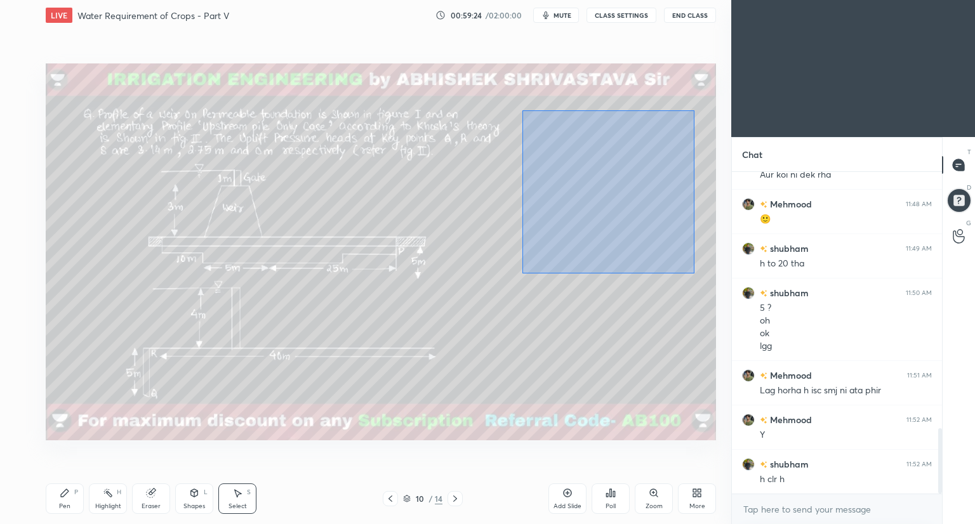
drag, startPoint x: 523, startPoint y: 110, endPoint x: 680, endPoint y: 237, distance: 202.2
click at [693, 272] on div "0 ° Undo Copy Duplicate Duplicate to new slide Delete" at bounding box center [381, 251] width 670 height 377
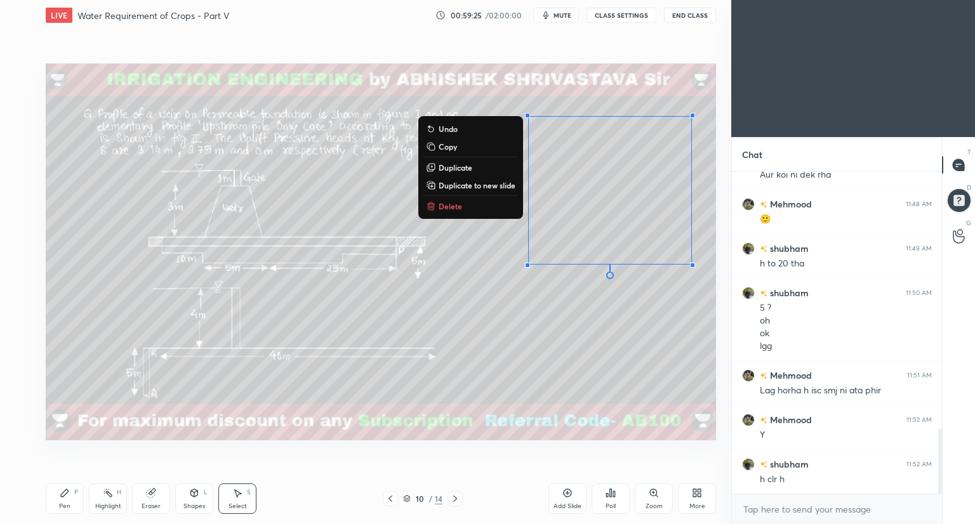
drag, startPoint x: 475, startPoint y: 168, endPoint x: 496, endPoint y: 178, distance: 23.6
click at [477, 168] on button "Duplicate" at bounding box center [470, 167] width 95 height 15
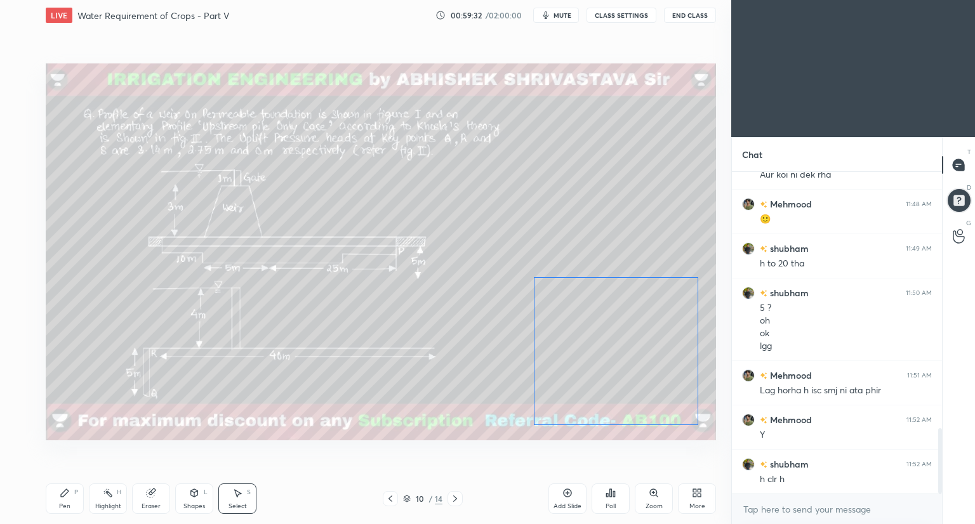
drag, startPoint x: 612, startPoint y: 214, endPoint x: 604, endPoint y: 356, distance: 142.4
click at [604, 359] on div "0 ° Undo Copy Duplicate Duplicate to new slide Delete" at bounding box center [381, 251] width 670 height 377
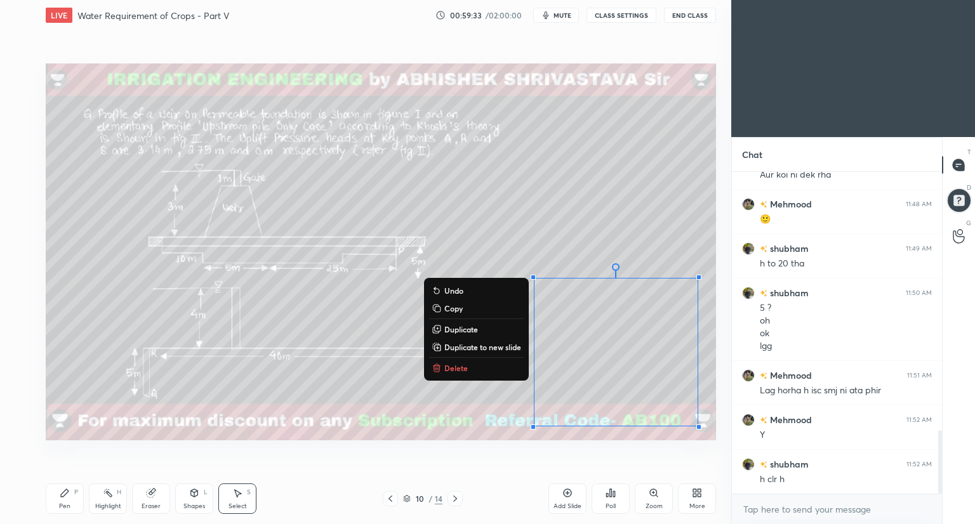
scroll to position [1311, 0]
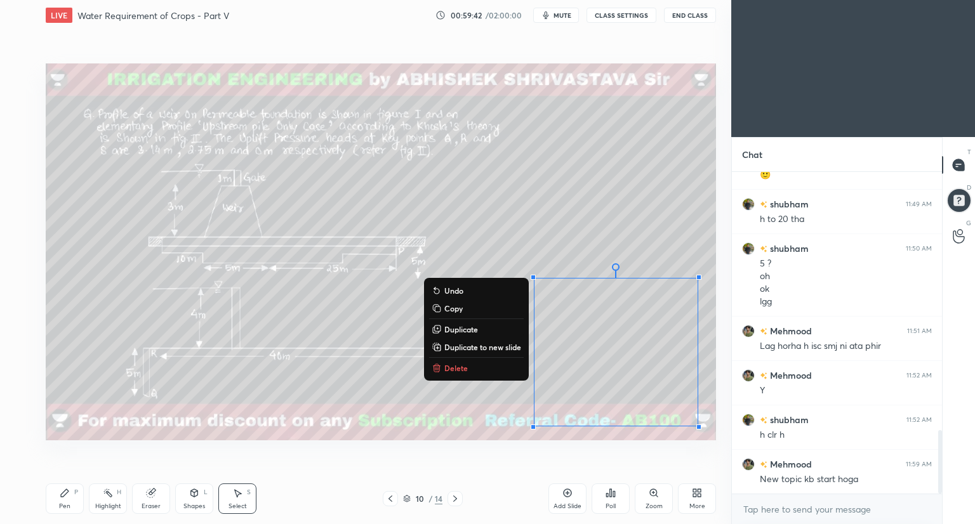
click at [162, 499] on div "Eraser" at bounding box center [151, 499] width 38 height 30
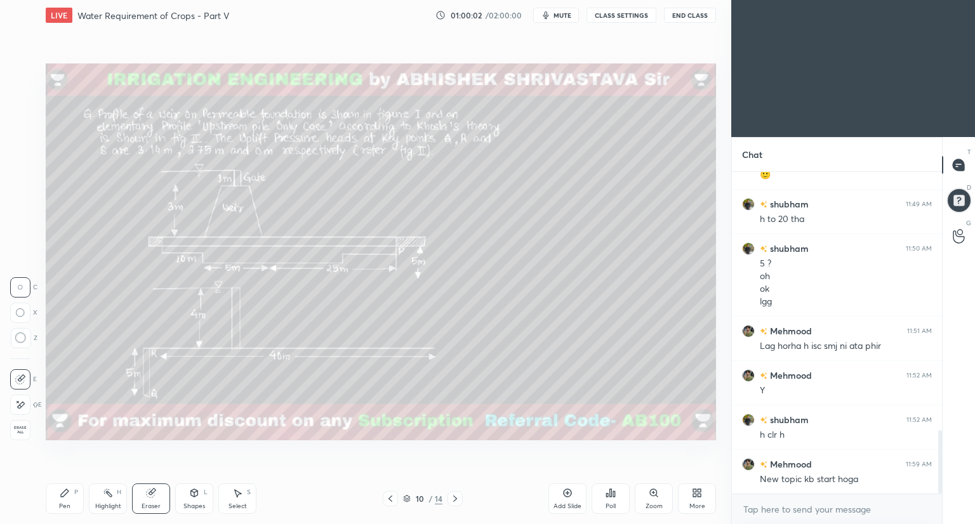
drag, startPoint x: 190, startPoint y: 494, endPoint x: 196, endPoint y: 485, distance: 10.6
click at [191, 494] on icon at bounding box center [194, 493] width 7 height 8
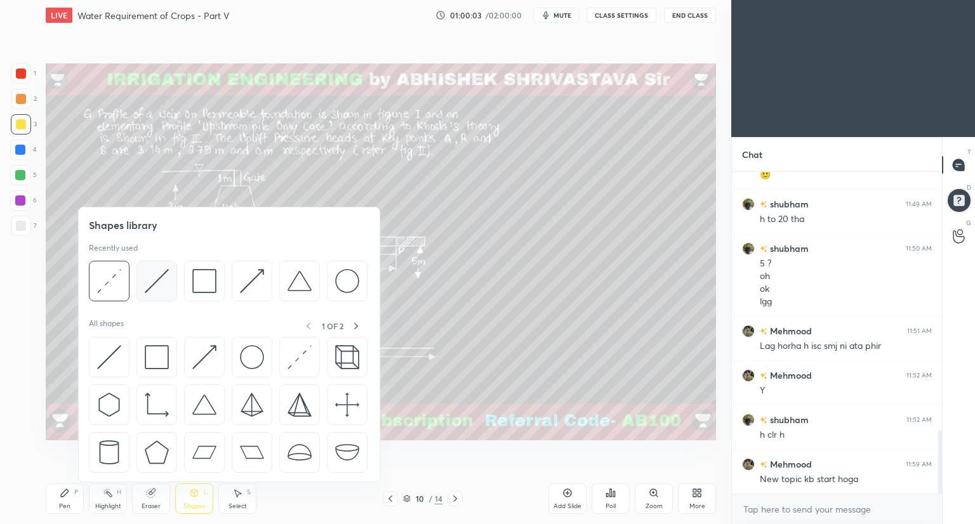
click at [167, 289] on img at bounding box center [157, 281] width 24 height 24
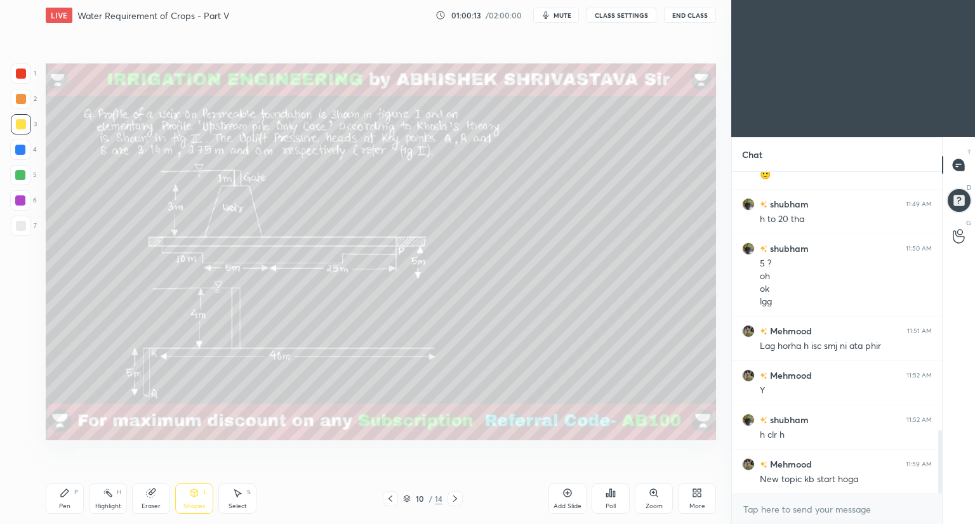
drag, startPoint x: 62, startPoint y: 496, endPoint x: 102, endPoint y: 470, distance: 47.5
click at [65, 496] on icon at bounding box center [65, 493] width 10 height 10
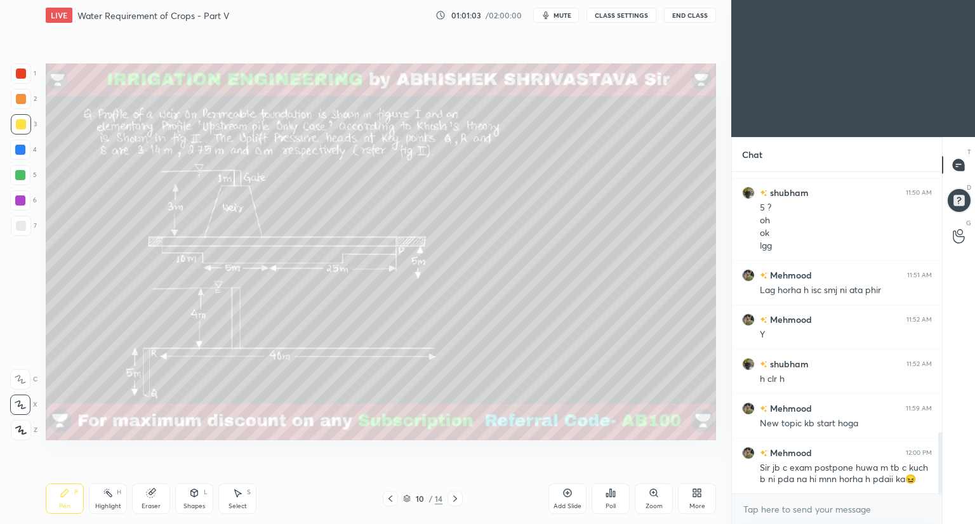
drag, startPoint x: 150, startPoint y: 496, endPoint x: 162, endPoint y: 493, distance: 13.1
click at [152, 496] on icon at bounding box center [151, 493] width 8 height 8
drag, startPoint x: 61, startPoint y: 505, endPoint x: 81, endPoint y: 480, distance: 32.0
click at [64, 503] on div "Pen" at bounding box center [64, 506] width 11 height 6
click at [455, 499] on icon at bounding box center [455, 499] width 4 height 6
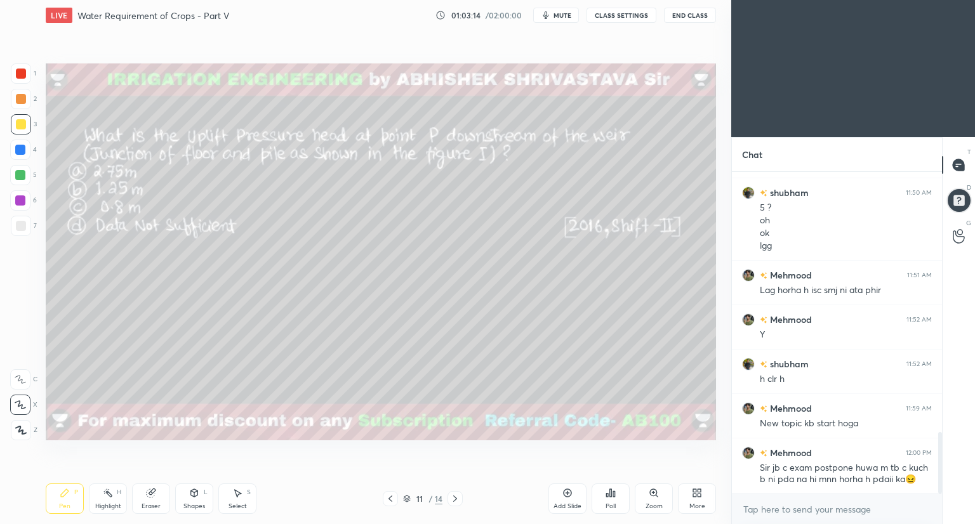
click at [22, 74] on div at bounding box center [21, 74] width 10 height 10
click at [391, 501] on icon at bounding box center [390, 499] width 10 height 10
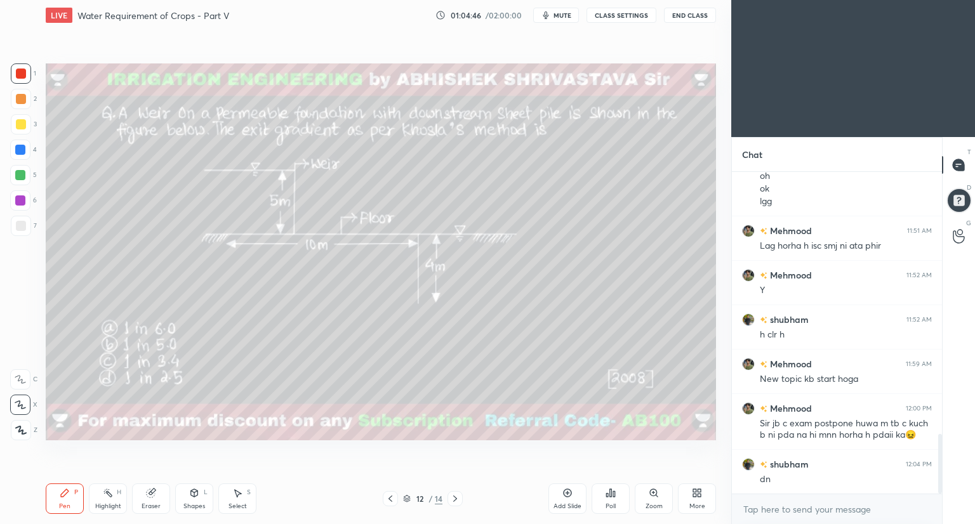
scroll to position [1456, 0]
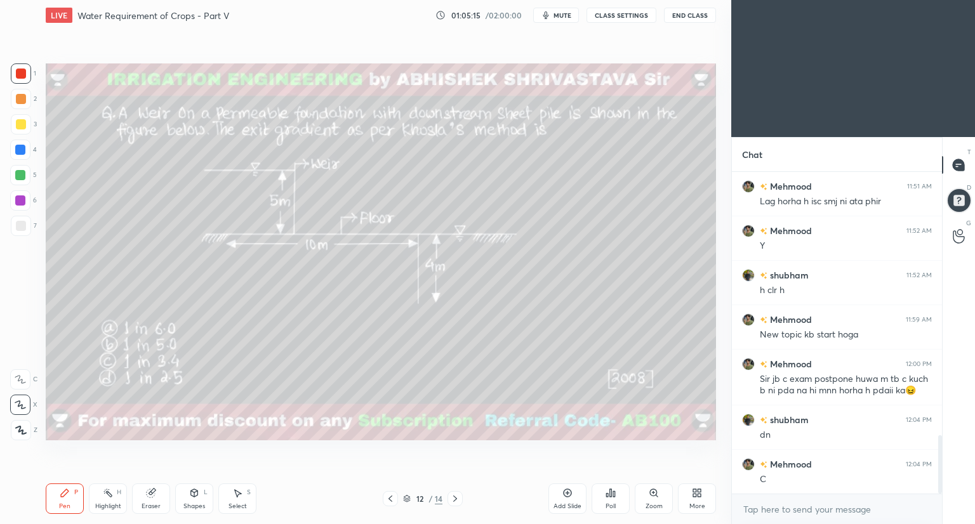
click at [615, 498] on div "Poll" at bounding box center [610, 499] width 38 height 30
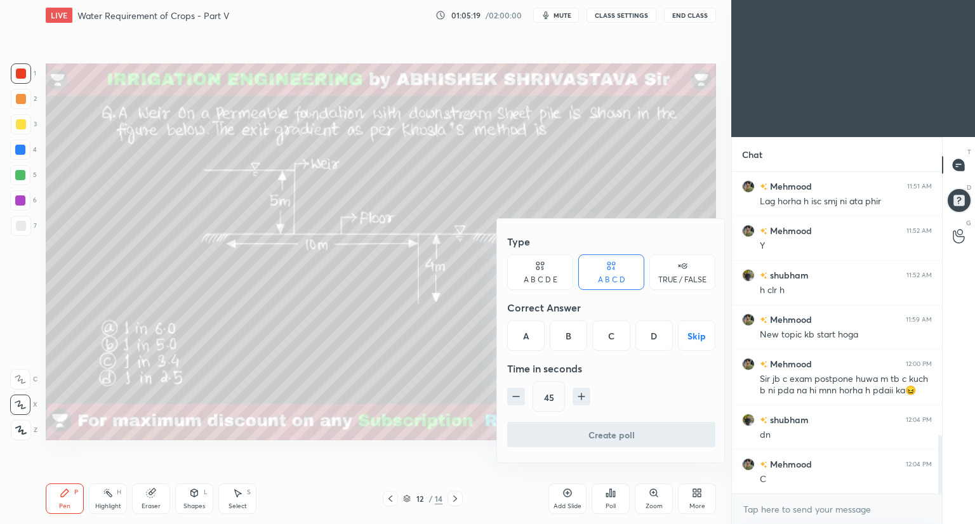
click at [612, 338] on div "C" at bounding box center [610, 335] width 37 height 30
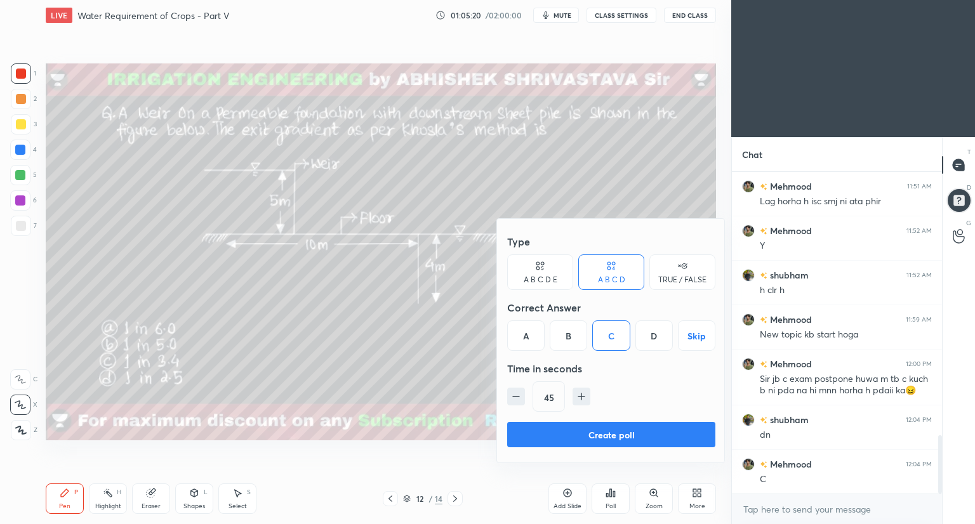
click at [591, 435] on button "Create poll" at bounding box center [611, 434] width 208 height 25
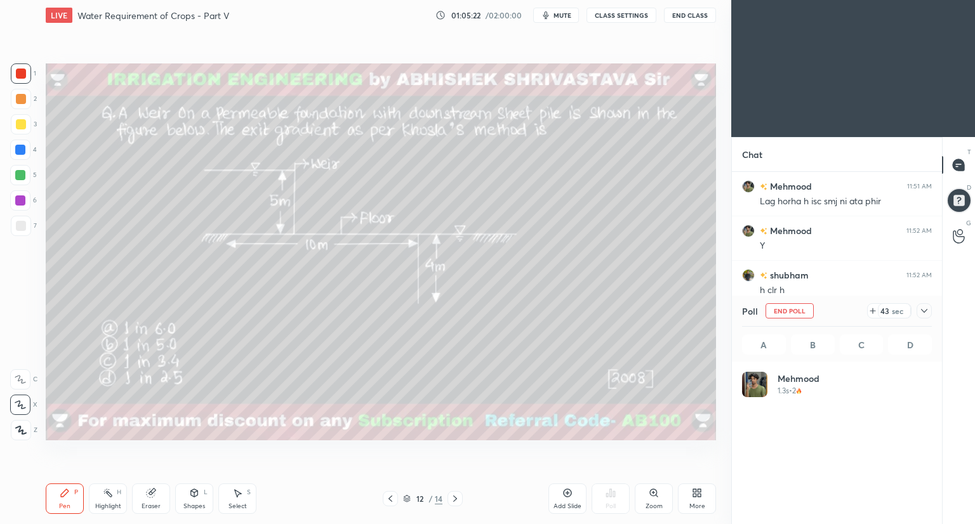
scroll to position [149, 186]
click at [923, 310] on icon at bounding box center [924, 311] width 10 height 10
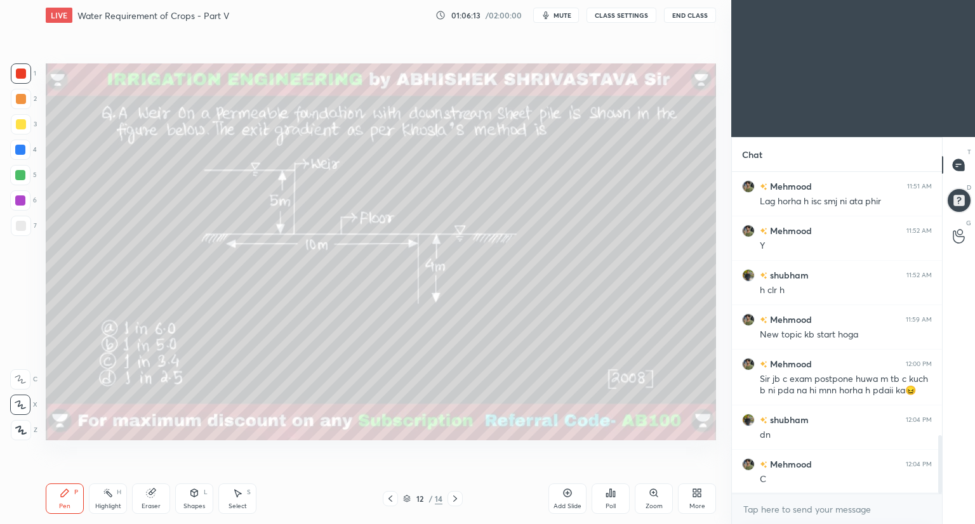
scroll to position [0, 0]
click at [20, 127] on div at bounding box center [21, 124] width 10 height 10
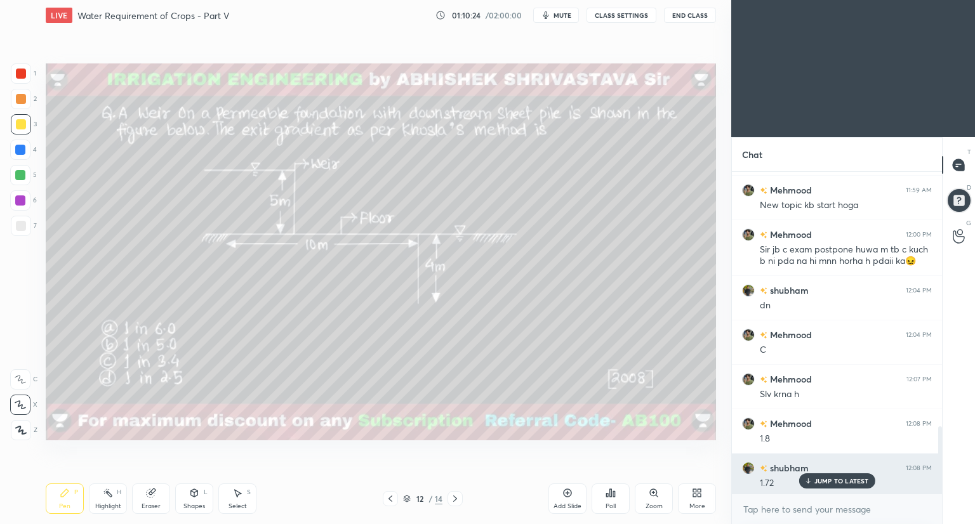
scroll to position [1583, 0]
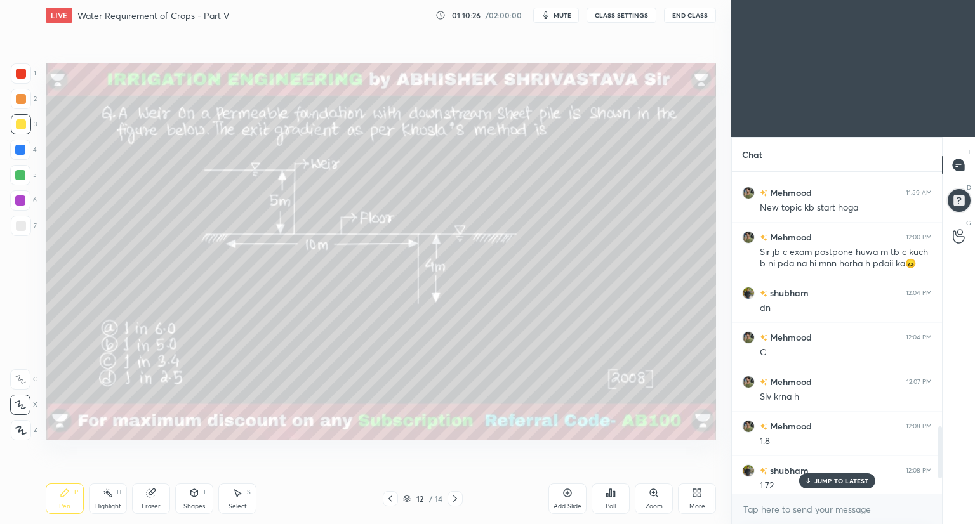
click at [841, 477] on p "JUMP TO LATEST" at bounding box center [841, 481] width 55 height 8
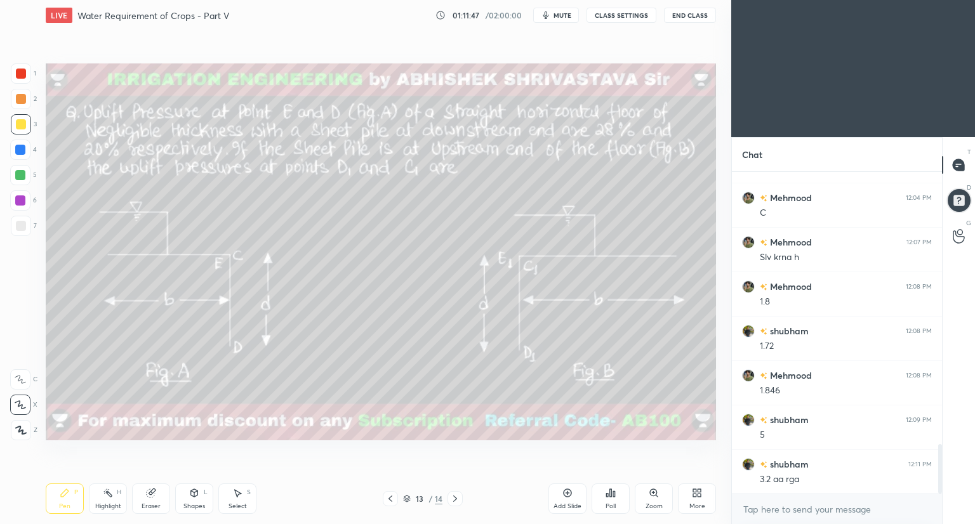
scroll to position [1767, 0]
click at [957, 201] on div at bounding box center [958, 200] width 29 height 29
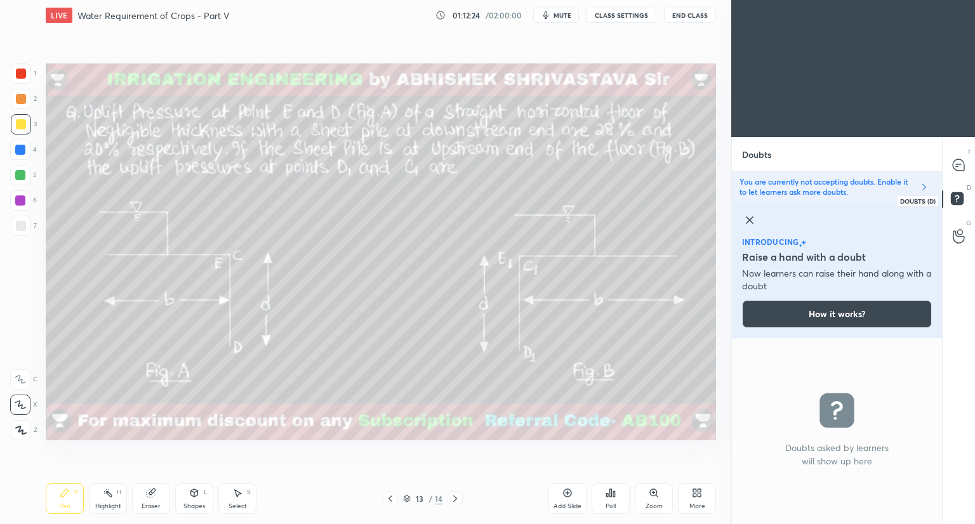
scroll to position [183, 206]
click at [955, 164] on icon at bounding box center [958, 164] width 11 height 11
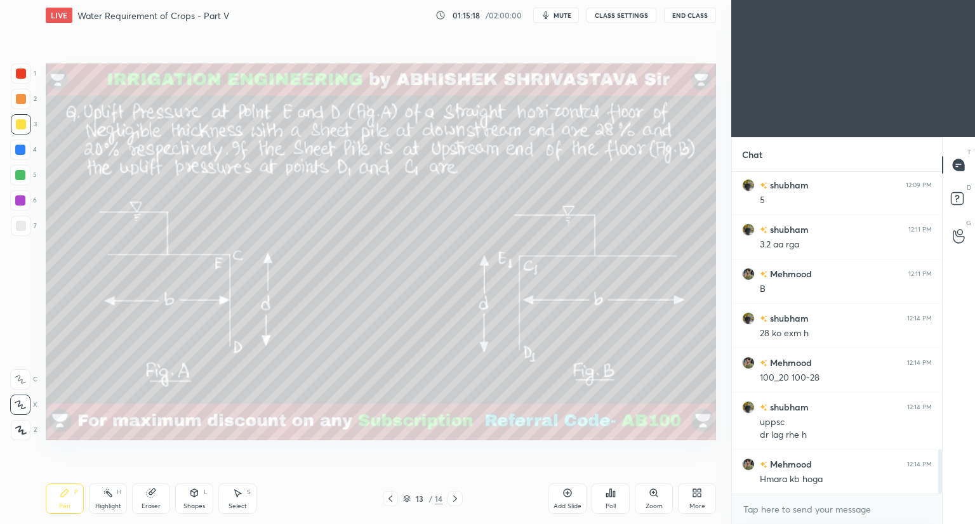
scroll to position [2002, 0]
click at [405, 496] on icon at bounding box center [407, 499] width 8 height 8
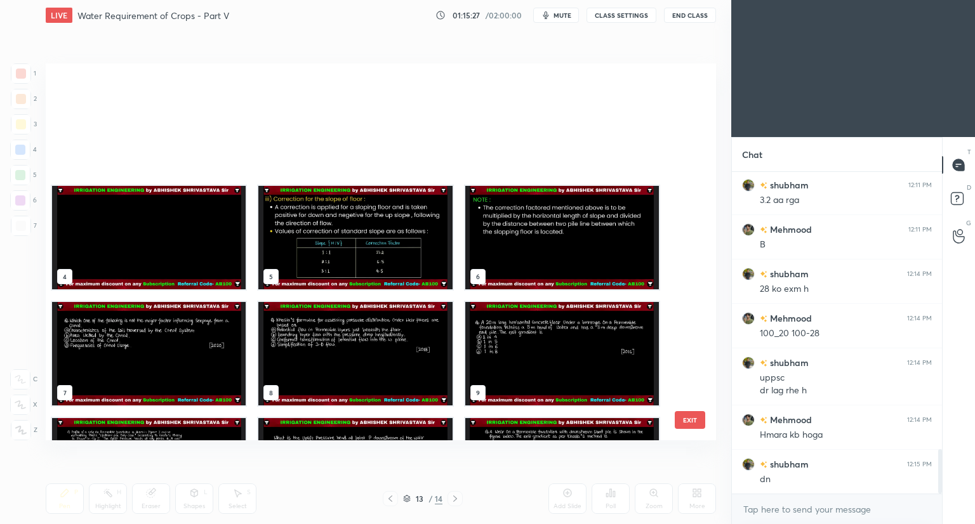
scroll to position [203, 0]
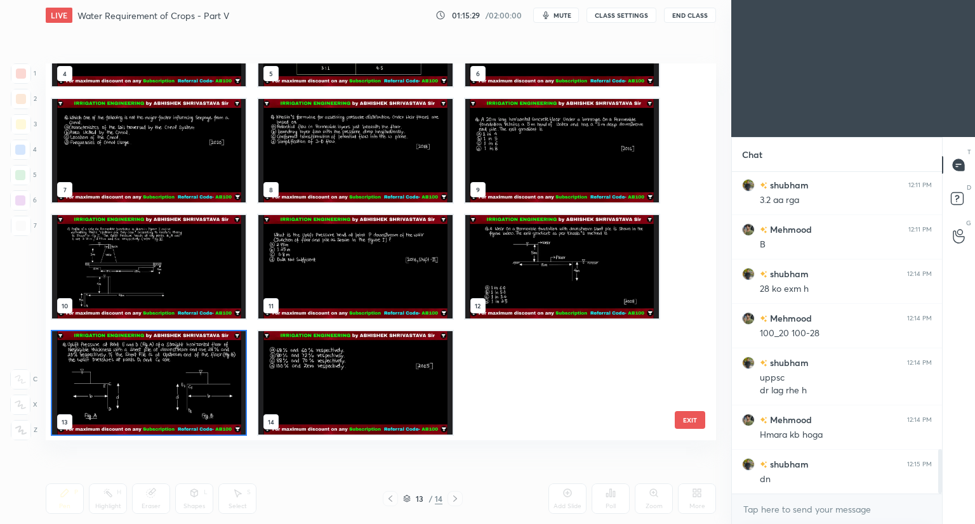
click at [410, 414] on img "grid" at bounding box center [355, 382] width 194 height 103
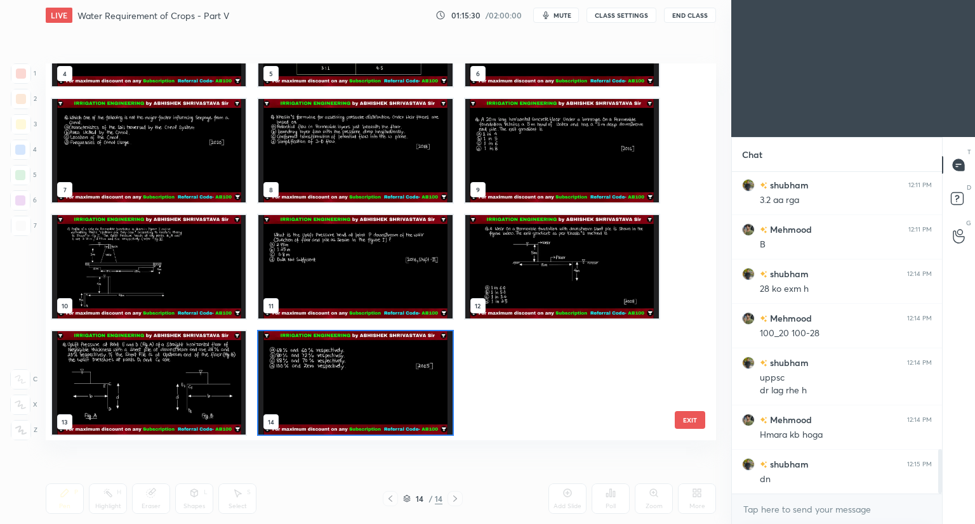
click at [410, 414] on img "grid" at bounding box center [355, 382] width 194 height 103
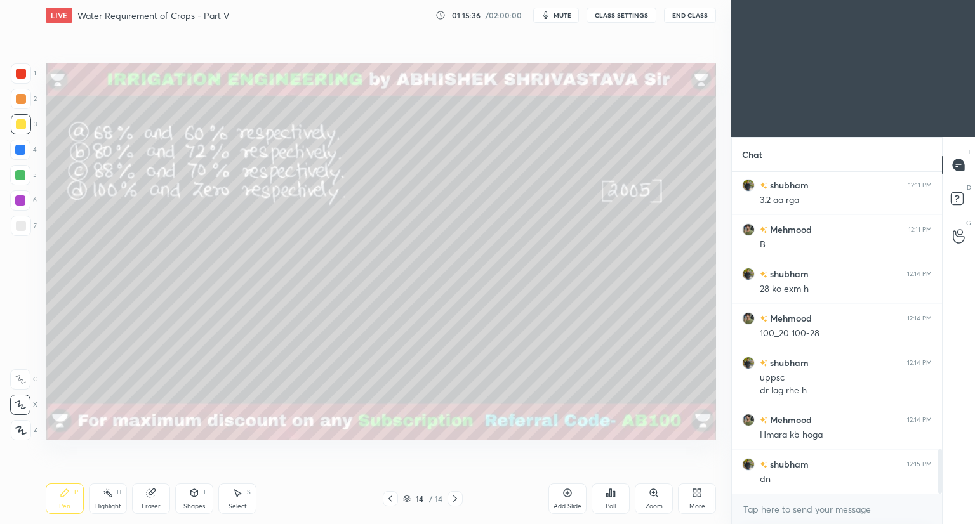
click at [616, 492] on div "Poll" at bounding box center [610, 499] width 38 height 30
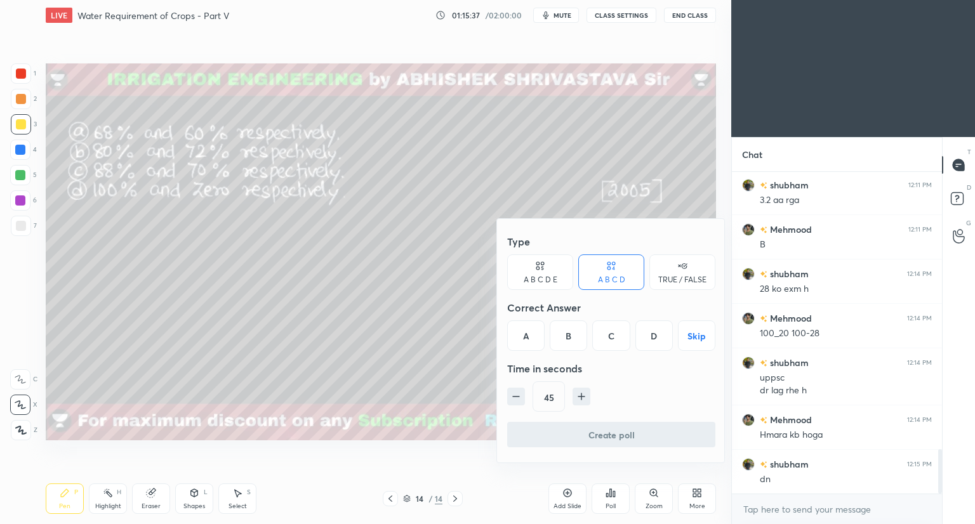
click at [565, 346] on div "B" at bounding box center [568, 335] width 37 height 30
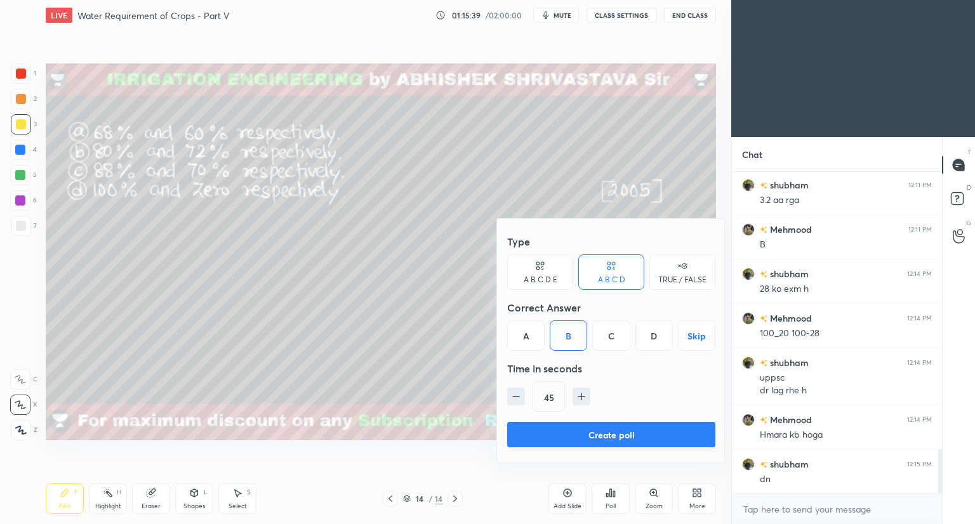
click at [551, 437] on button "Create poll" at bounding box center [611, 434] width 208 height 25
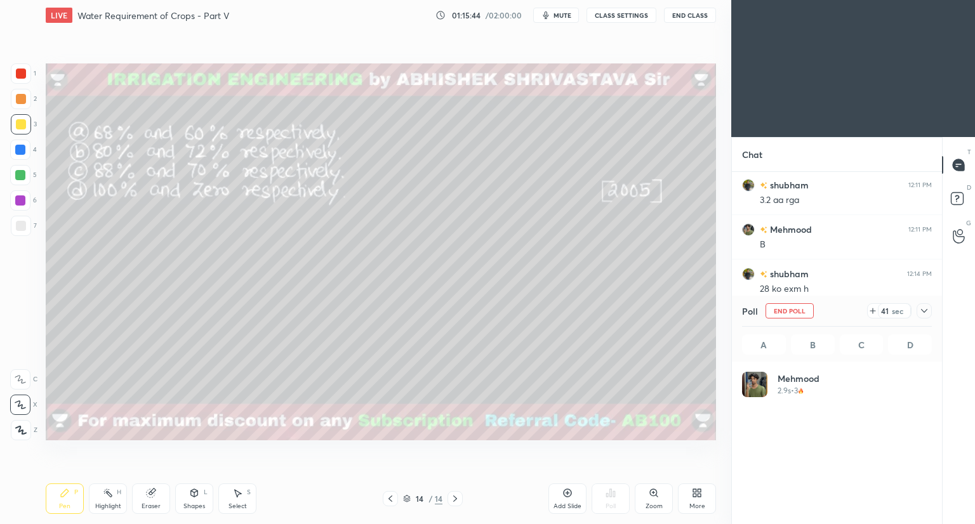
scroll to position [149, 186]
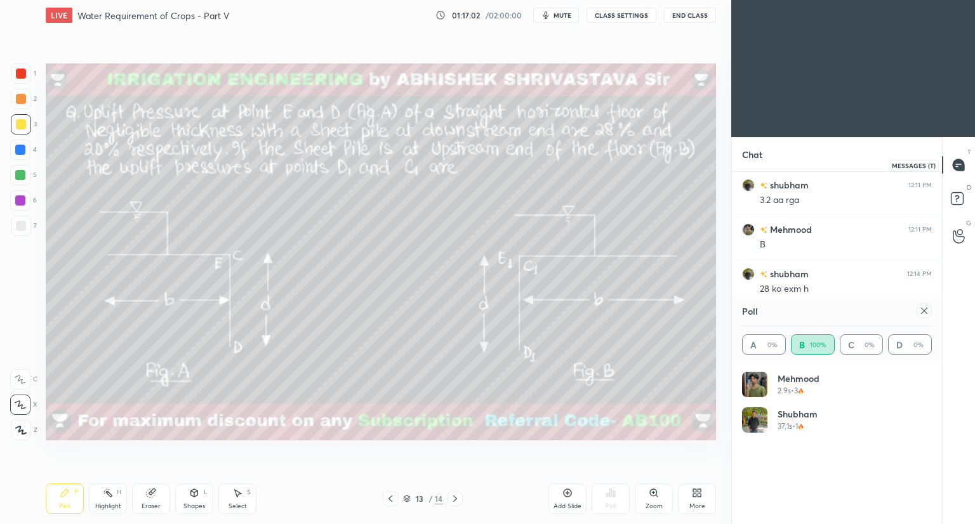
click at [963, 170] on icon at bounding box center [958, 164] width 11 height 11
drag, startPoint x: 963, startPoint y: 170, endPoint x: 923, endPoint y: 306, distance: 141.6
click at [923, 306] on div "Chat [PERSON_NAME] 12:09 PM 5 [PERSON_NAME] 12:11 PM 3.2 aa rga Mehmood 12:11 P…" at bounding box center [853, 330] width 244 height 387
click at [923, 306] on icon at bounding box center [924, 311] width 10 height 10
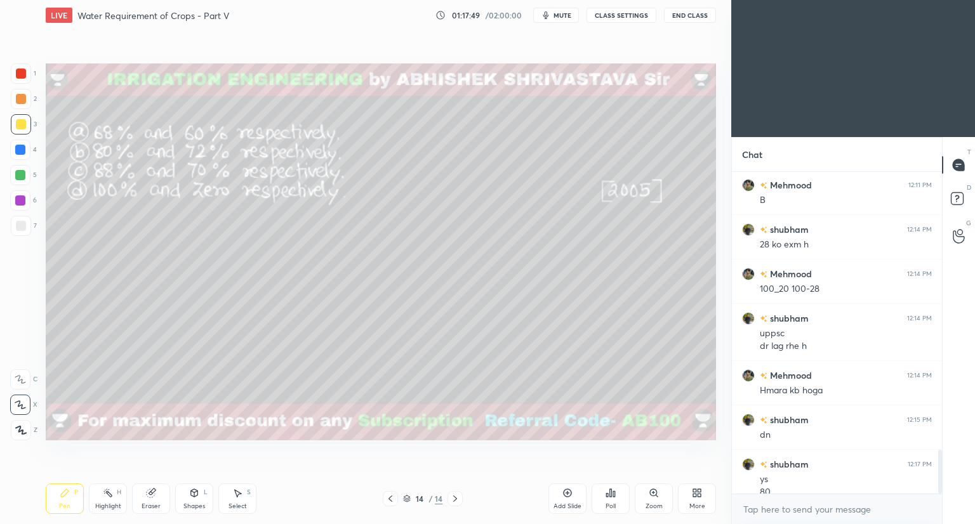
scroll to position [2059, 0]
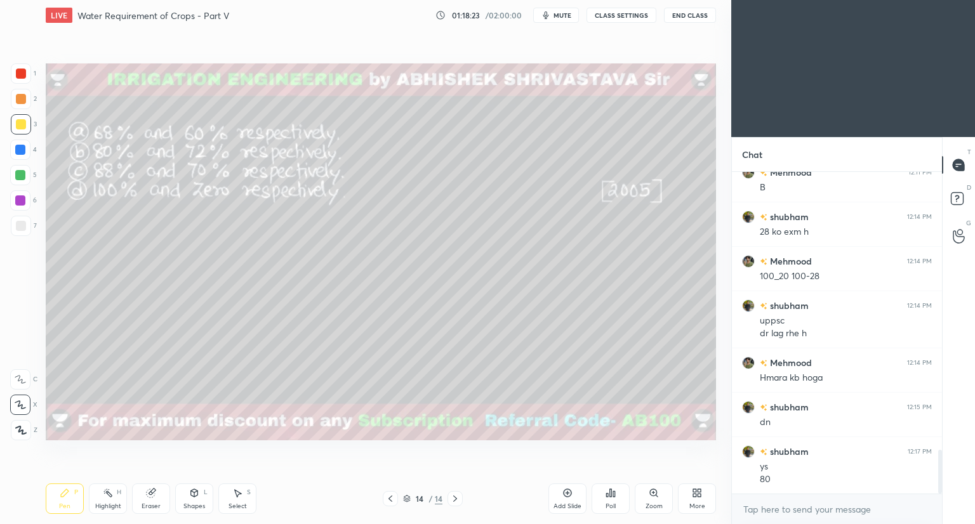
click at [697, 504] on div "More" at bounding box center [697, 506] width 16 height 6
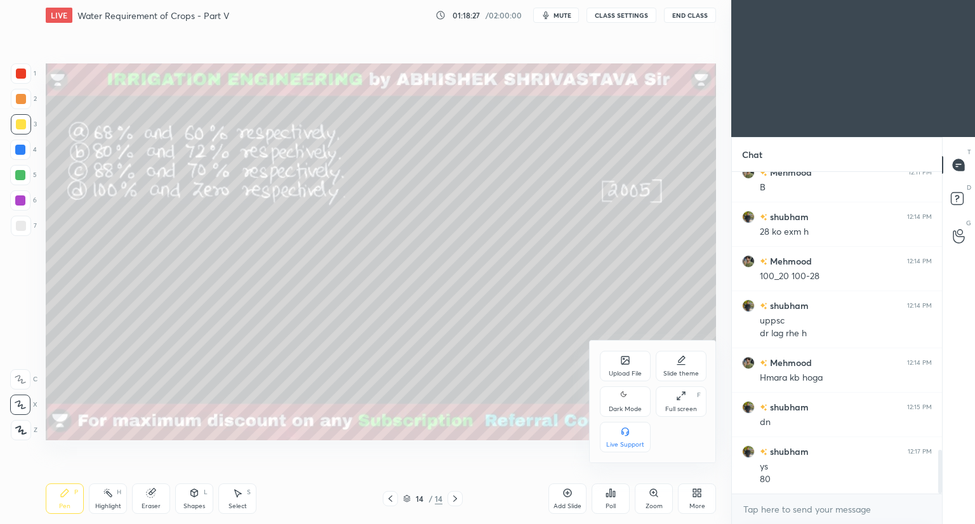
click at [620, 371] on div "Upload File" at bounding box center [625, 374] width 33 height 6
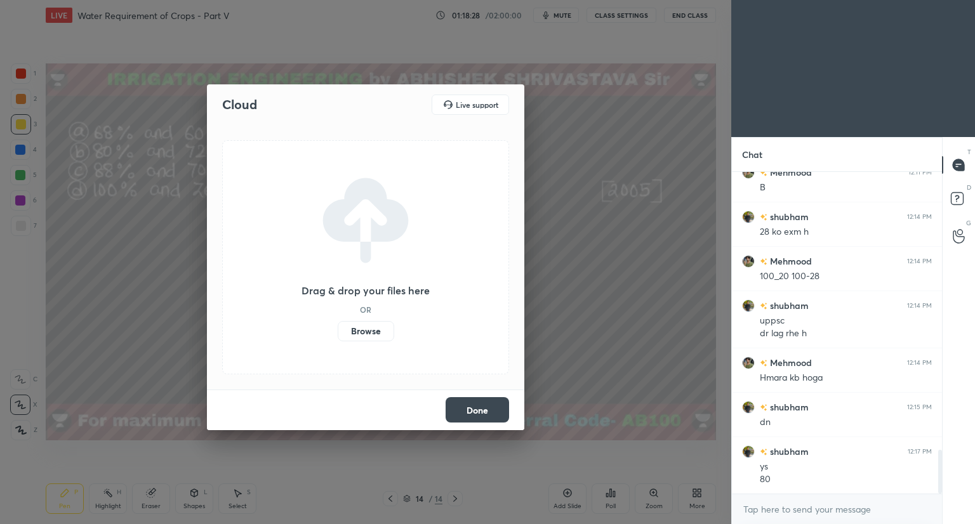
click at [368, 333] on label "Browse" at bounding box center [366, 331] width 56 height 20
click at [338, 333] on input "Browse" at bounding box center [338, 331] width 0 height 20
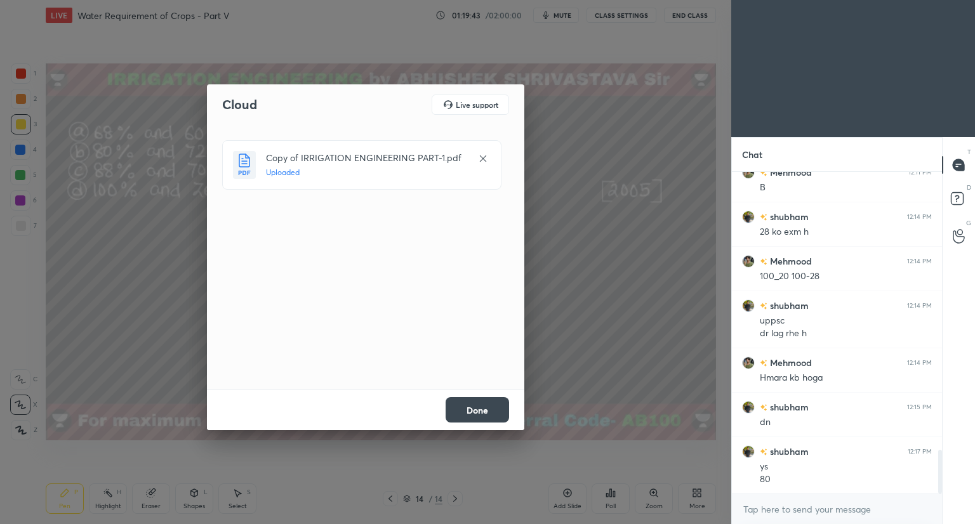
click at [469, 402] on button "Done" at bounding box center [477, 409] width 63 height 25
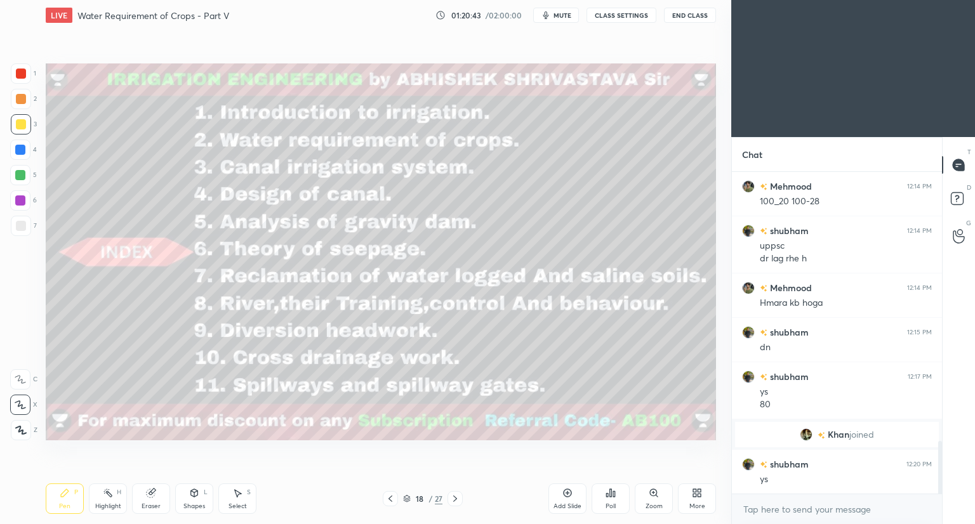
scroll to position [1649, 0]
click at [405, 495] on icon at bounding box center [407, 499] width 8 height 8
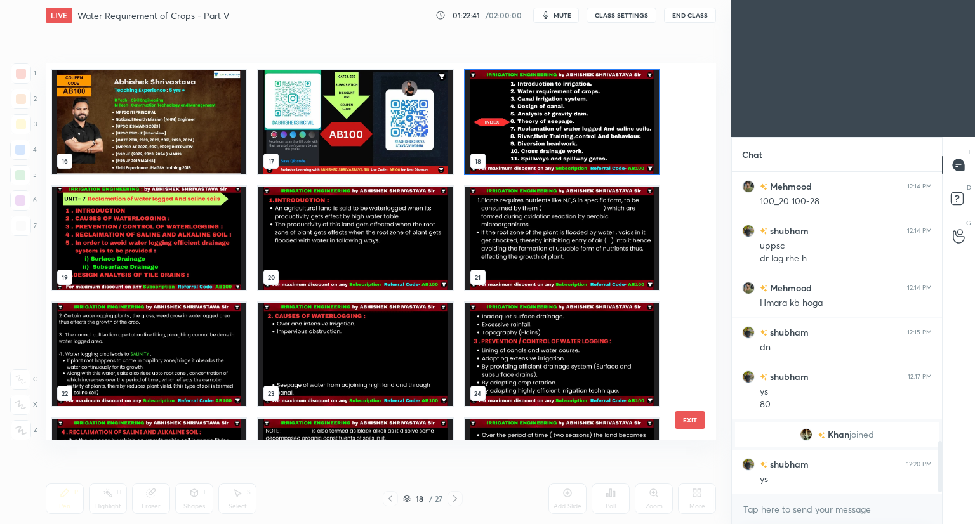
scroll to position [1693, 0]
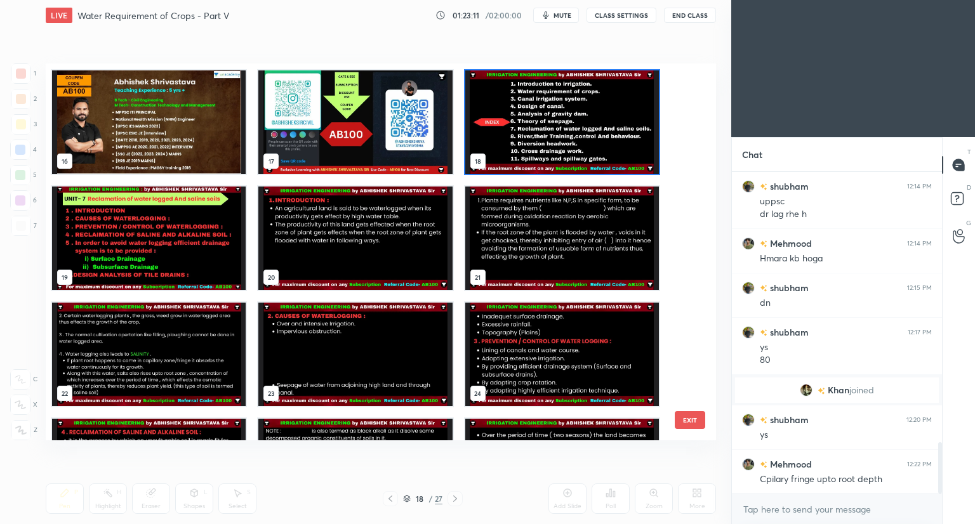
click at [192, 265] on img "grid" at bounding box center [149, 238] width 194 height 103
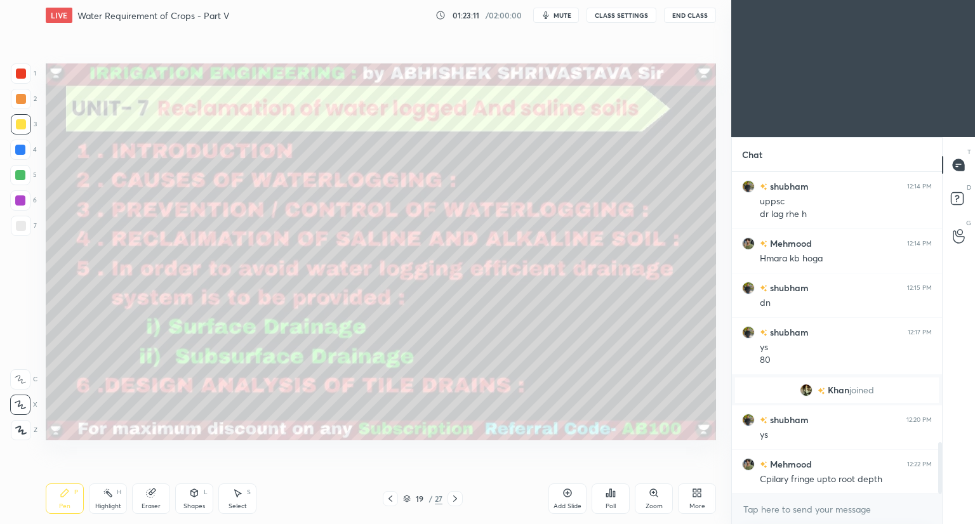
click at [192, 265] on img "grid" at bounding box center [149, 238] width 194 height 103
click at [407, 502] on icon at bounding box center [407, 499] width 8 height 8
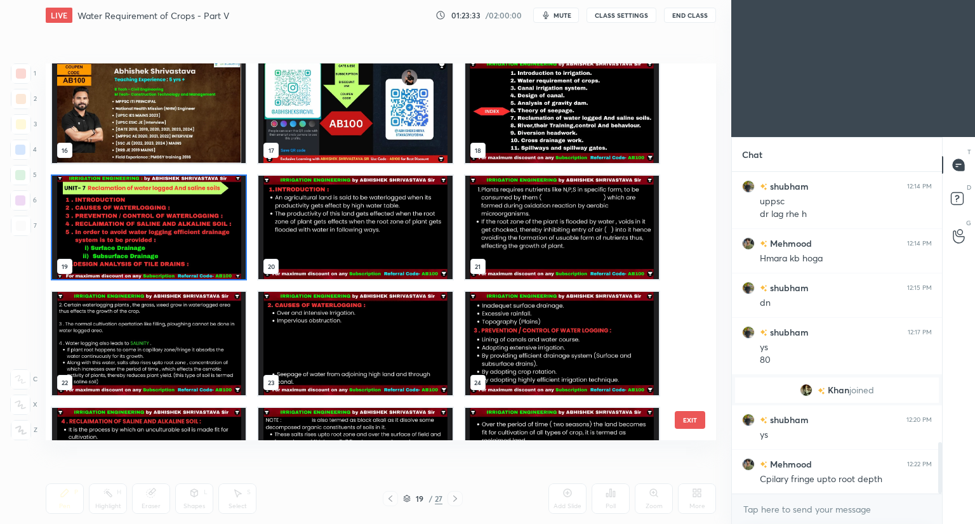
scroll to position [617, 0]
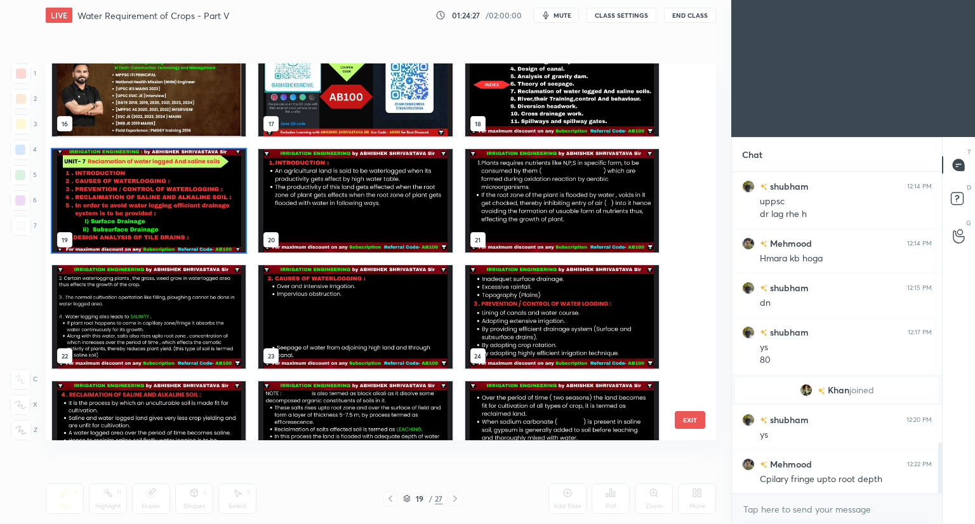
click at [557, 16] on span "mute" at bounding box center [562, 15] width 18 height 9
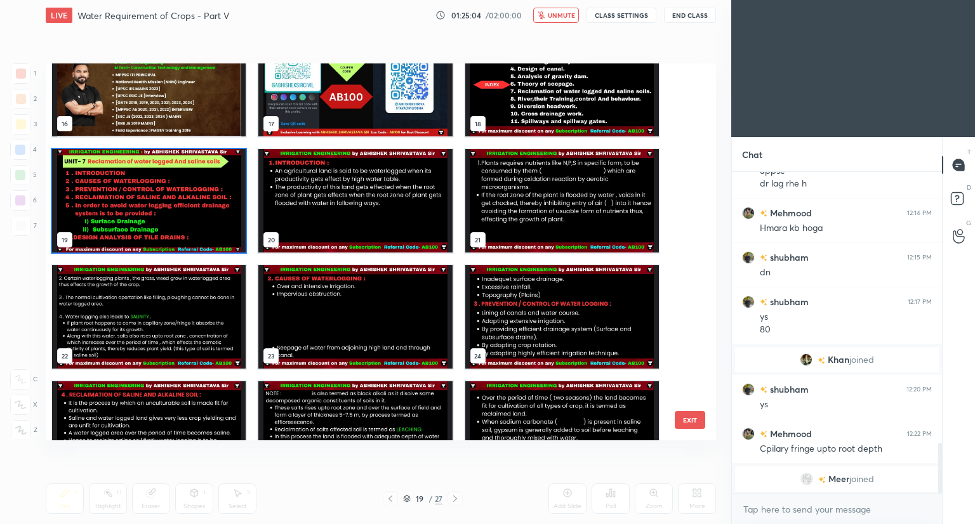
click at [557, 16] on span "unmute" at bounding box center [561, 15] width 27 height 9
click at [557, 16] on span "mute" at bounding box center [562, 15] width 18 height 9
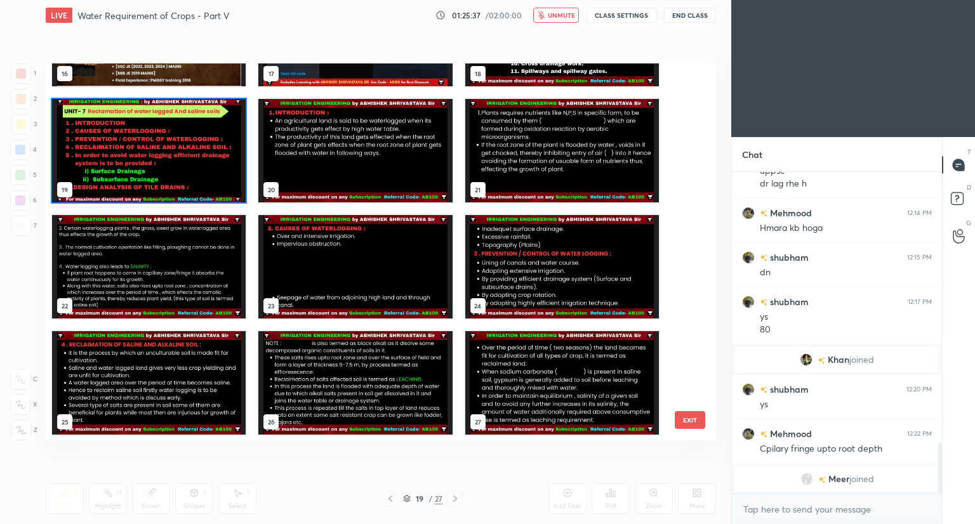
click at [543, 19] on button "unmute" at bounding box center [556, 15] width 46 height 15
click at [215, 154] on img "grid" at bounding box center [149, 150] width 194 height 103
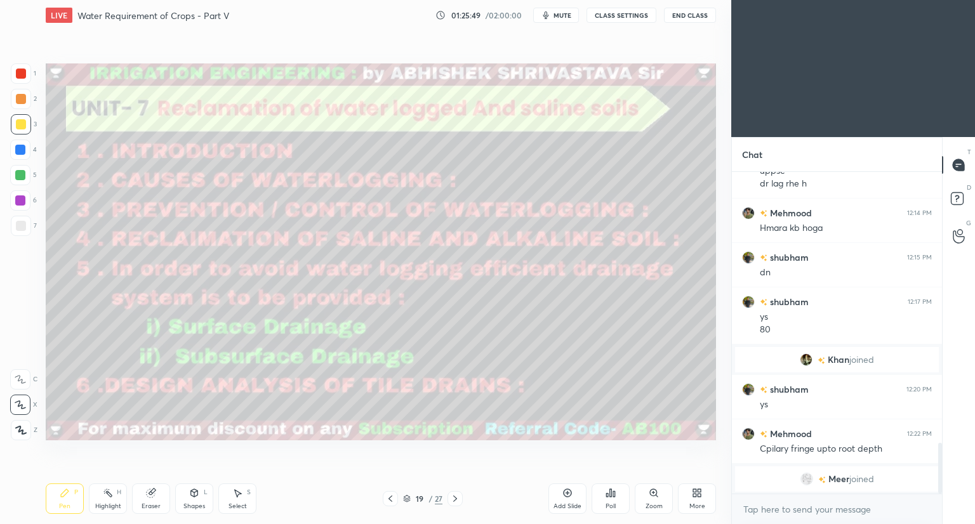
click at [215, 154] on img "grid" at bounding box center [149, 150] width 194 height 103
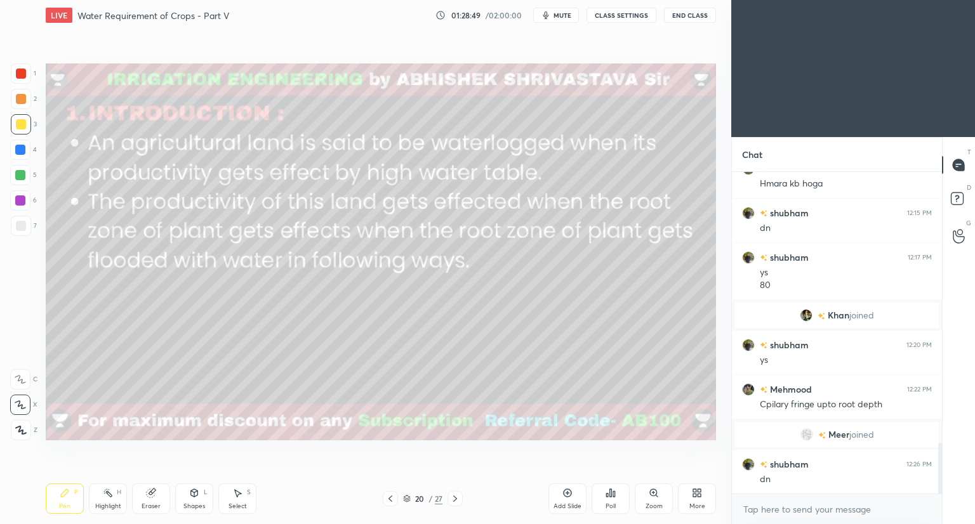
drag, startPoint x: 21, startPoint y: 175, endPoint x: 43, endPoint y: 188, distance: 25.4
click at [21, 177] on div at bounding box center [20, 175] width 10 height 10
click at [193, 494] on icon at bounding box center [194, 493] width 7 height 8
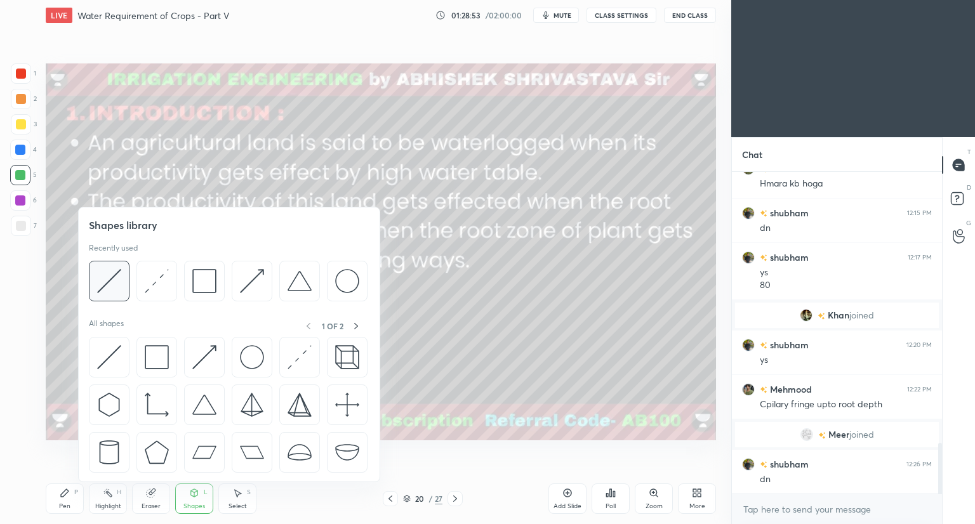
click at [120, 295] on div at bounding box center [109, 281] width 41 height 41
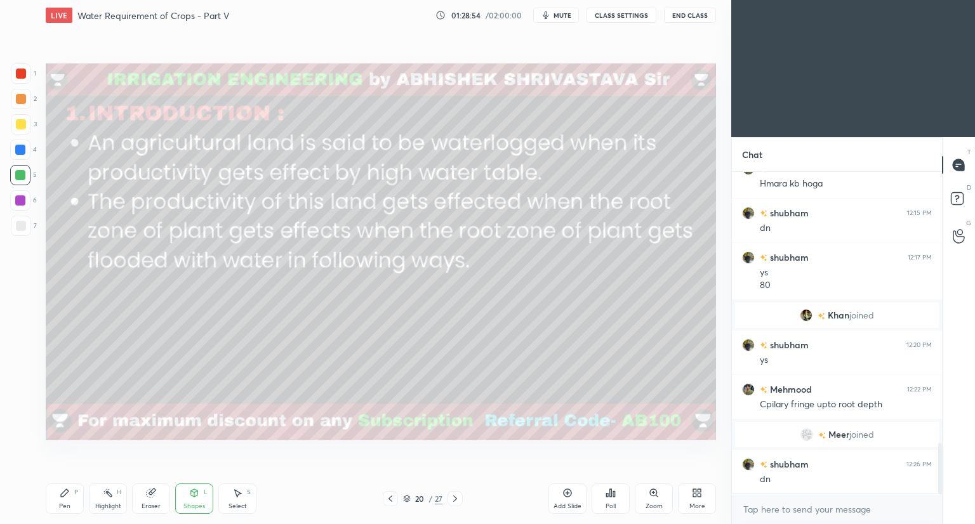
drag, startPoint x: 21, startPoint y: 98, endPoint x: 26, endPoint y: 103, distance: 7.2
click at [22, 100] on div at bounding box center [21, 99] width 10 height 10
click at [26, 129] on div at bounding box center [21, 124] width 20 height 20
drag, startPoint x: 20, startPoint y: 230, endPoint x: 34, endPoint y: 250, distance: 24.3
click at [23, 230] on div at bounding box center [21, 226] width 10 height 10
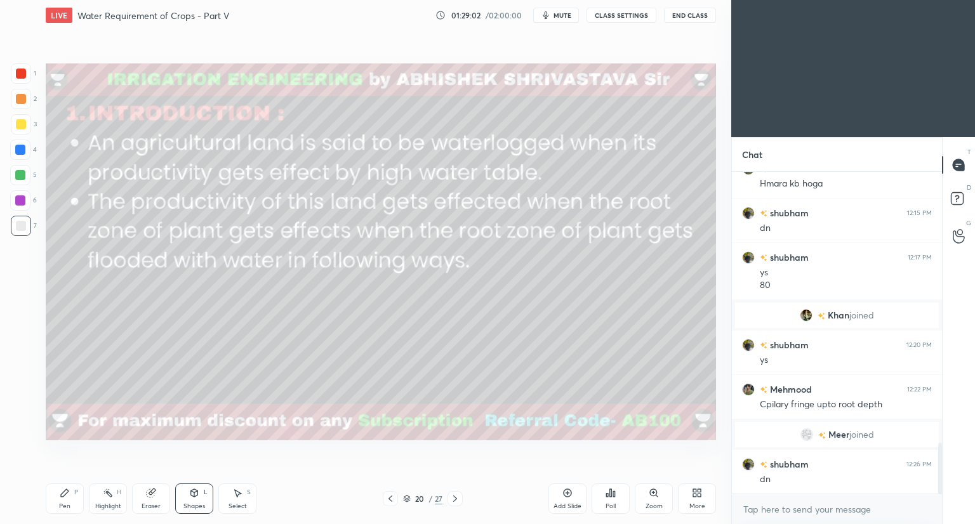
drag, startPoint x: 25, startPoint y: 148, endPoint x: 36, endPoint y: 161, distance: 16.3
click at [25, 149] on div at bounding box center [20, 150] width 10 height 10
drag, startPoint x: 22, startPoint y: 129, endPoint x: 41, endPoint y: 140, distance: 21.3
click at [24, 130] on div at bounding box center [21, 124] width 20 height 20
click at [65, 492] on icon at bounding box center [65, 493] width 8 height 8
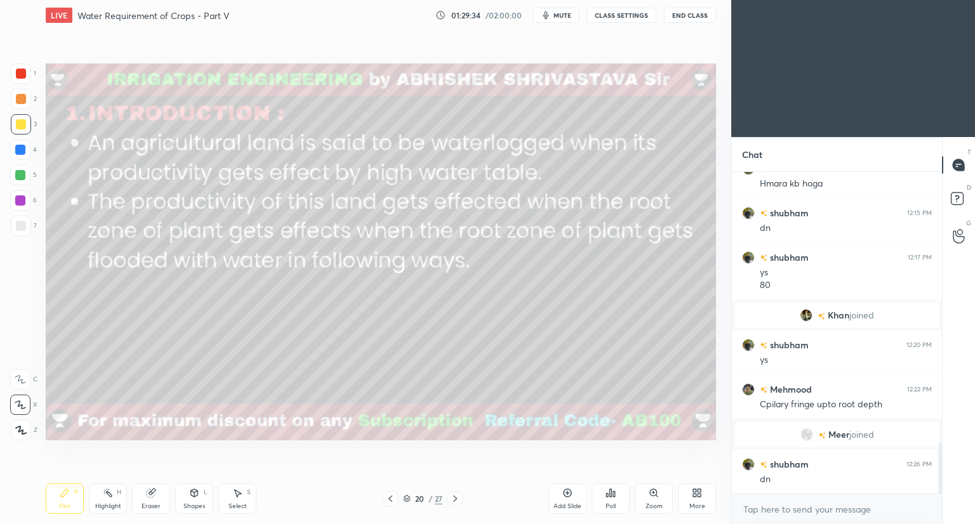
click at [22, 152] on div at bounding box center [20, 150] width 10 height 10
click at [18, 176] on div at bounding box center [20, 175] width 10 height 10
click at [193, 498] on div "Shapes L" at bounding box center [194, 499] width 38 height 30
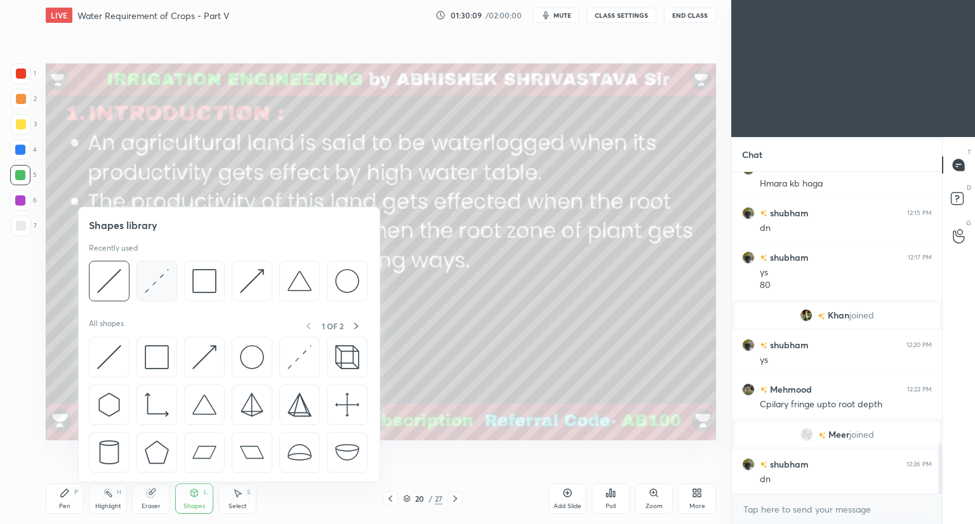
click at [160, 298] on div at bounding box center [156, 281] width 41 height 41
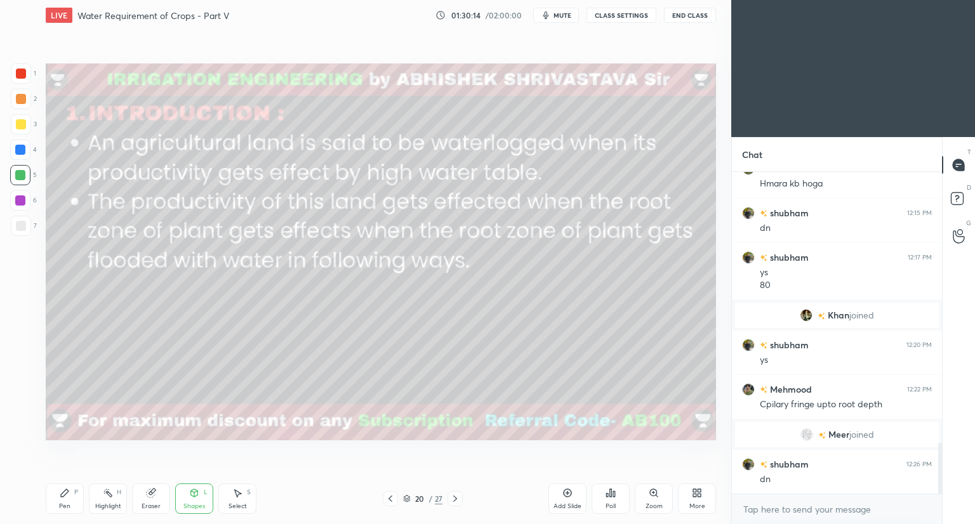
click at [63, 502] on div "Pen P" at bounding box center [65, 499] width 38 height 30
click at [18, 151] on div at bounding box center [20, 150] width 10 height 10
click at [409, 499] on icon at bounding box center [407, 500] width 6 height 2
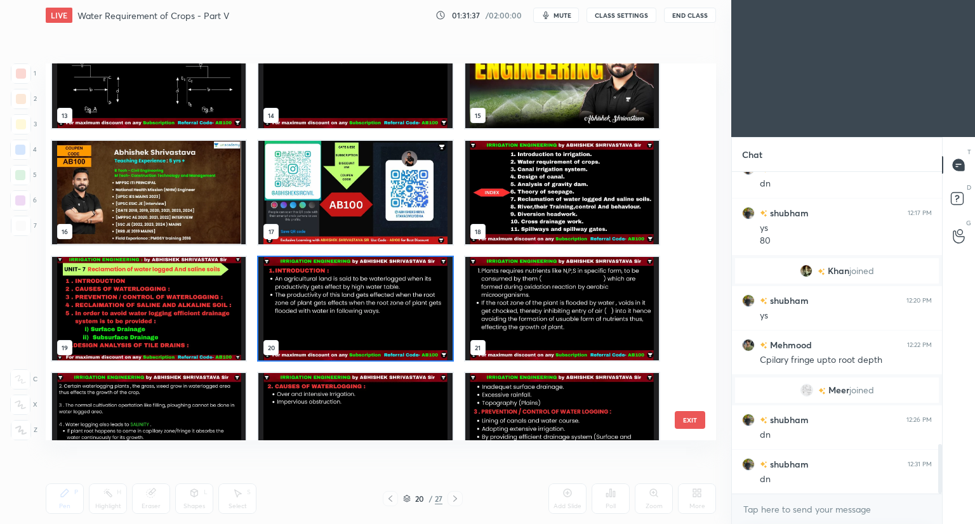
scroll to position [508, 0]
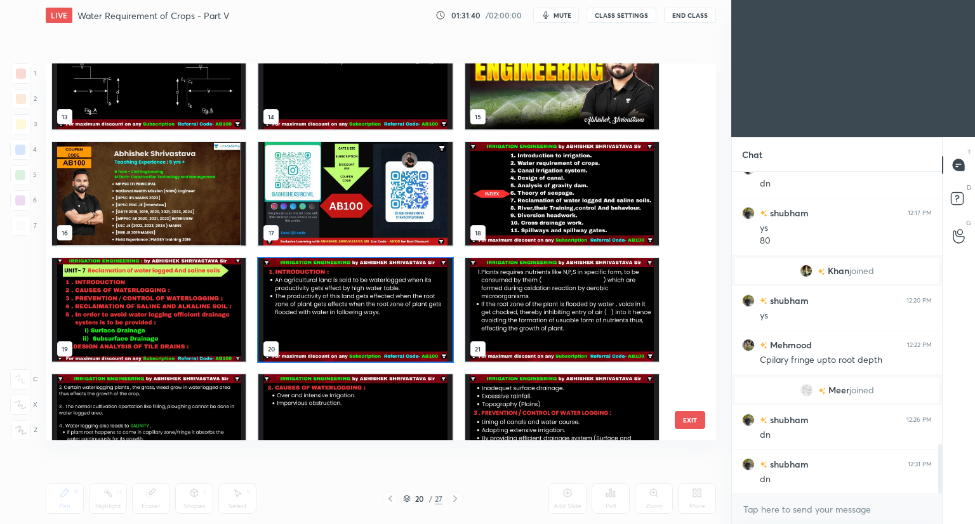
click at [409, 334] on img "grid" at bounding box center [355, 309] width 194 height 103
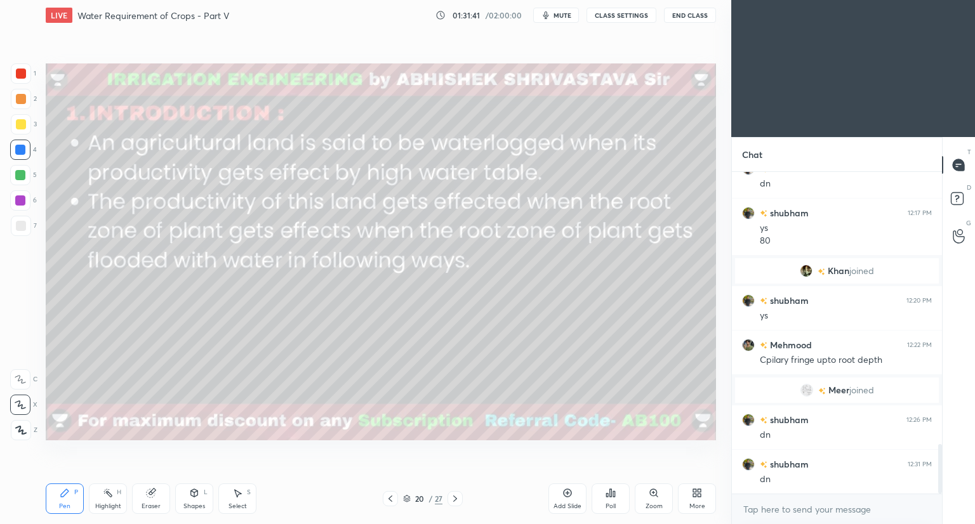
scroll to position [0, 0]
click at [22, 225] on div at bounding box center [21, 226] width 10 height 10
click at [19, 125] on div at bounding box center [21, 124] width 10 height 10
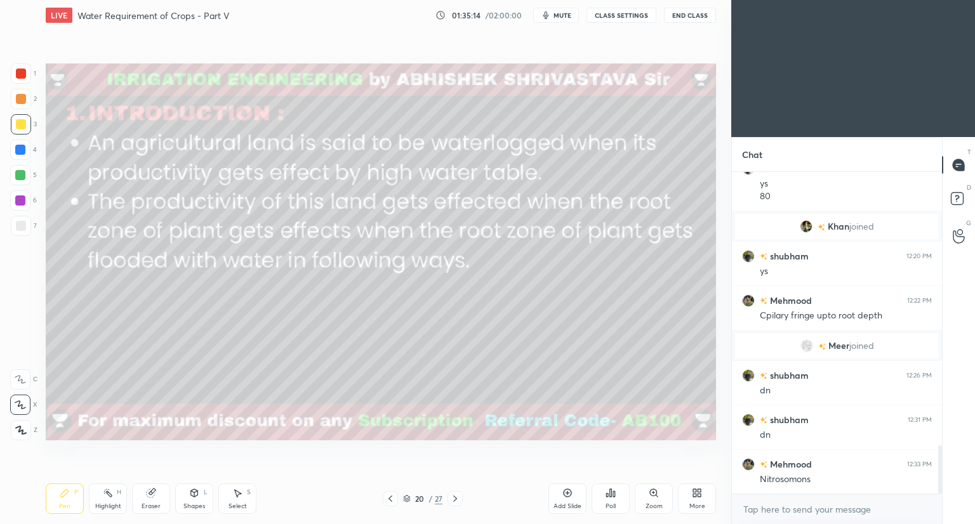
scroll to position [1863, 0]
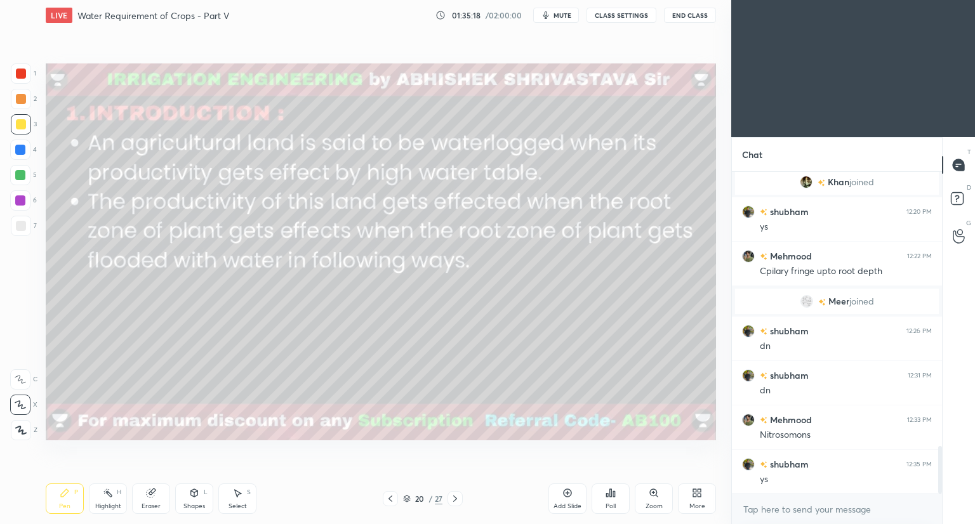
click at [413, 501] on div "20" at bounding box center [419, 499] width 13 height 8
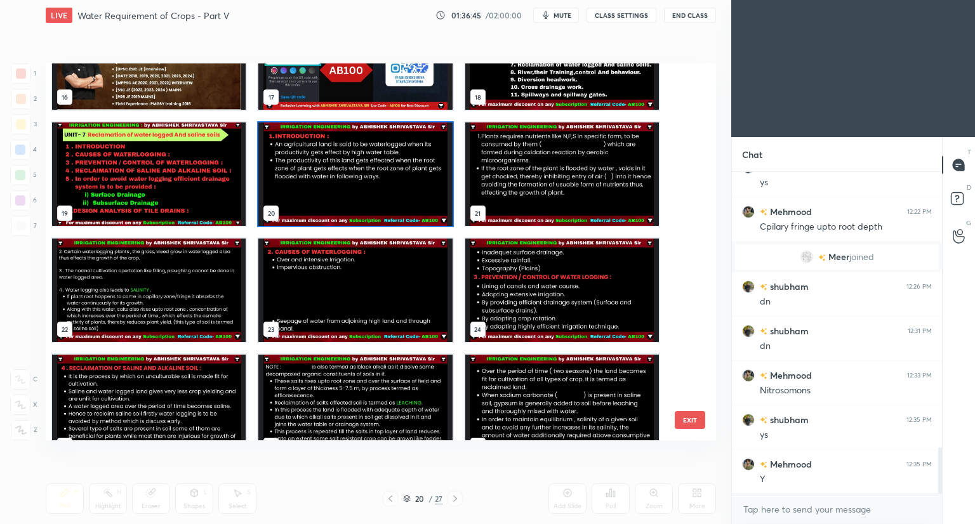
scroll to position [668, 0]
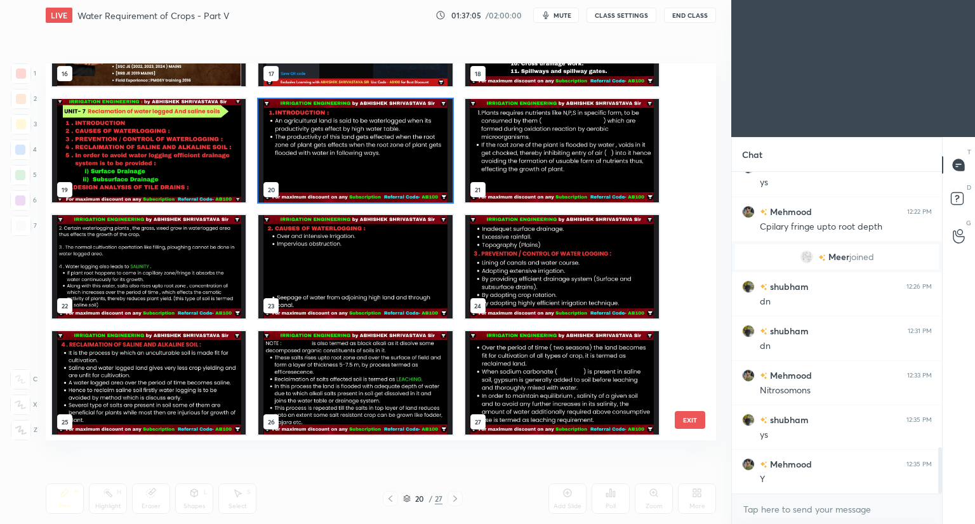
click at [416, 173] on img "grid" at bounding box center [355, 150] width 194 height 103
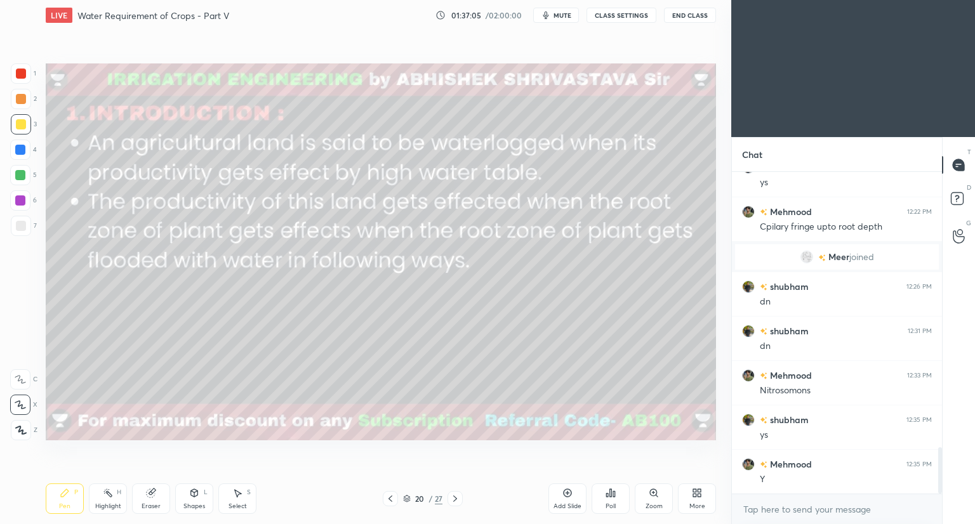
click at [418, 175] on img "grid" at bounding box center [355, 150] width 194 height 103
click at [418, 177] on img "grid" at bounding box center [355, 150] width 194 height 103
drag, startPoint x: 20, startPoint y: 178, endPoint x: 29, endPoint y: 182, distance: 9.1
click at [23, 179] on div at bounding box center [20, 175] width 10 height 10
click at [20, 150] on div at bounding box center [20, 150] width 10 height 10
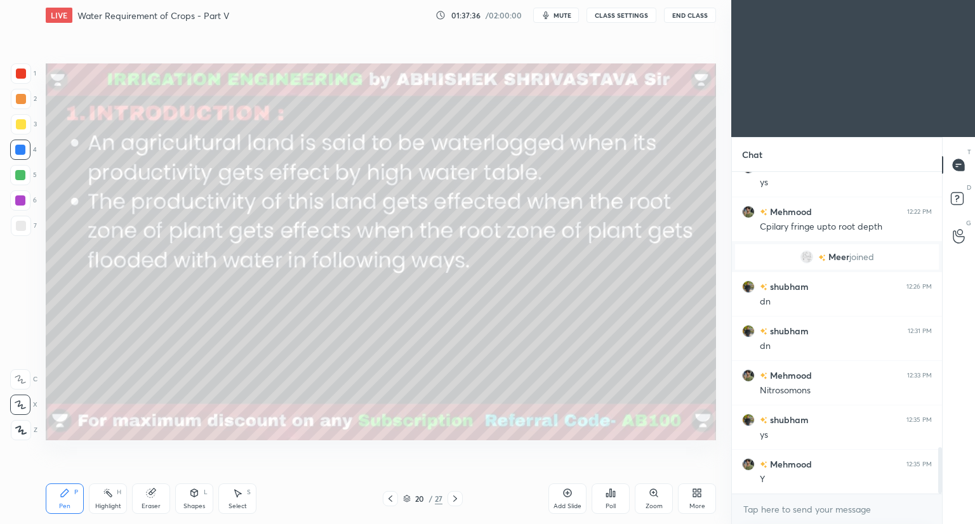
drag, startPoint x: 22, startPoint y: 150, endPoint x: 29, endPoint y: 160, distance: 11.8
click at [23, 152] on div at bounding box center [20, 150] width 10 height 10
click at [17, 125] on div at bounding box center [21, 124] width 10 height 10
drag, startPoint x: 20, startPoint y: 171, endPoint x: 38, endPoint y: 170, distance: 18.4
click at [20, 171] on div at bounding box center [20, 175] width 10 height 10
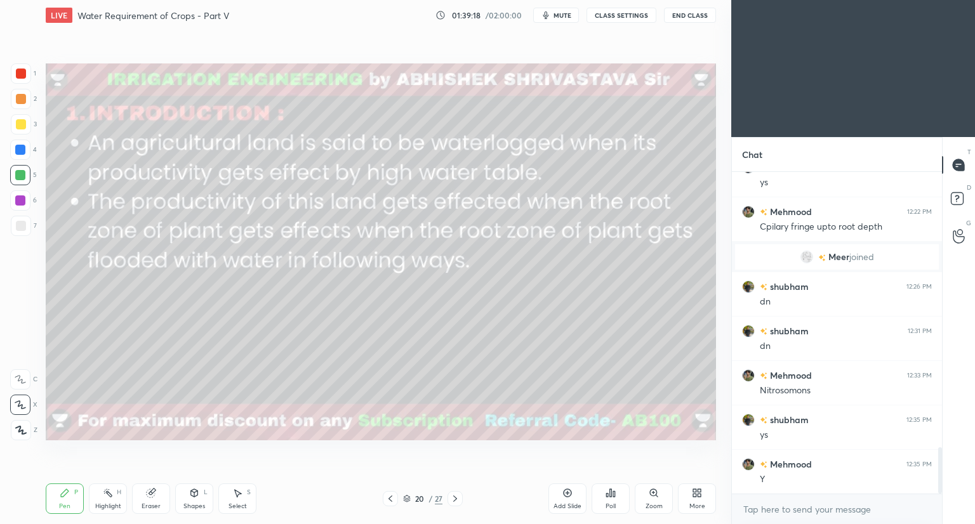
click at [156, 499] on div "Eraser" at bounding box center [151, 499] width 38 height 30
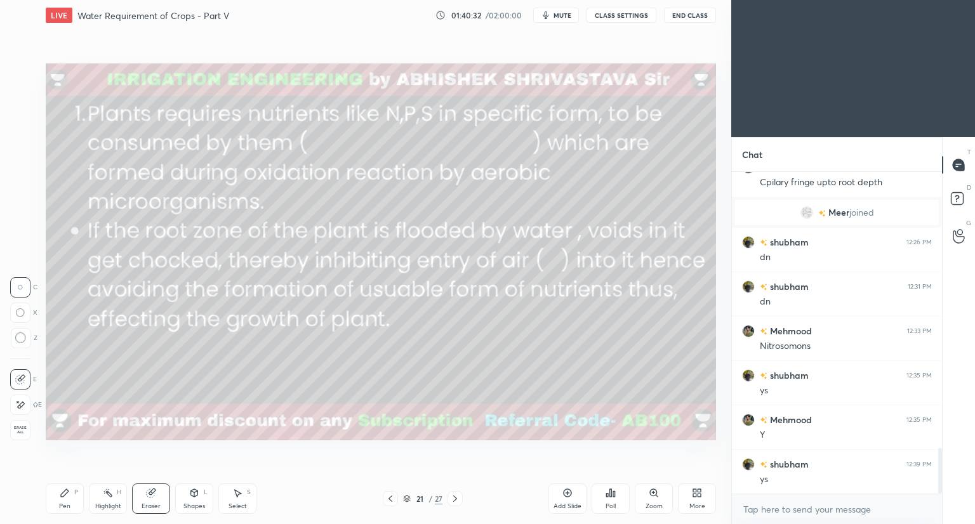
click at [63, 497] on icon at bounding box center [65, 493] width 8 height 8
click at [22, 129] on div at bounding box center [21, 124] width 20 height 20
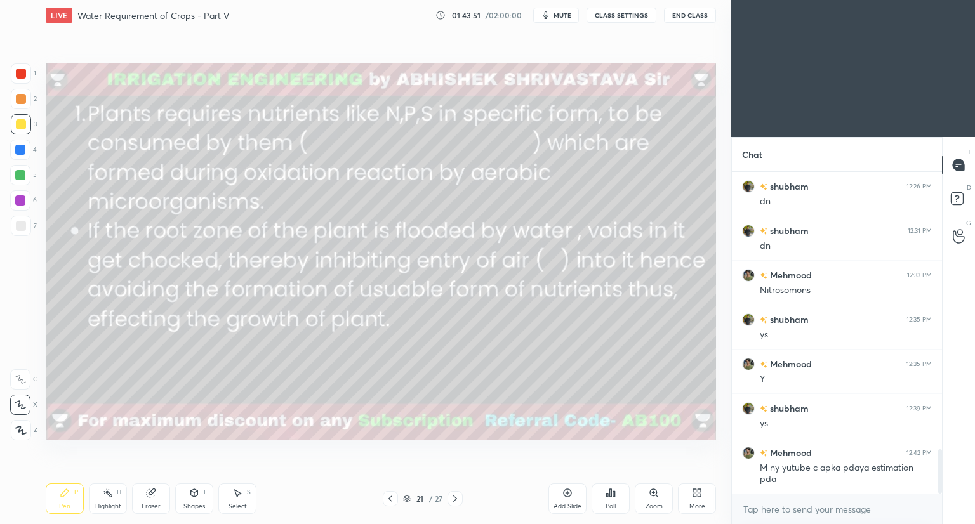
click at [198, 492] on icon at bounding box center [194, 493] width 10 height 10
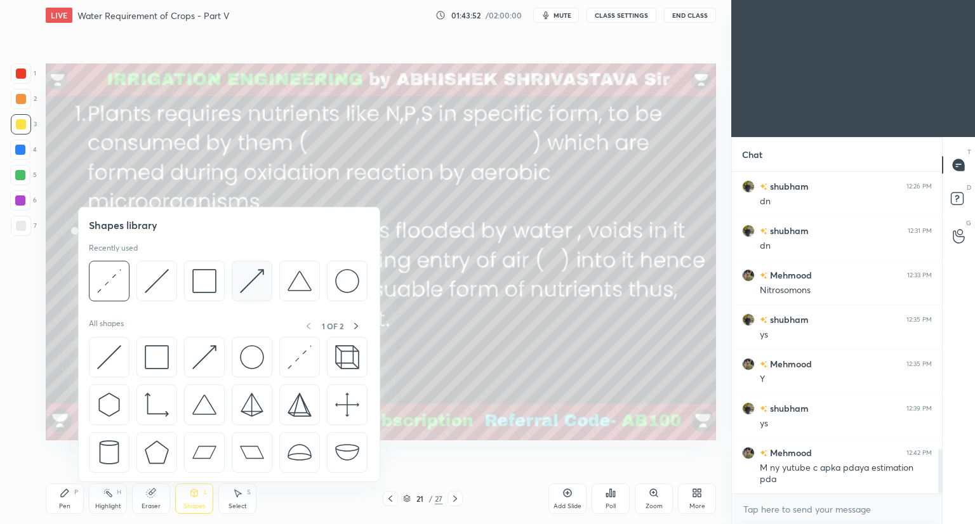
click at [253, 294] on div at bounding box center [252, 281] width 41 height 41
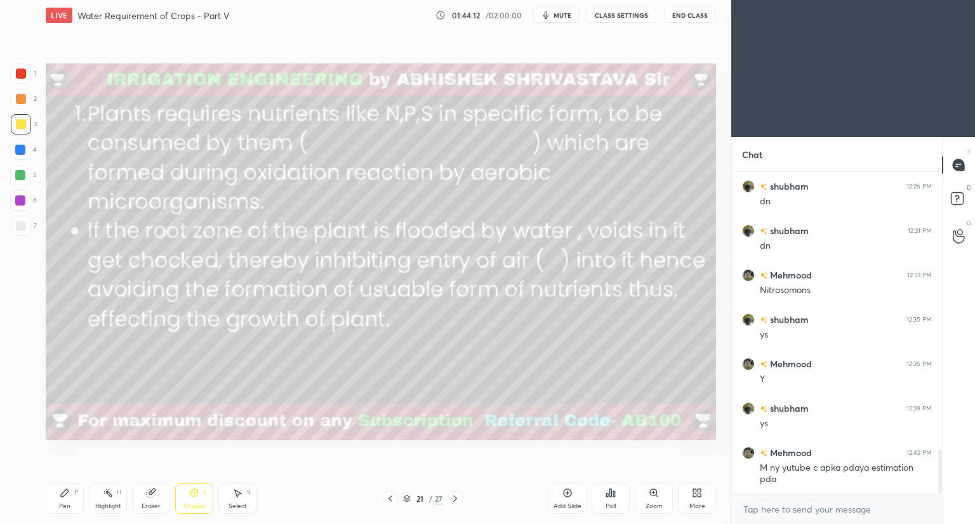
click at [58, 498] on div "Pen P" at bounding box center [65, 499] width 38 height 30
drag, startPoint x: 149, startPoint y: 496, endPoint x: 223, endPoint y: 445, distance: 89.4
click at [152, 496] on icon at bounding box center [151, 493] width 8 height 8
click at [68, 498] on icon at bounding box center [65, 493] width 10 height 10
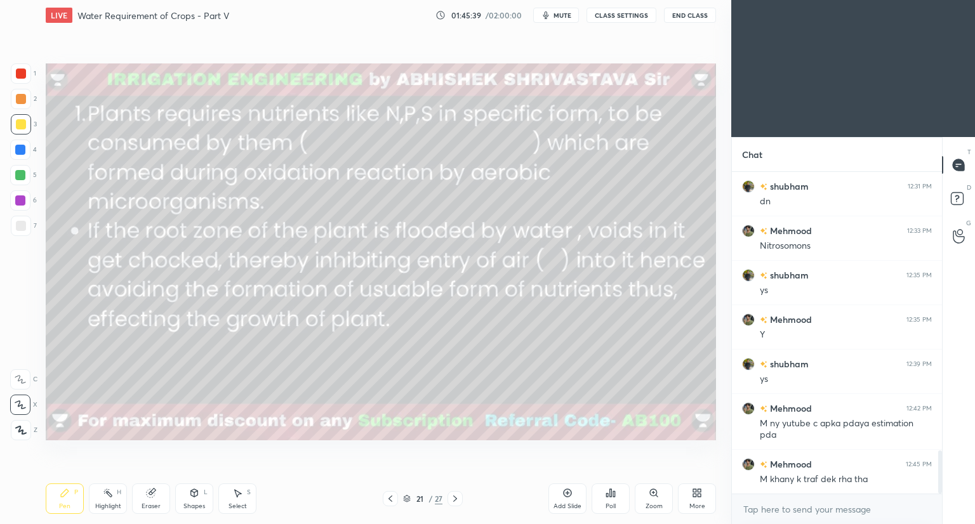
scroll to position [2097, 0]
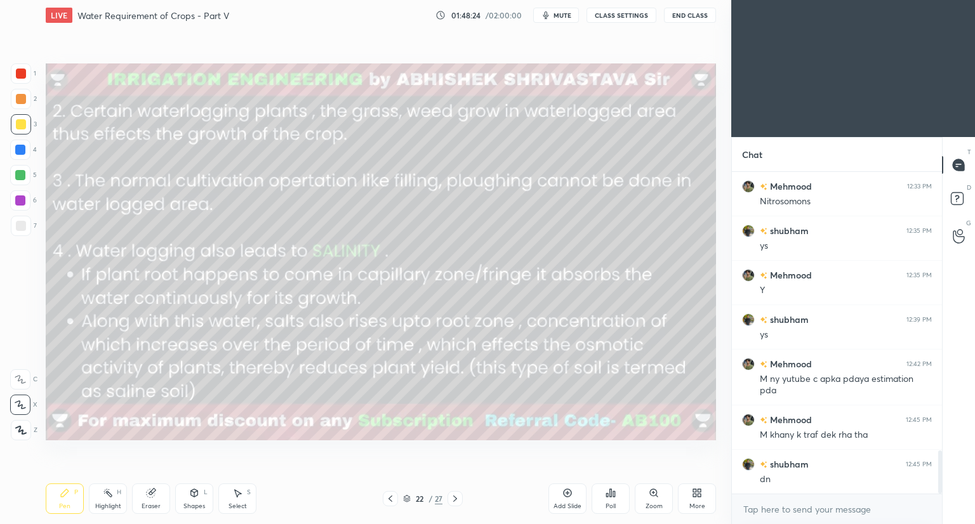
click at [409, 500] on icon at bounding box center [407, 499] width 8 height 8
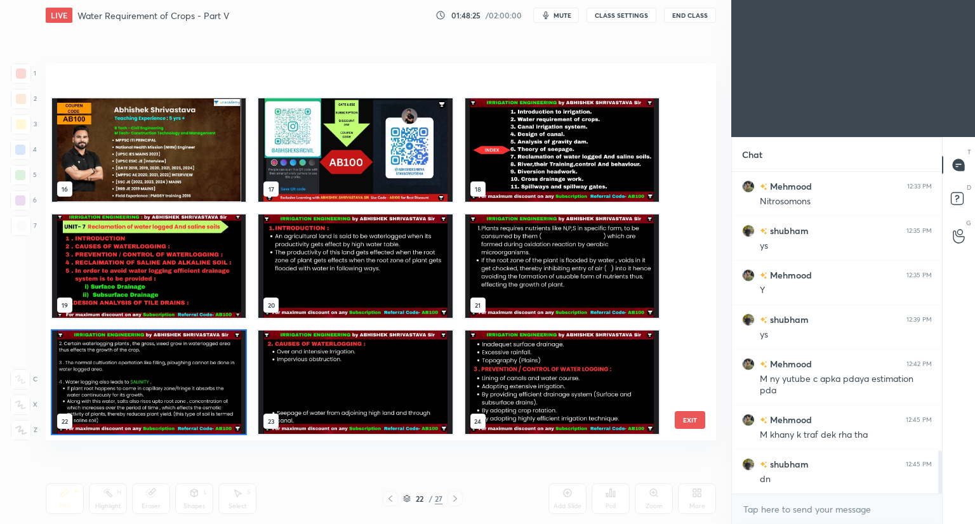
scroll to position [668, 0]
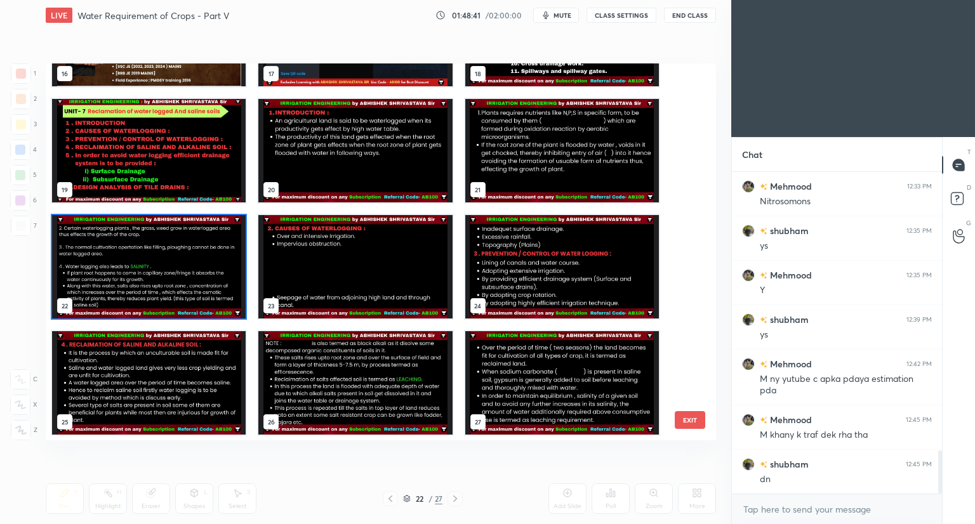
click at [195, 268] on img "grid" at bounding box center [149, 266] width 194 height 103
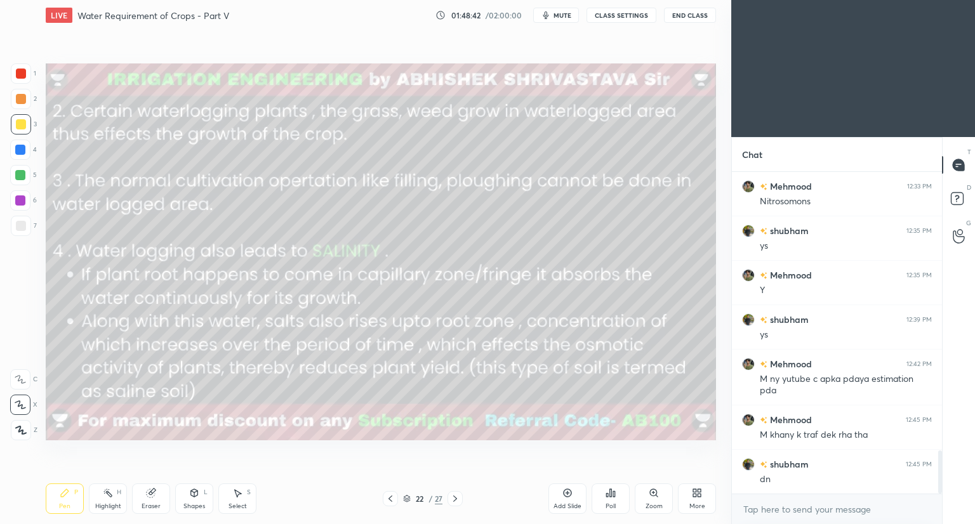
click at [195, 268] on img "grid" at bounding box center [149, 266] width 194 height 103
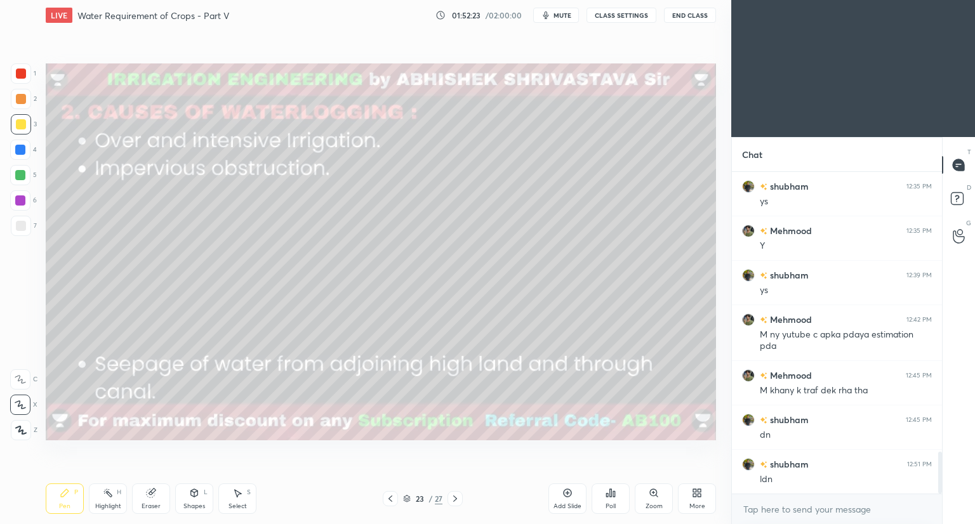
scroll to position [2186, 0]
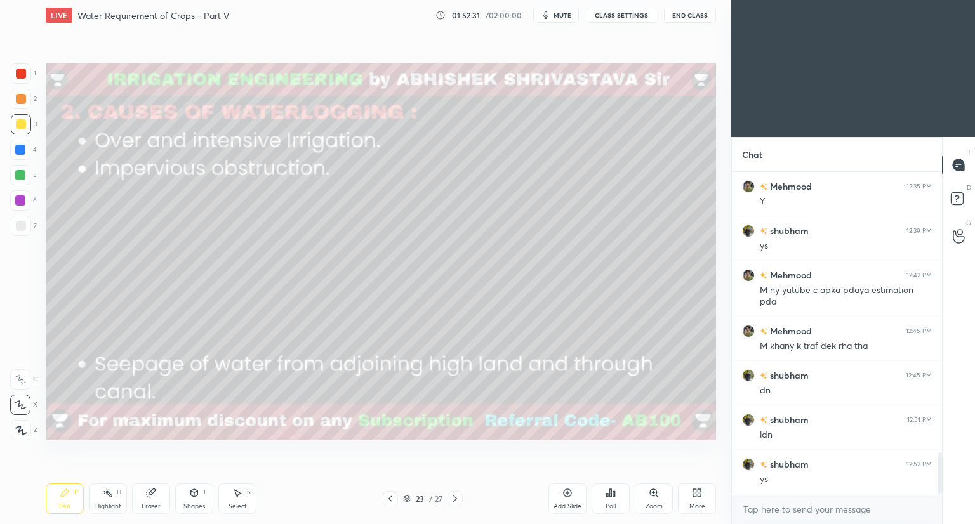
click at [23, 175] on div at bounding box center [20, 175] width 10 height 10
click at [192, 492] on icon at bounding box center [194, 493] width 10 height 10
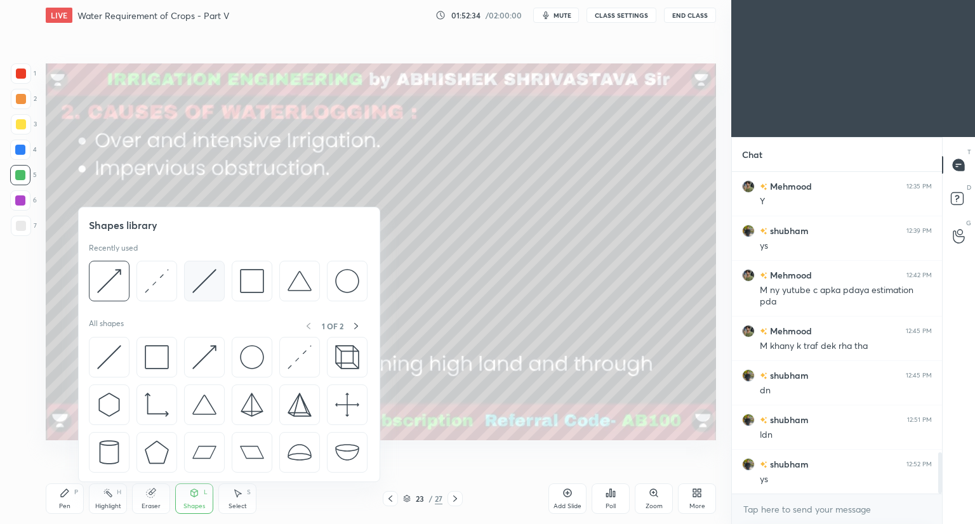
click at [208, 289] on img at bounding box center [204, 281] width 24 height 24
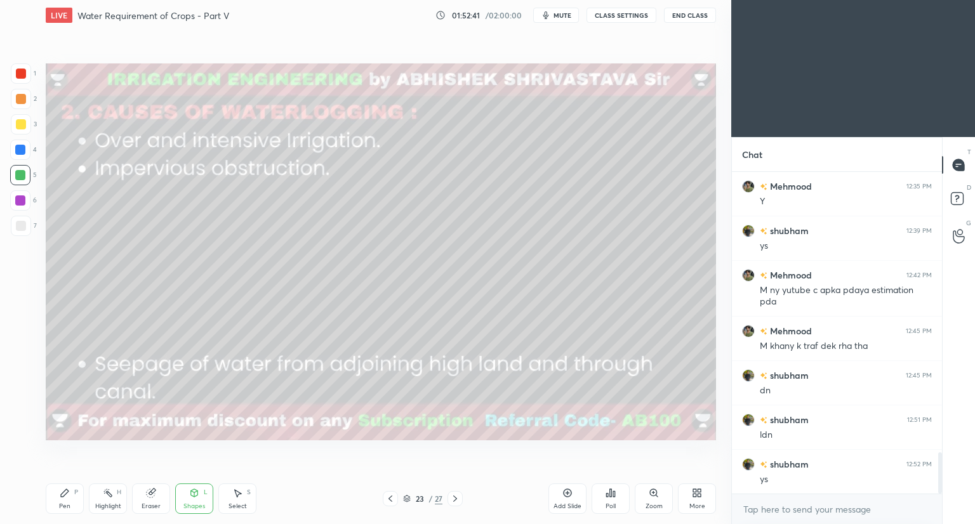
click at [23, 100] on div at bounding box center [21, 99] width 10 height 10
click at [22, 152] on div at bounding box center [20, 150] width 10 height 10
click at [20, 176] on div at bounding box center [20, 175] width 10 height 10
click at [60, 500] on div "Pen P" at bounding box center [65, 499] width 38 height 30
click at [185, 501] on div "Shapes L" at bounding box center [194, 499] width 38 height 30
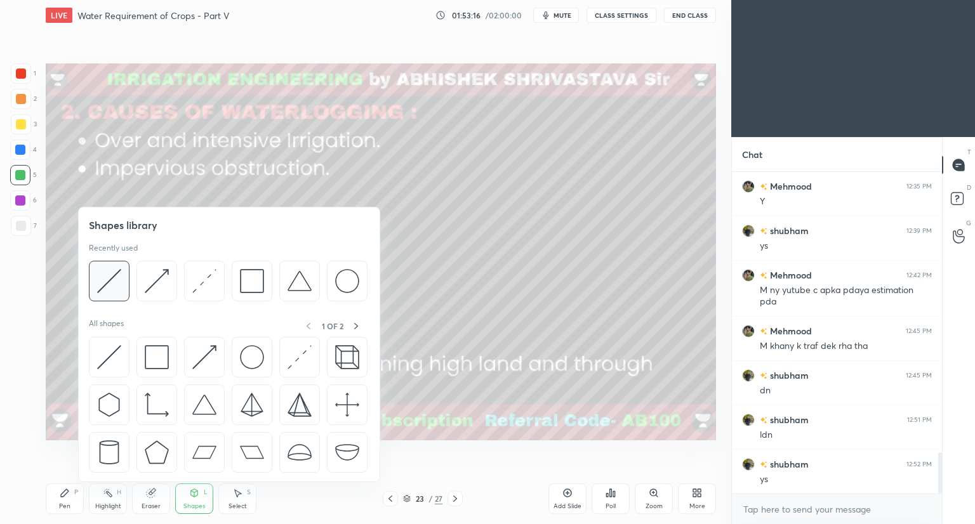
click at [103, 288] on img at bounding box center [109, 281] width 24 height 24
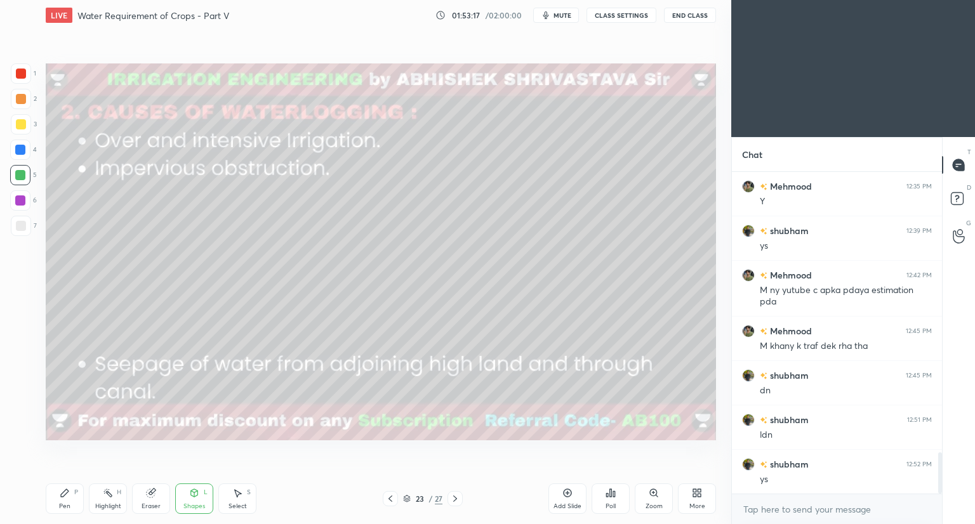
click at [22, 149] on div at bounding box center [20, 150] width 10 height 10
click at [23, 228] on div at bounding box center [21, 226] width 10 height 10
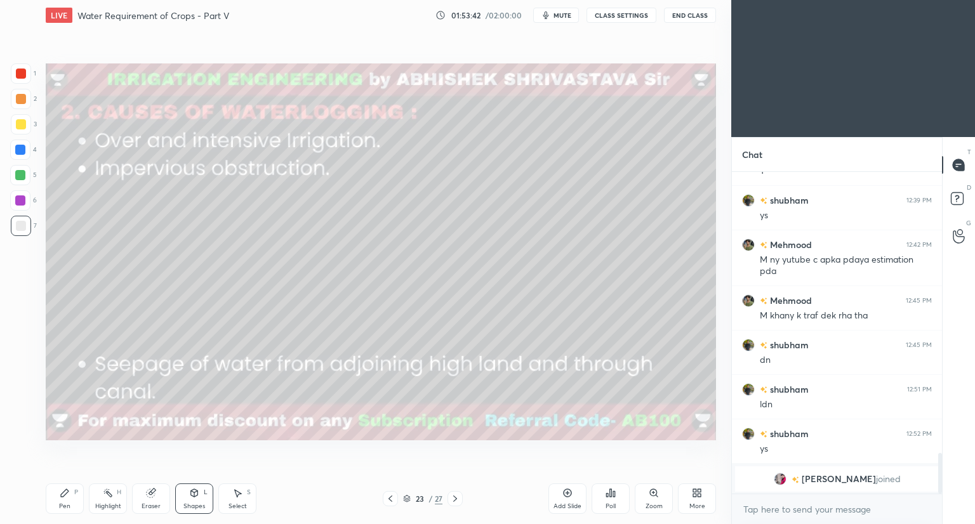
scroll to position [2071, 0]
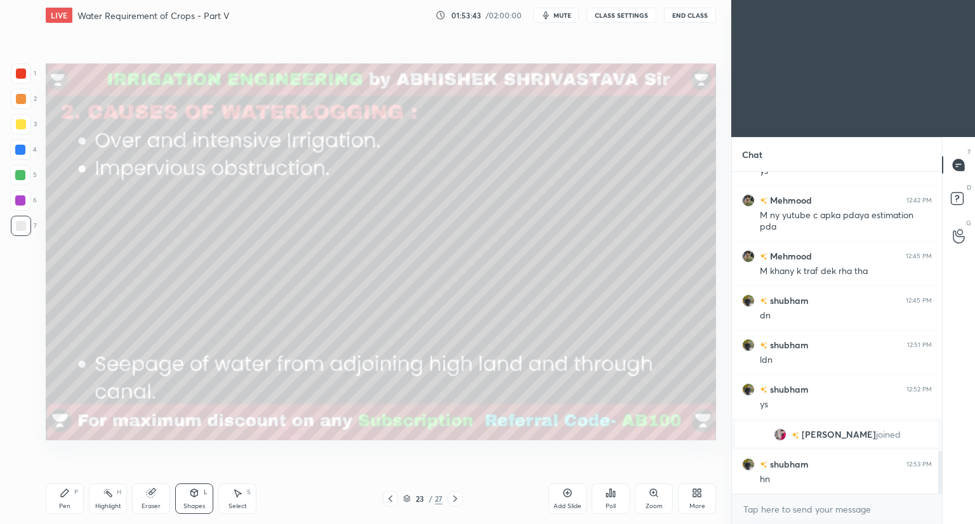
click at [63, 496] on icon at bounding box center [65, 493] width 8 height 8
click at [17, 147] on div at bounding box center [20, 150] width 10 height 10
click at [190, 498] on icon at bounding box center [194, 493] width 10 height 10
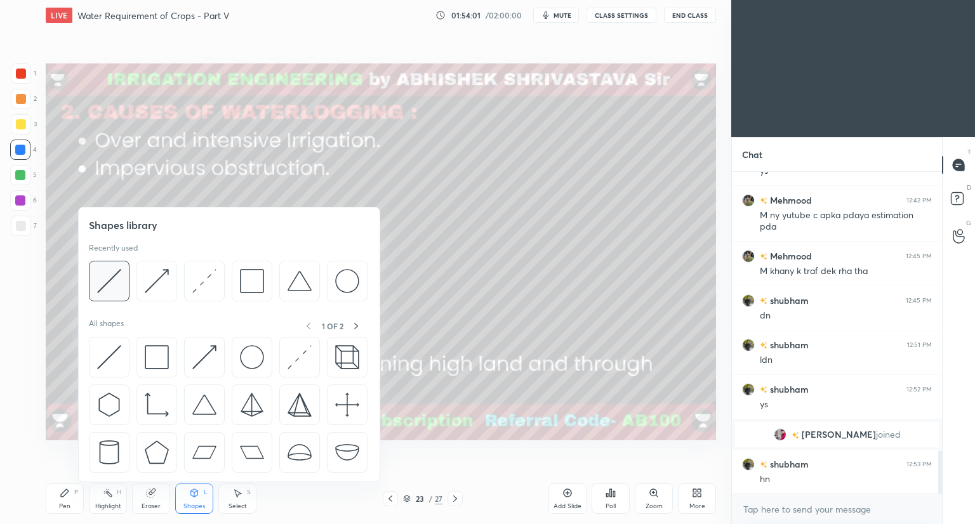
click at [125, 287] on div at bounding box center [109, 281] width 41 height 41
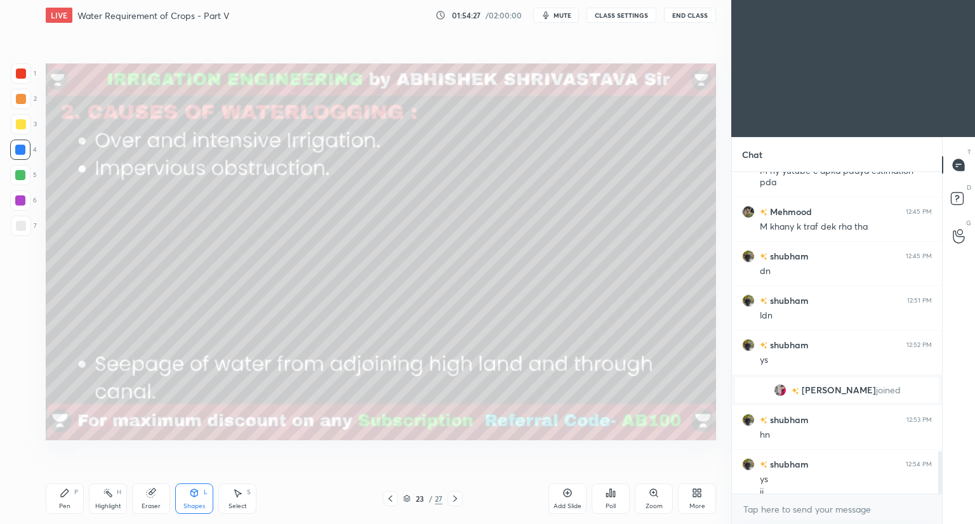
scroll to position [2129, 0]
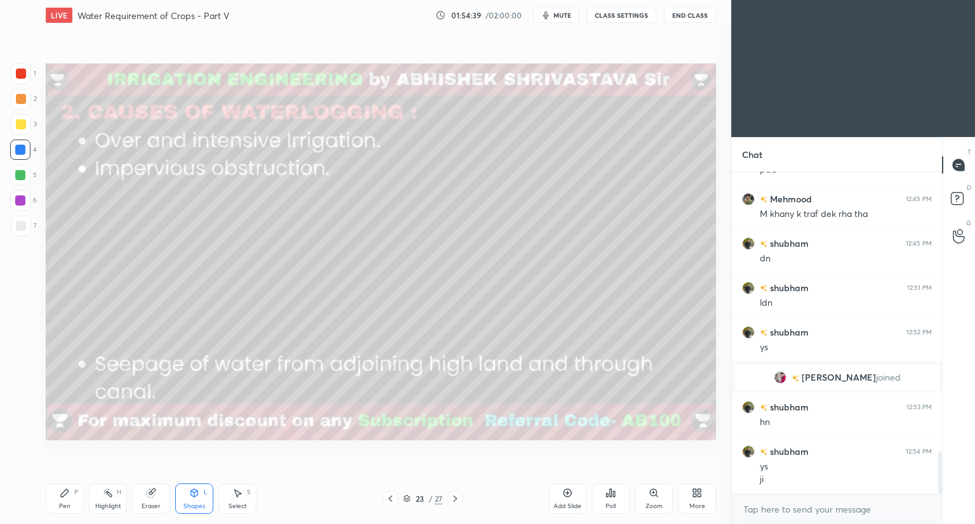
drag, startPoint x: 22, startPoint y: 227, endPoint x: 44, endPoint y: 230, distance: 23.1
click at [22, 228] on div at bounding box center [21, 226] width 10 height 10
click at [71, 499] on div "Pen P" at bounding box center [65, 499] width 38 height 30
click at [409, 499] on icon at bounding box center [407, 499] width 8 height 8
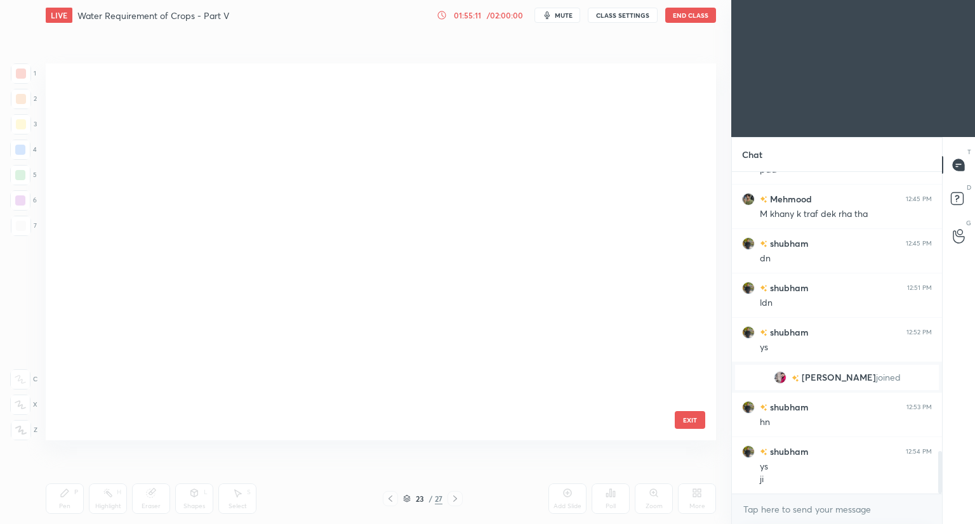
scroll to position [373, 664]
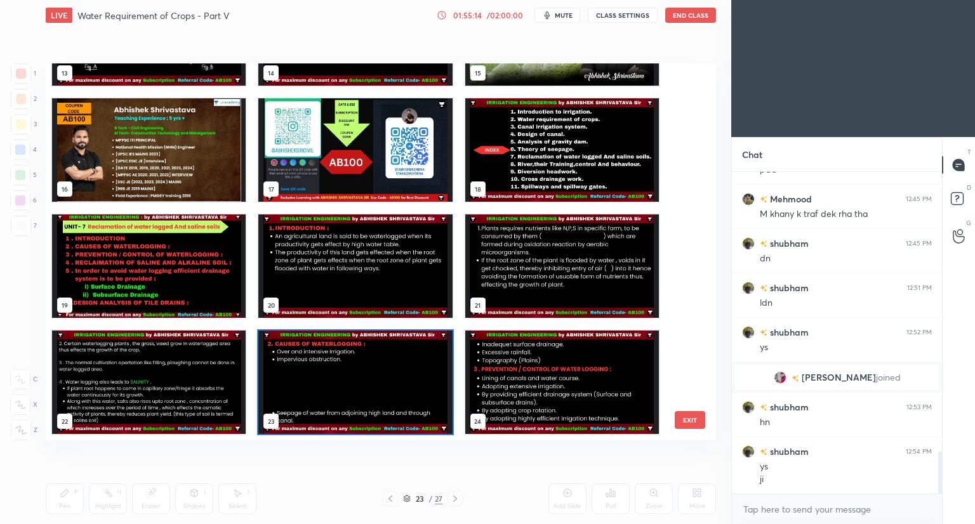
click at [406, 498] on icon at bounding box center [407, 499] width 8 height 8
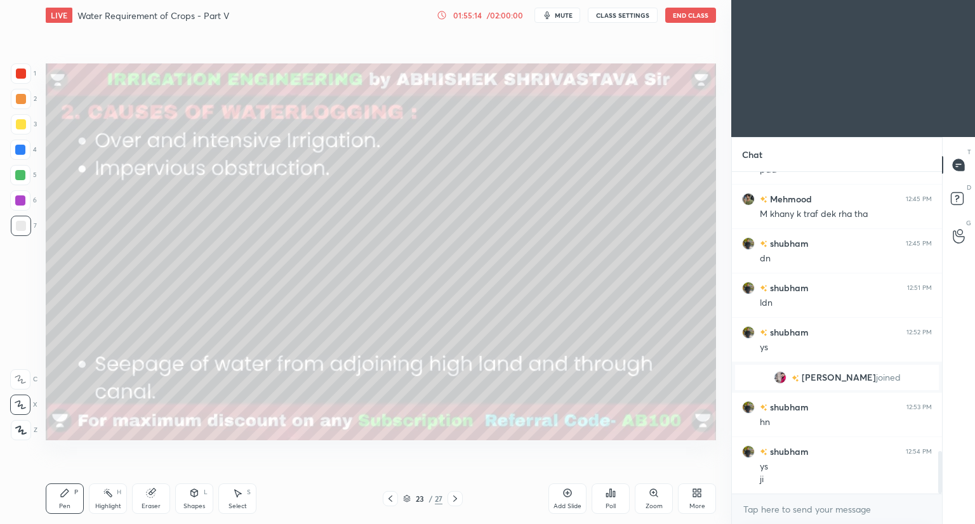
scroll to position [0, 0]
click at [561, 21] on button "mute" at bounding box center [557, 15] width 46 height 15
click at [561, 21] on button "unmute" at bounding box center [557, 15] width 46 height 15
click at [453, 499] on icon at bounding box center [455, 499] width 10 height 10
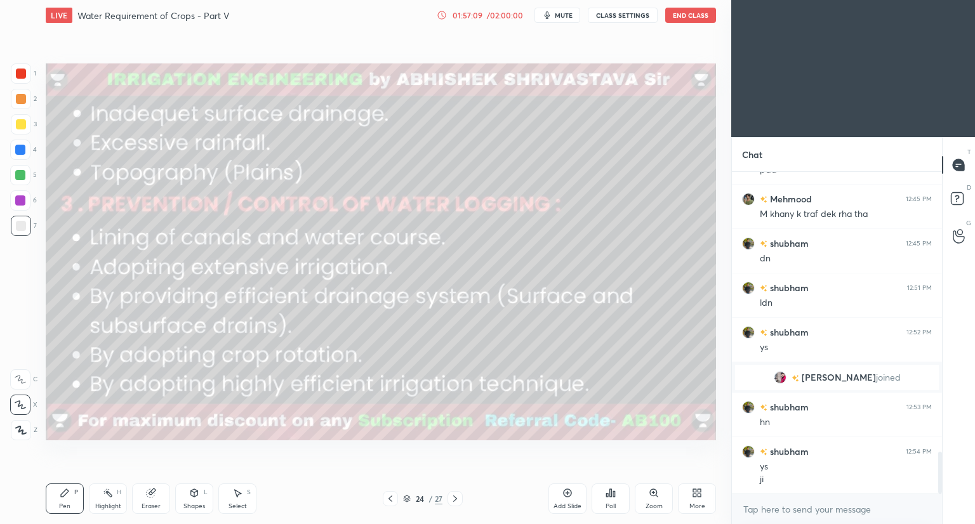
scroll to position [2173, 0]
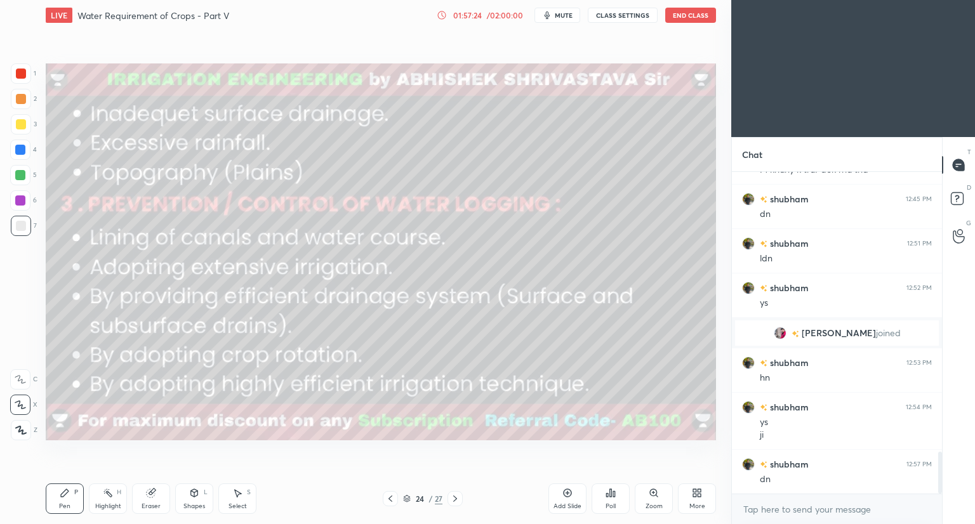
click at [407, 498] on icon at bounding box center [407, 499] width 8 height 8
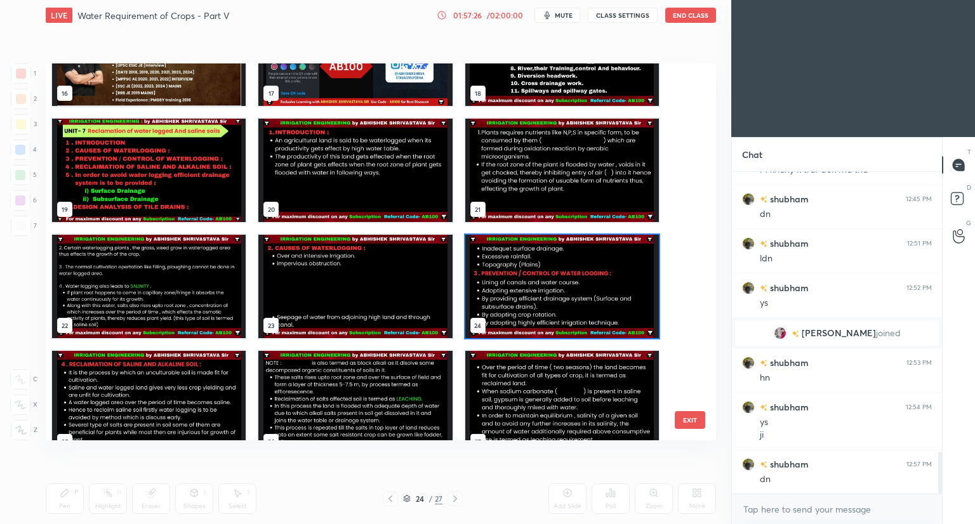
scroll to position [668, 0]
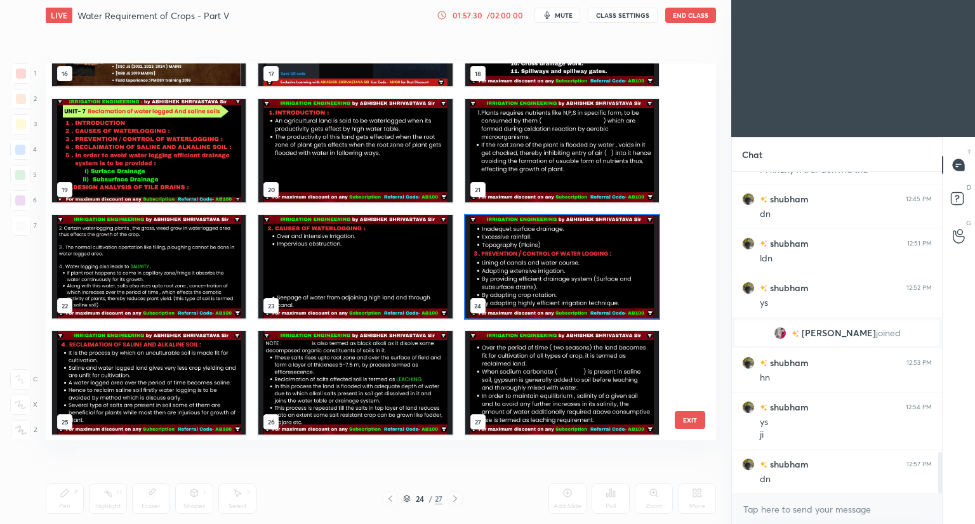
click at [518, 265] on img "grid" at bounding box center [562, 266] width 194 height 103
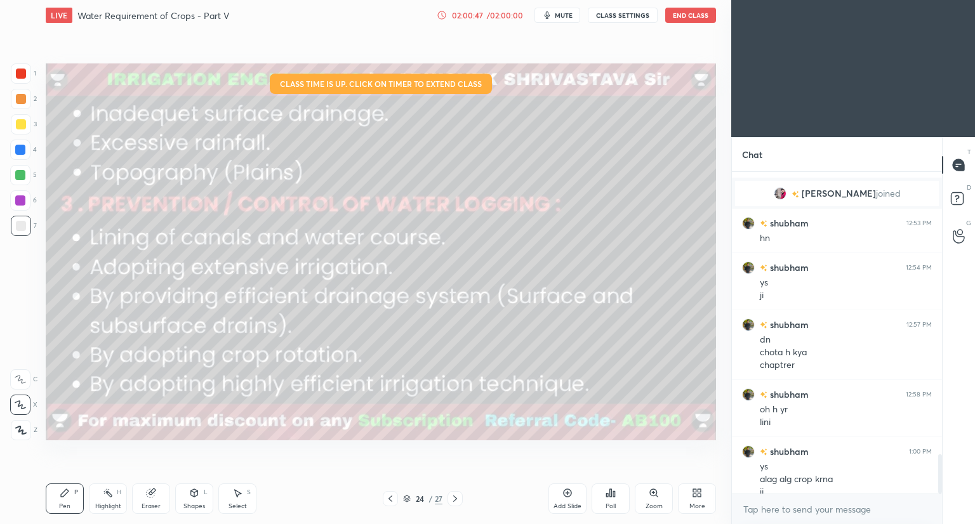
scroll to position [2325, 0]
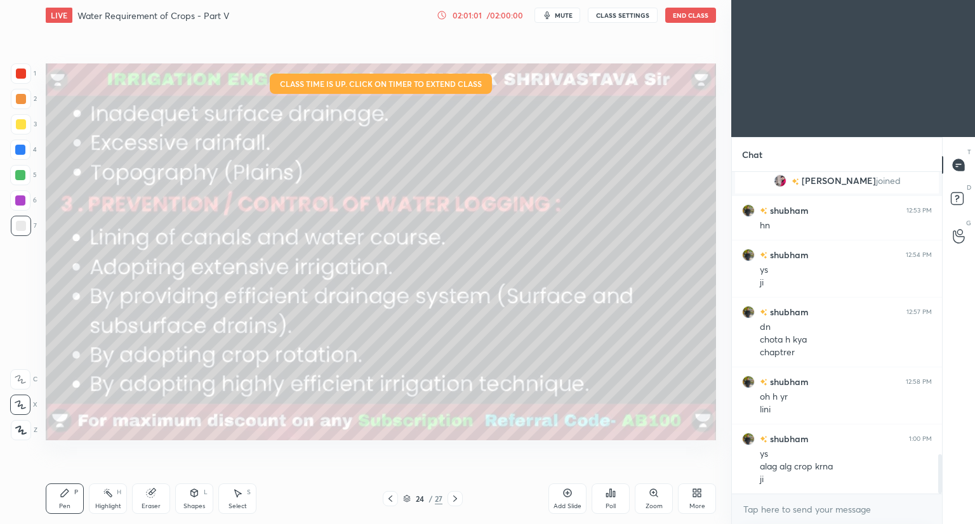
click at [411, 496] on div "24 / 27" at bounding box center [422, 498] width 39 height 11
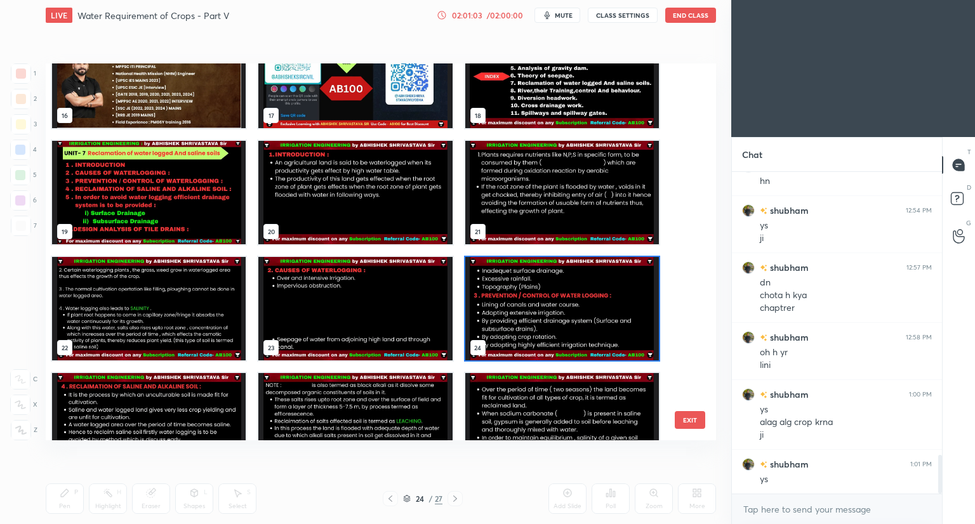
scroll to position [668, 0]
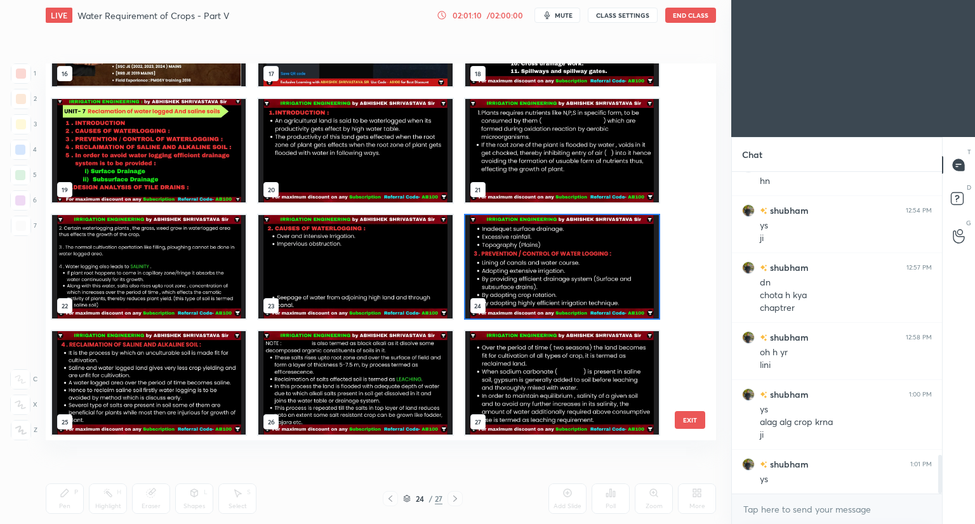
click at [407, 504] on div "24 / 27" at bounding box center [422, 498] width 39 height 11
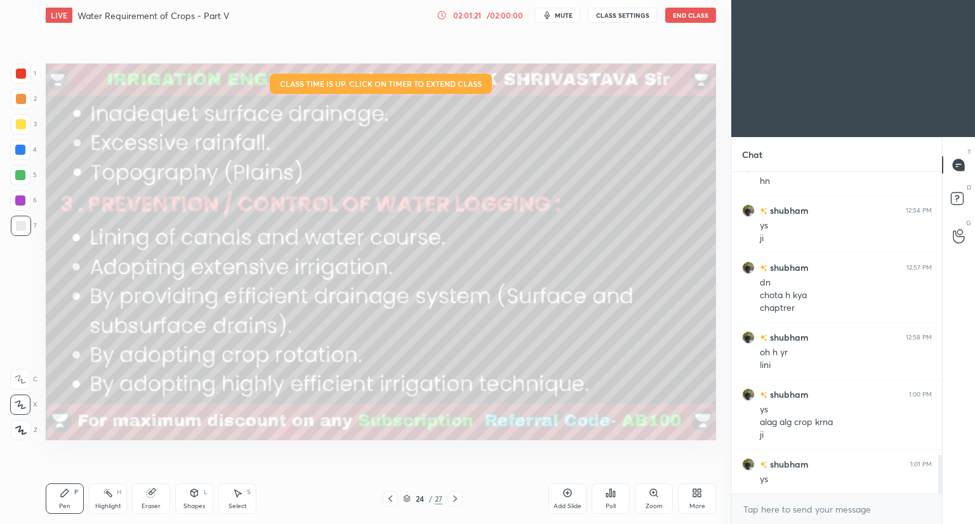
click at [694, 20] on button "End Class" at bounding box center [690, 15] width 51 height 15
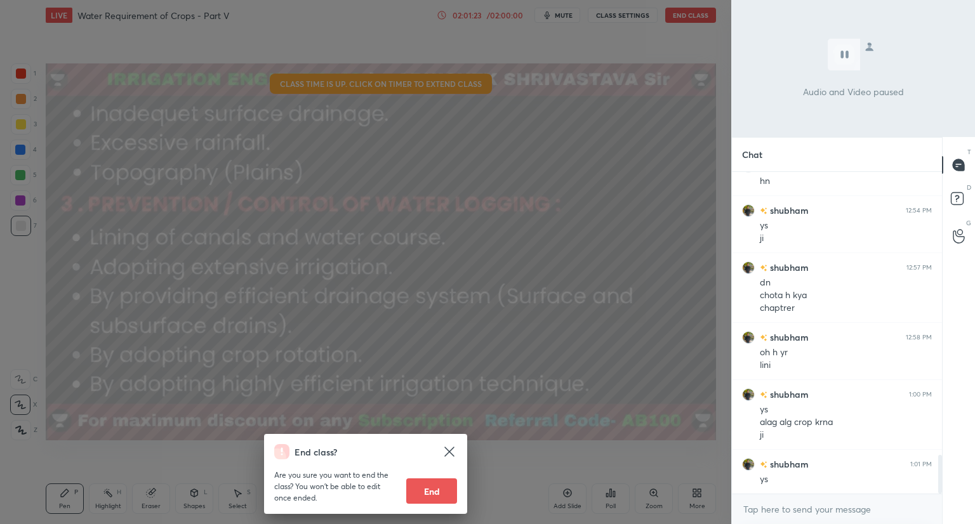
click at [440, 487] on button "End" at bounding box center [431, 491] width 51 height 25
type textarea "x"
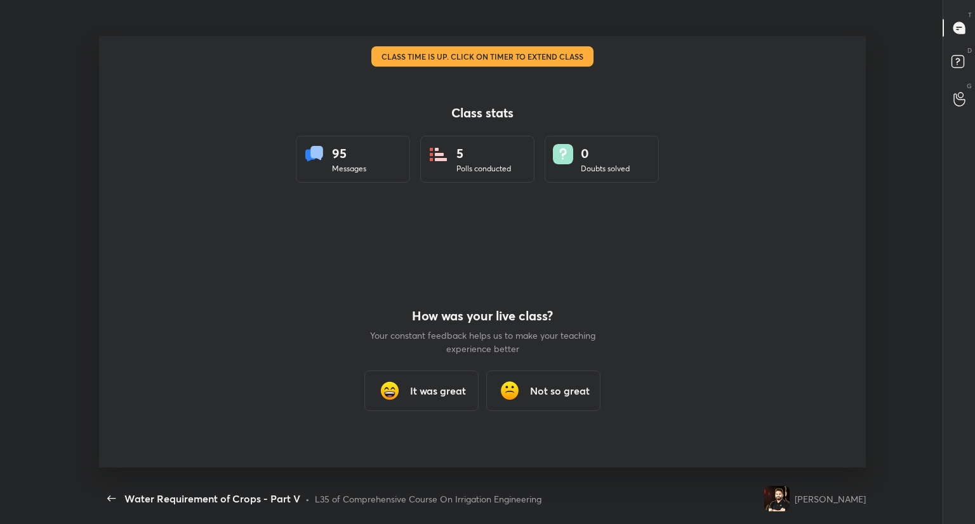
scroll to position [0, 0]
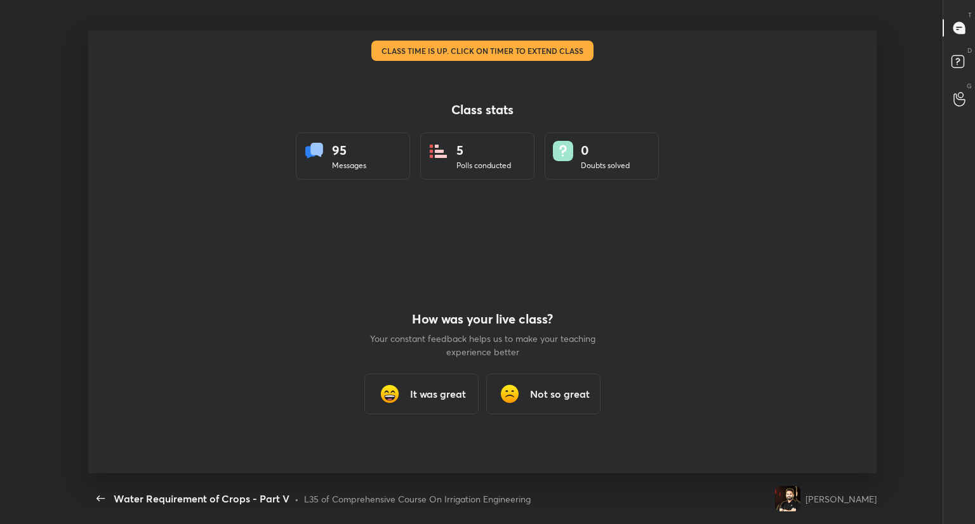
click at [414, 404] on div "It was great" at bounding box center [421, 394] width 114 height 41
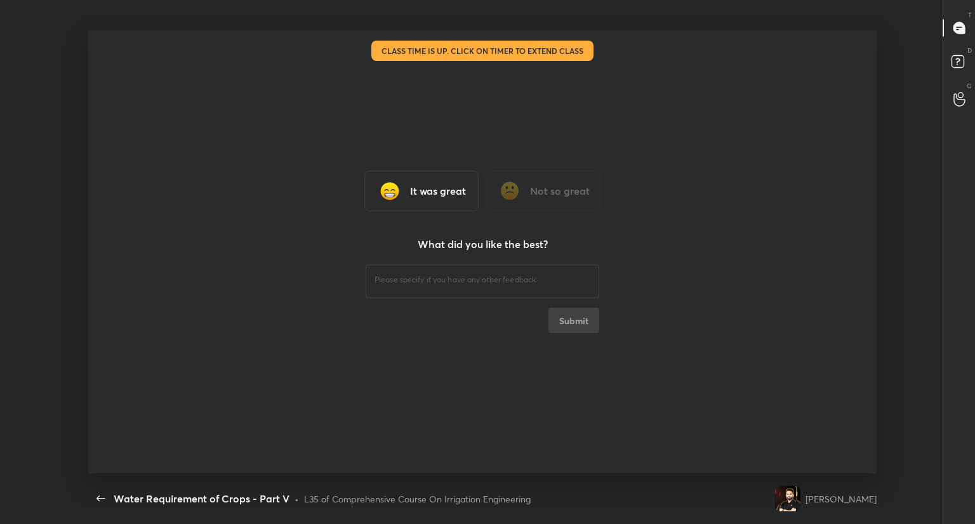
click at [450, 201] on div "It was great" at bounding box center [421, 191] width 114 height 41
click at [448, 197] on h3 "It was great" at bounding box center [438, 190] width 56 height 15
drag, startPoint x: 448, startPoint y: 197, endPoint x: 443, endPoint y: 271, distance: 74.4
click at [443, 271] on div "It was great Not so great What did you like the best? ​ Submit" at bounding box center [482, 251] width 788 height 443
click at [439, 284] on textarea at bounding box center [482, 280] width 216 height 12
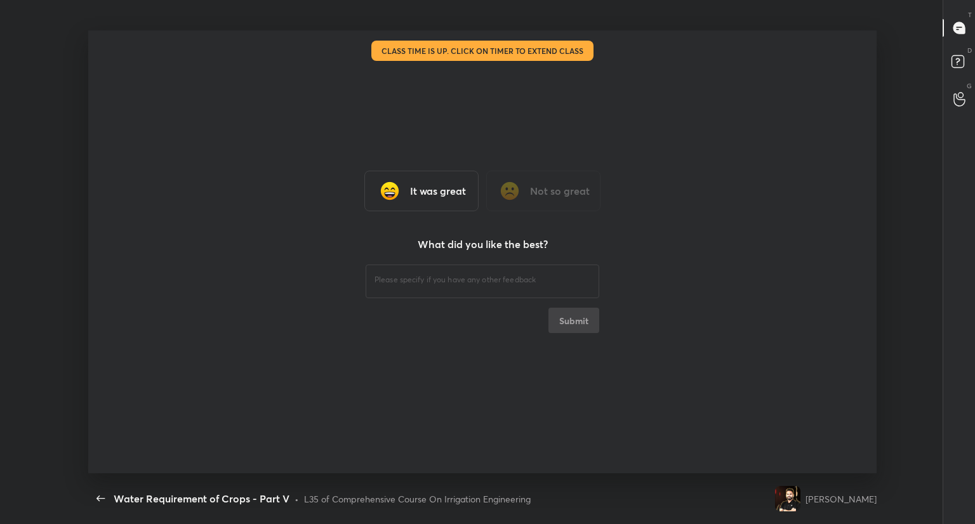
click at [439, 191] on h3 "It was great" at bounding box center [438, 190] width 56 height 15
click at [413, 287] on div "​" at bounding box center [483, 280] width 234 height 36
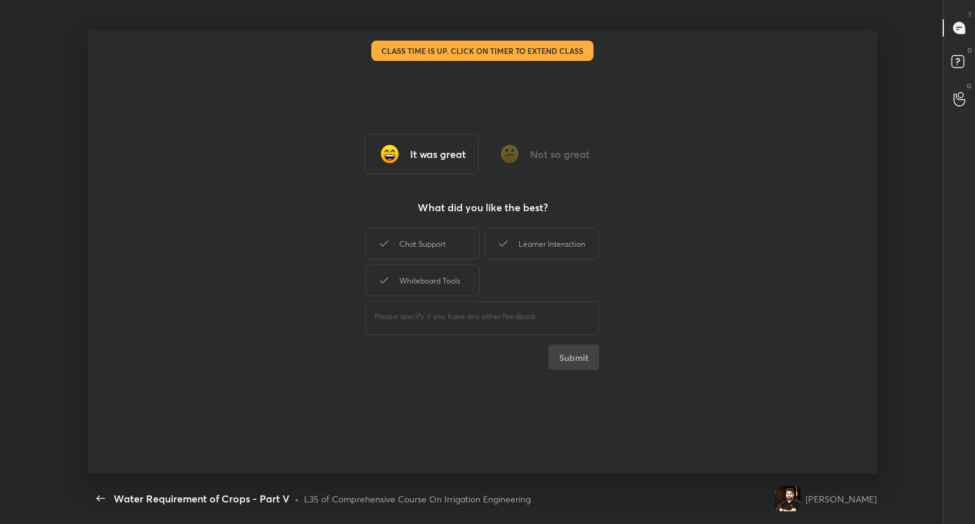
click at [413, 287] on div "Whiteboard Tools" at bounding box center [423, 281] width 114 height 32
click at [438, 251] on div "Chat Support" at bounding box center [423, 244] width 114 height 32
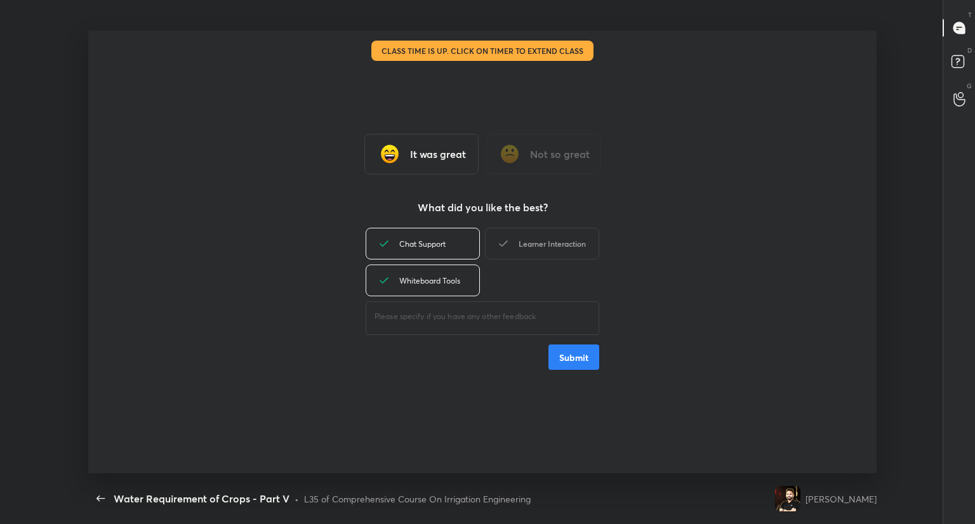
click at [502, 247] on icon at bounding box center [503, 243] width 15 height 15
click at [589, 360] on button "Submit" at bounding box center [573, 357] width 51 height 25
